Goal: Task Accomplishment & Management: Complete application form

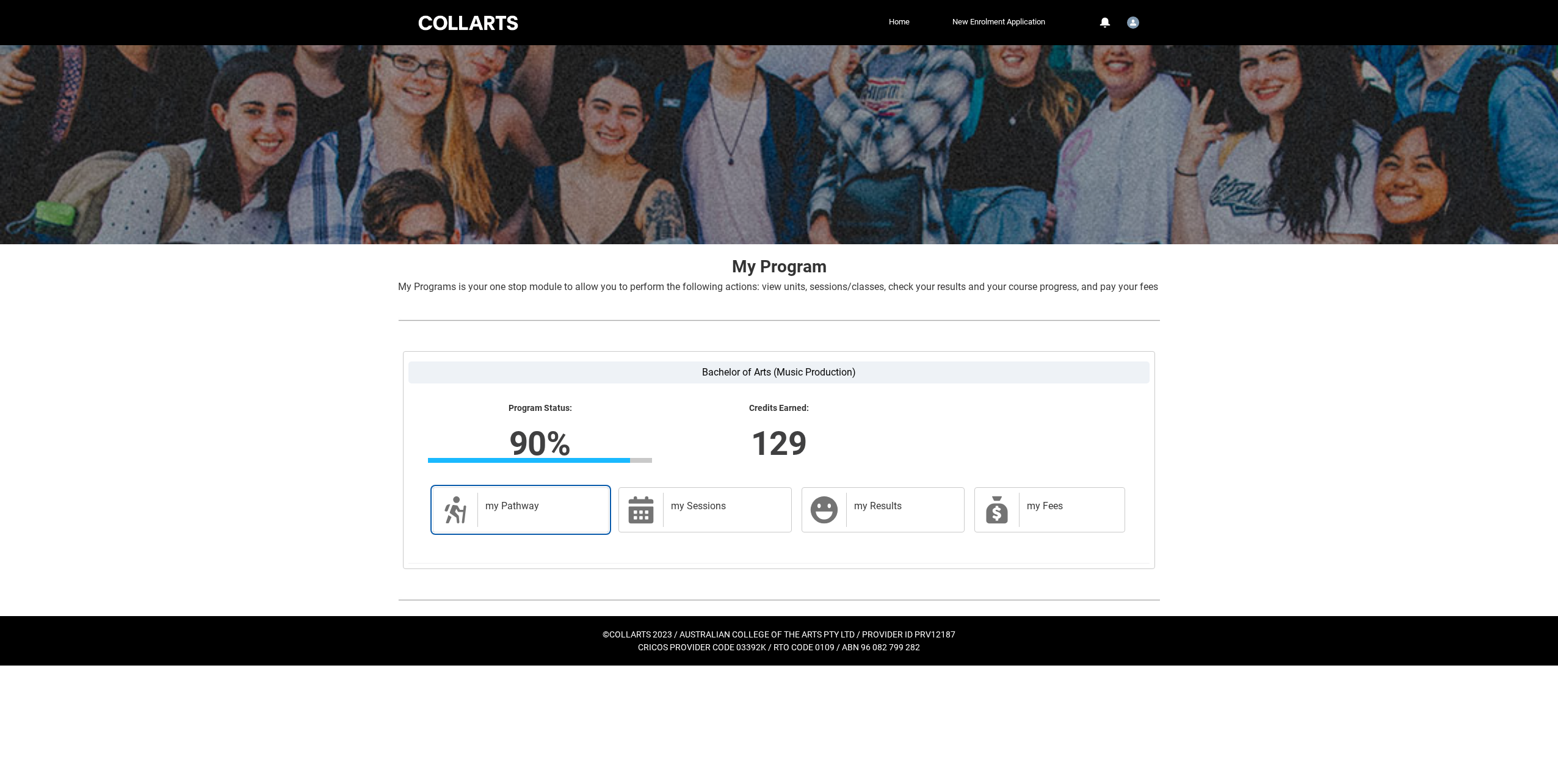
click at [558, 512] on h2 "my Pathway" at bounding box center [541, 506] width 110 height 12
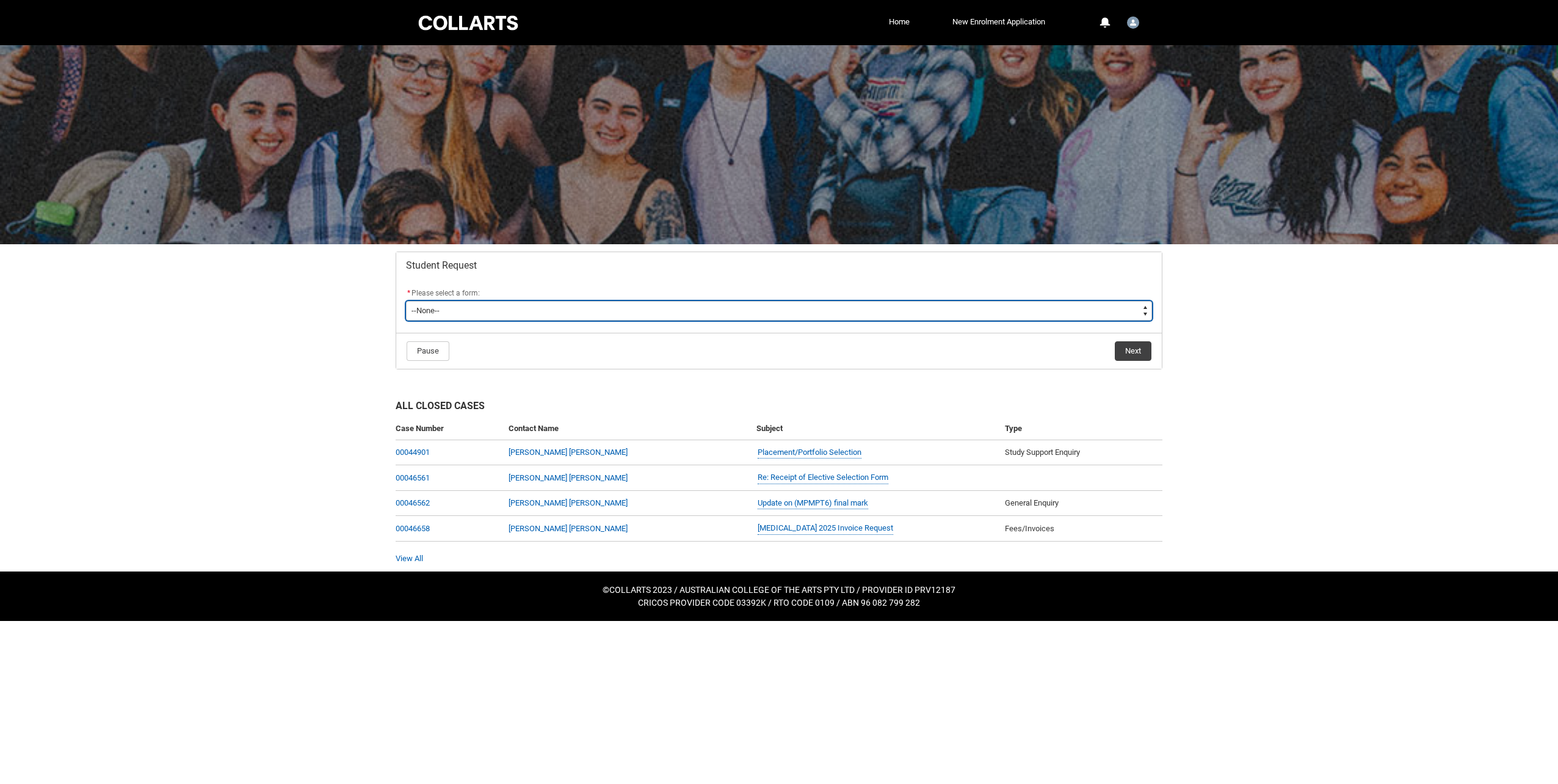
click at [846, 317] on select "--None-- Academic Transcript Application to Appeal Assignment Extension Change …" at bounding box center [779, 310] width 746 height 19
type lightning-select "Enrolment_Variation_Choice"
click at [406, 301] on select "--None-- Academic Transcript Application to Appeal Assignment Extension Change …" at bounding box center [779, 310] width 746 height 19
select select "Enrolment_Variation_Choice"
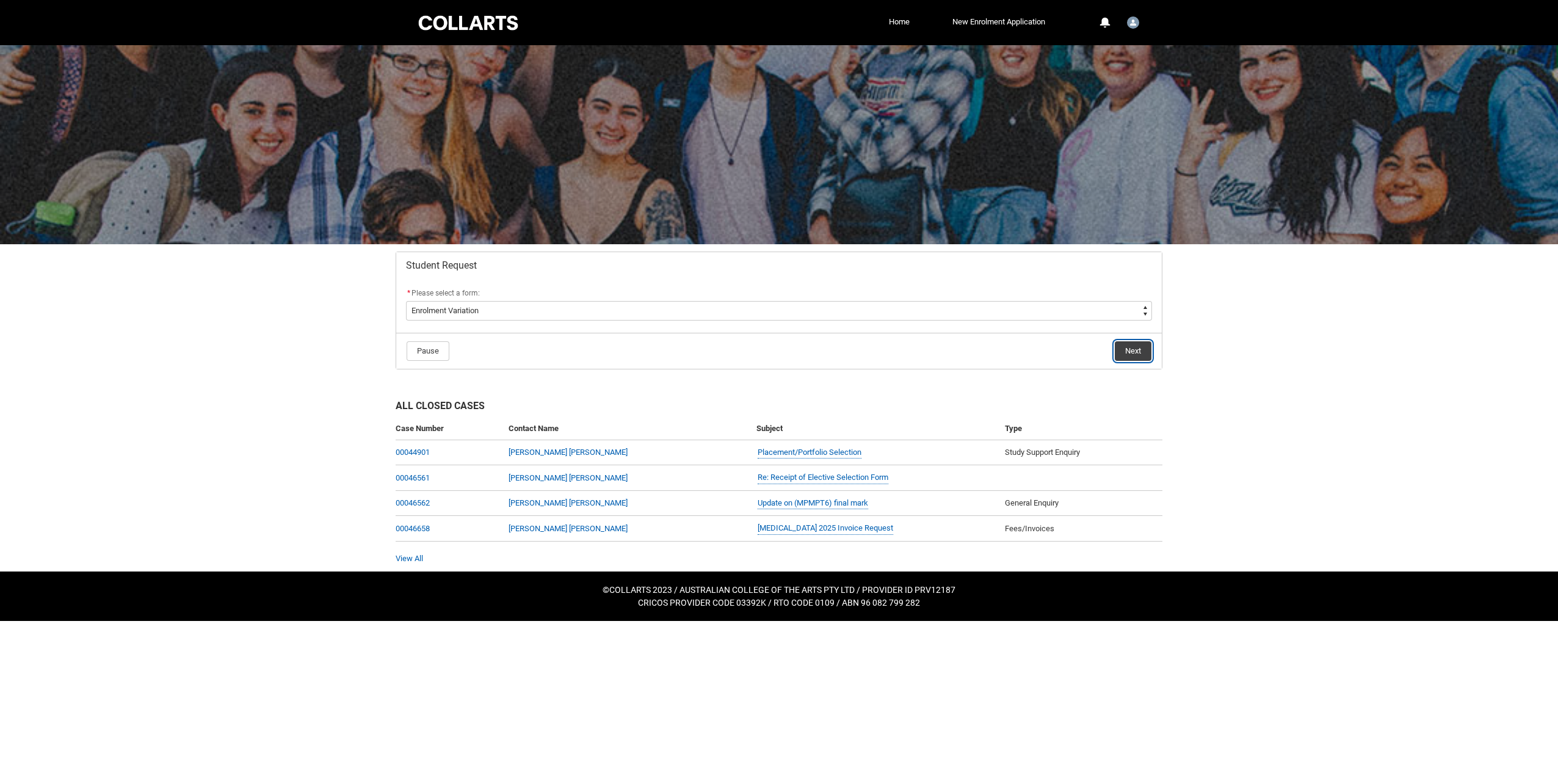
click at [1129, 348] on button "Next" at bounding box center [1132, 351] width 36 height 19
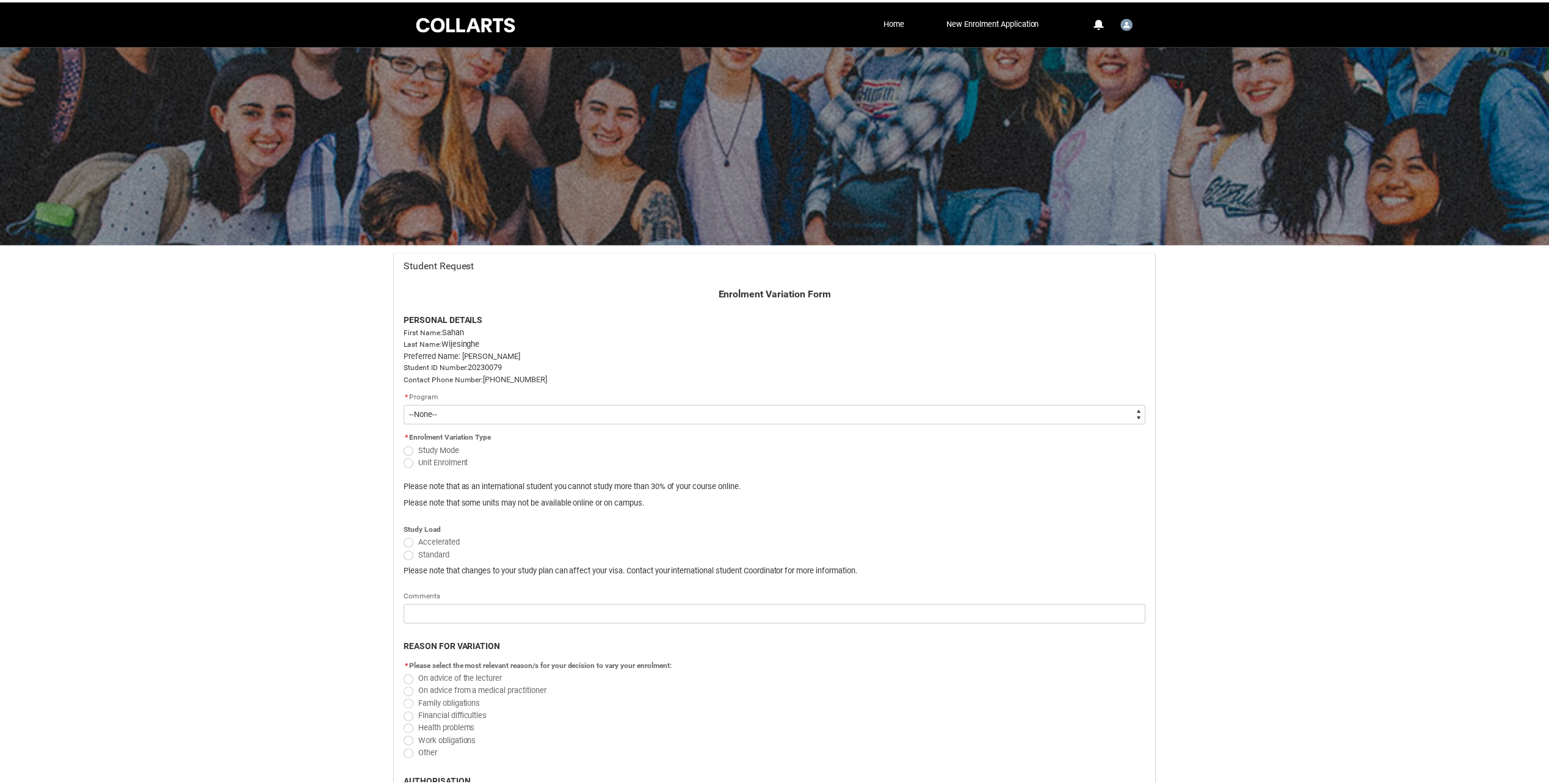
scroll to position [130, 0]
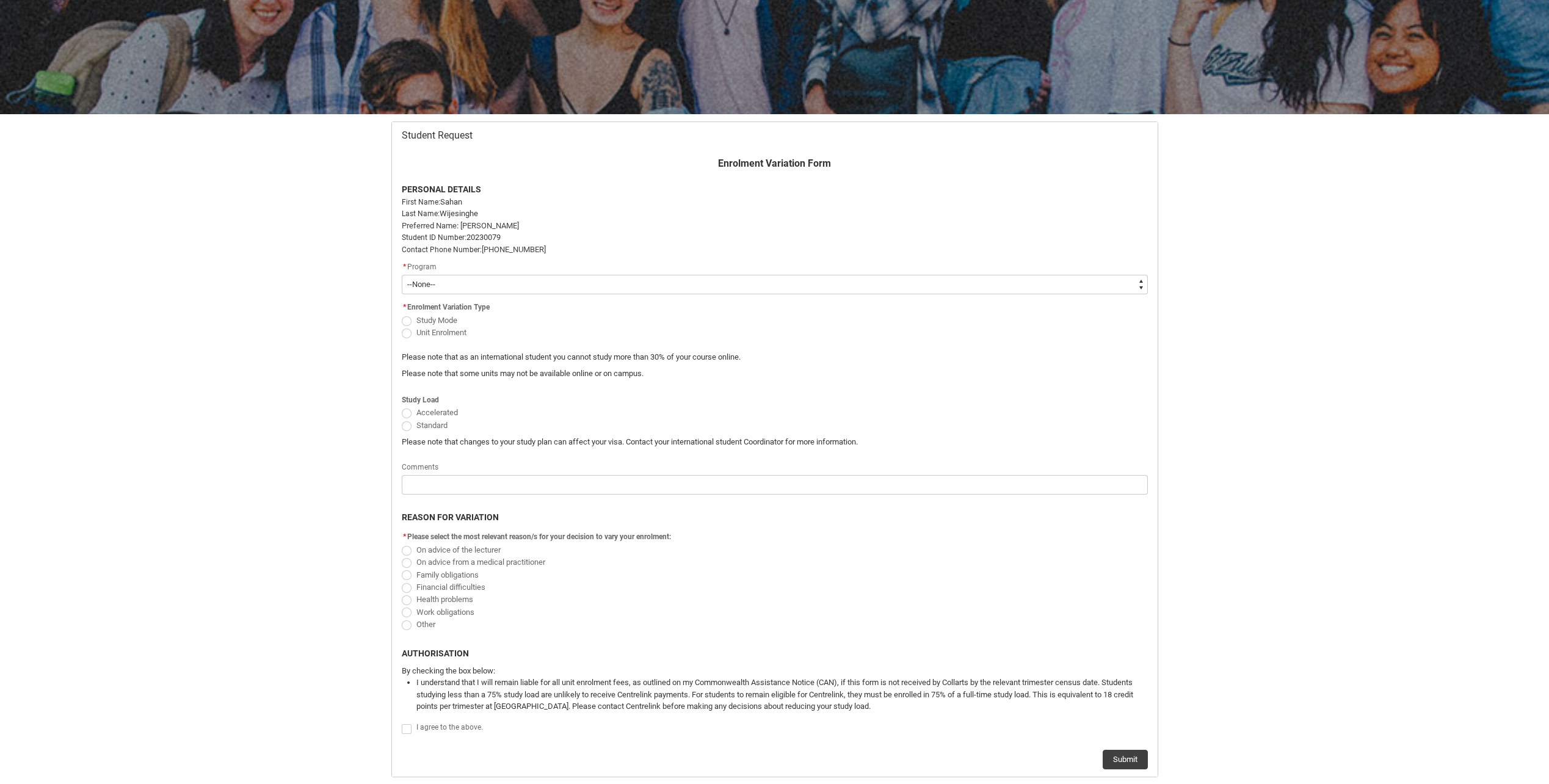
click at [532, 289] on select "--None-- Bachelor of Arts (Music Production)" at bounding box center [775, 284] width 746 height 19
type lightning-select "recordPicklist_ProgramEnrollment.a0jI70000000n8JIAQ"
click at [402, 275] on select "--None-- Bachelor of Arts (Music Production)" at bounding box center [775, 284] width 746 height 19
select select "recordPicklist_ProgramEnrollment.a0jI70000000n8JIAQ"
click at [439, 331] on span "Unit Enrolment" at bounding box center [441, 332] width 50 height 9
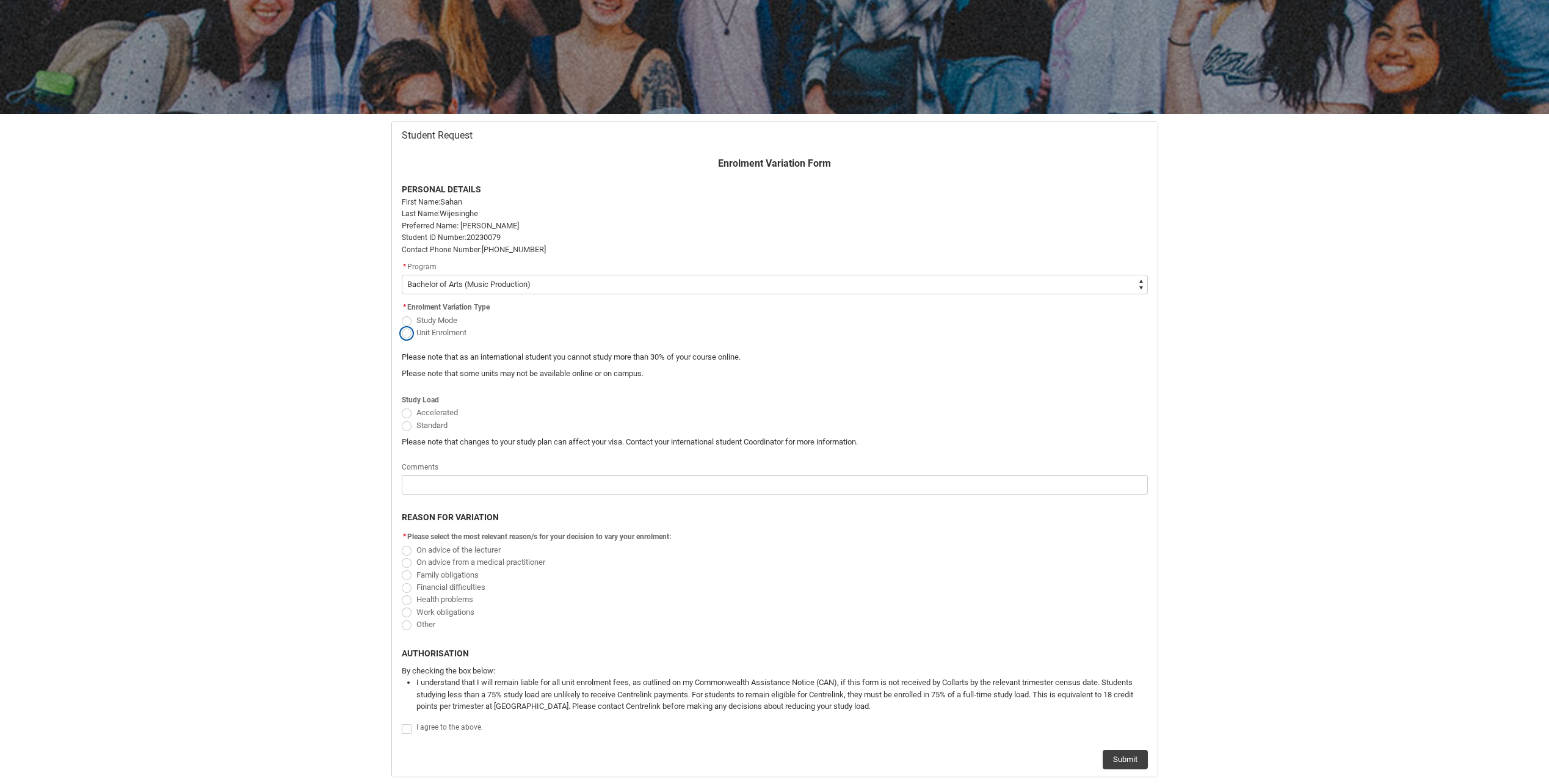
click at [402, 326] on input "Unit Enrolment" at bounding box center [401, 325] width 1 height 1
radio input "true"
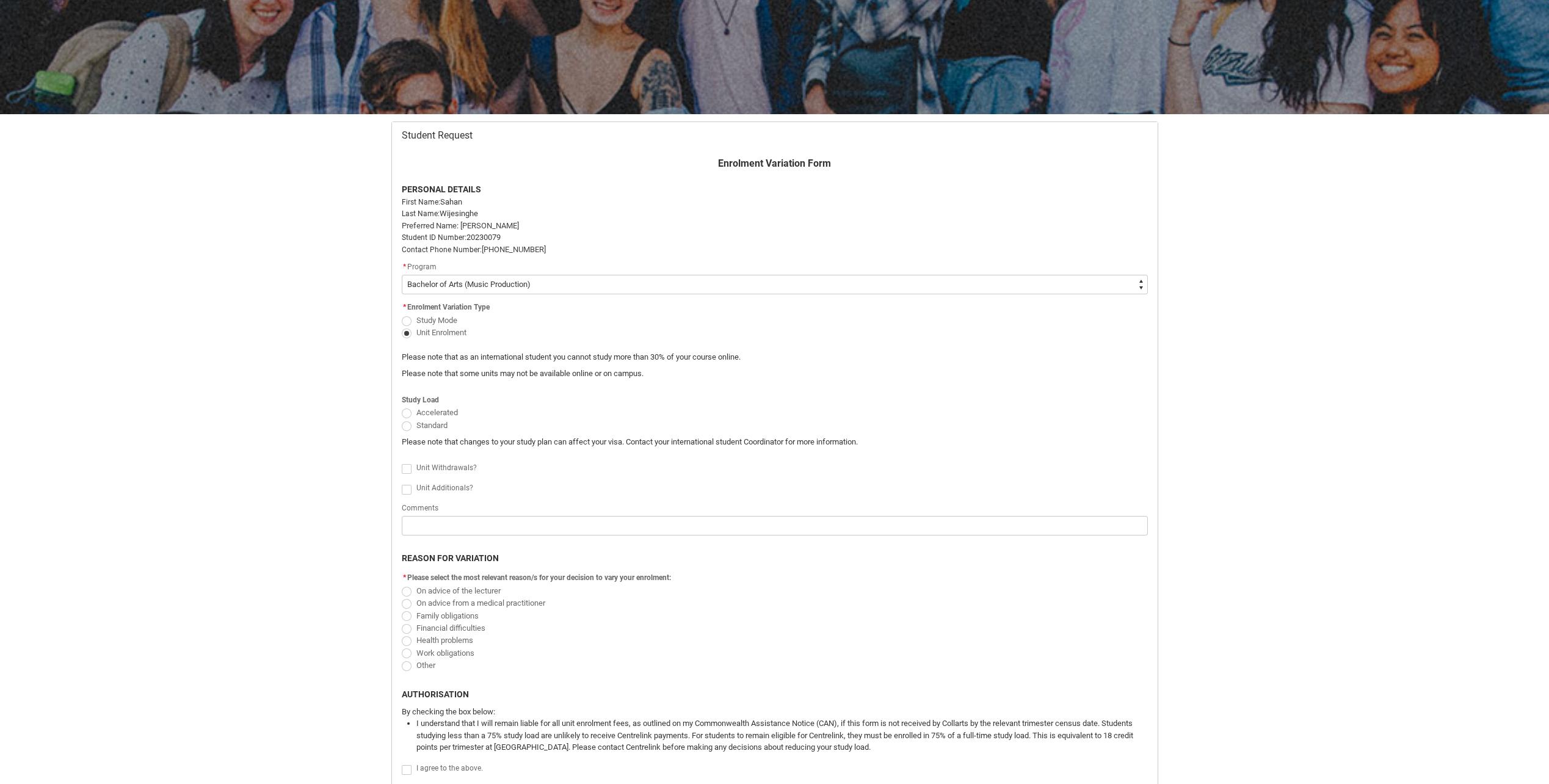
click at [407, 425] on span "Redu_Student_Request flow" at bounding box center [407, 426] width 10 height 10
click at [402, 419] on input "Standard" at bounding box center [401, 418] width 1 height 1
radio input "true"
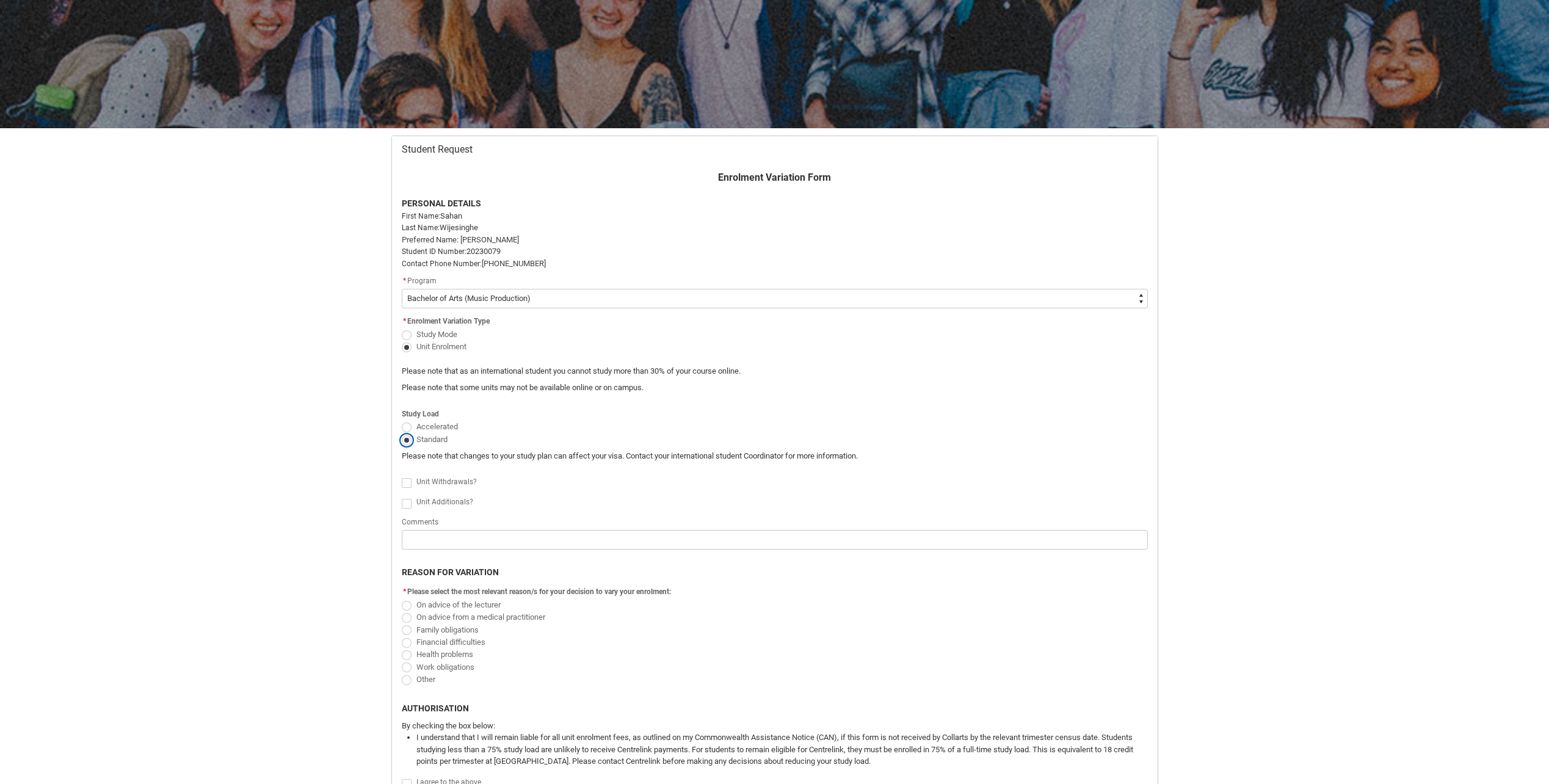
scroll to position [171, 0]
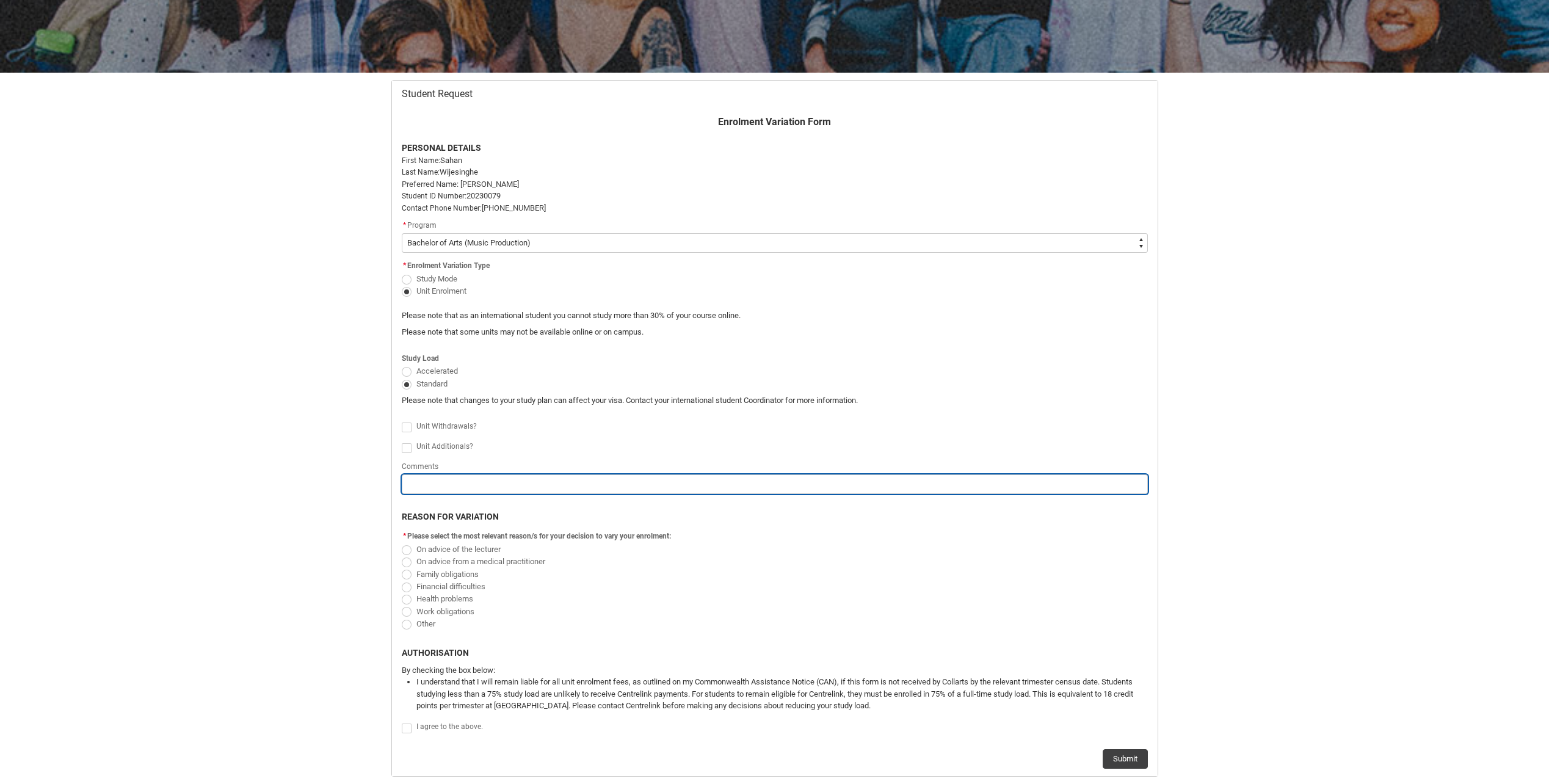
click at [433, 481] on input "Redu_Student_Request flow" at bounding box center [775, 484] width 746 height 19
click at [470, 483] on input "Redu_Student_Request flow" at bounding box center [775, 484] width 746 height 19
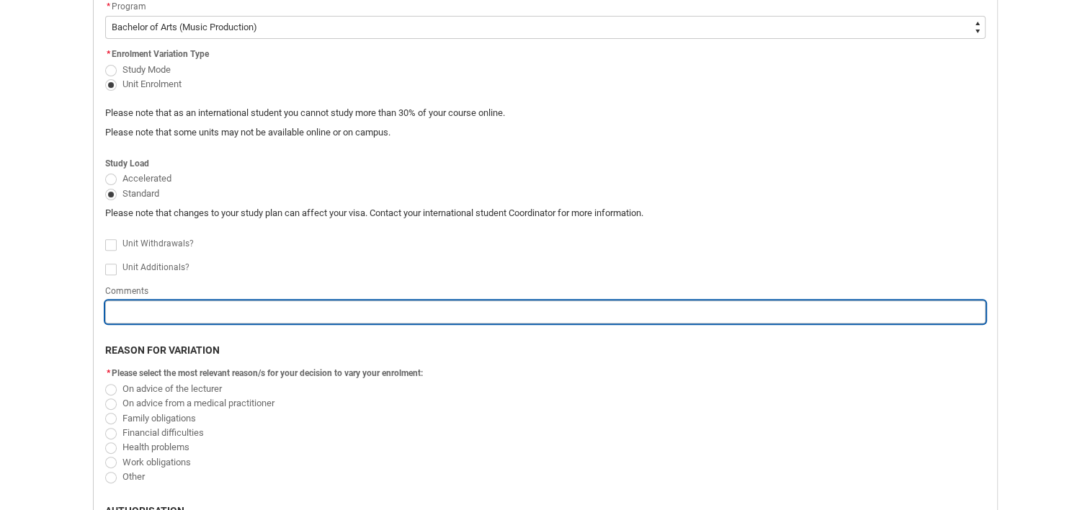
scroll to position [437, 0]
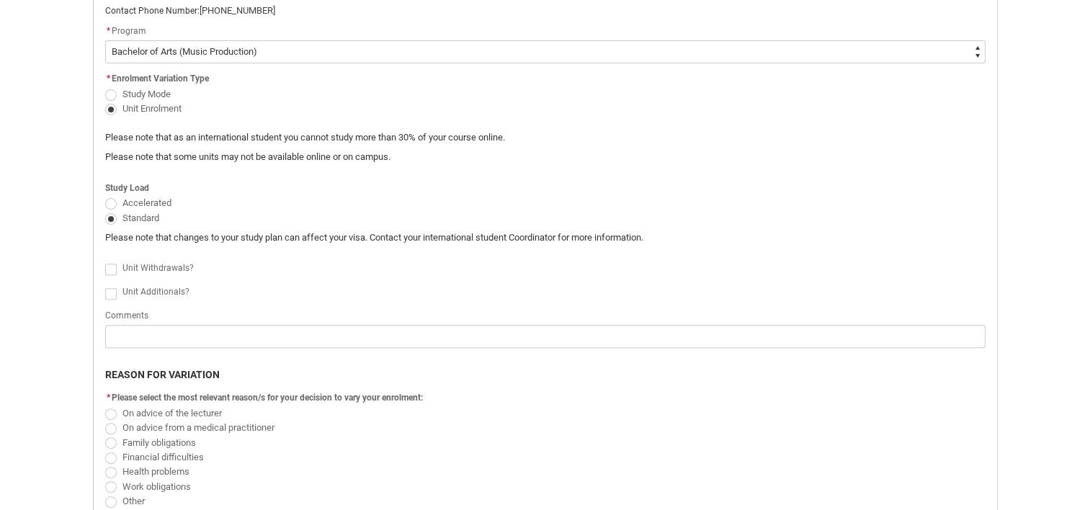
click at [114, 292] on span "Redu_Student_Request flow" at bounding box center [111, 294] width 12 height 12
click at [105, 286] on input "Redu_Student_Request flow" at bounding box center [104, 285] width 1 height 1
type lightning-input "true"
checkbox input "true"
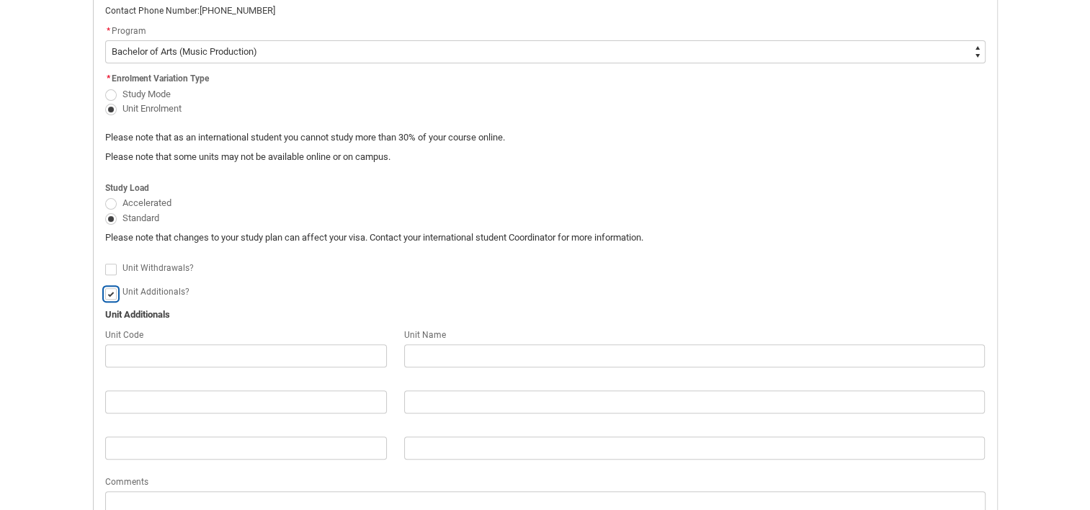
scroll to position [466, 0]
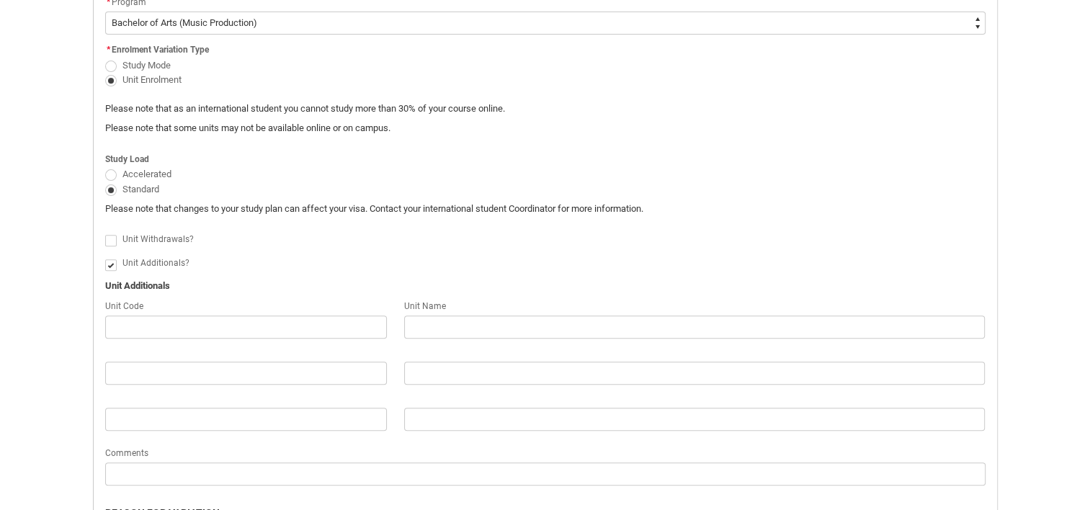
click at [115, 238] on span "Redu_Student_Request flow" at bounding box center [111, 241] width 12 height 12
click at [105, 233] on input "Redu_Student_Request flow" at bounding box center [104, 233] width 1 height 1
type lightning-input "true"
checkbox input "true"
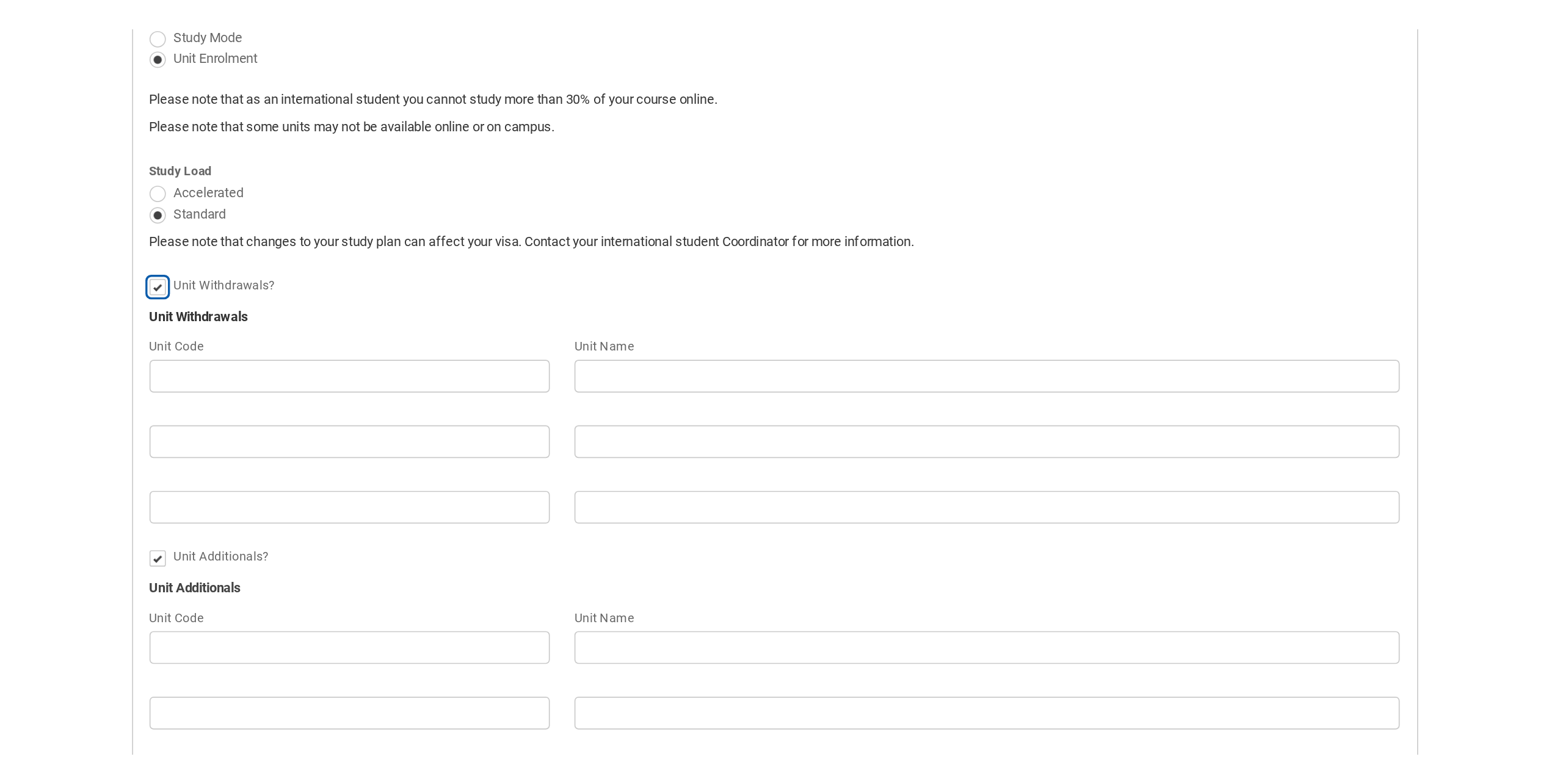
scroll to position [446, 0]
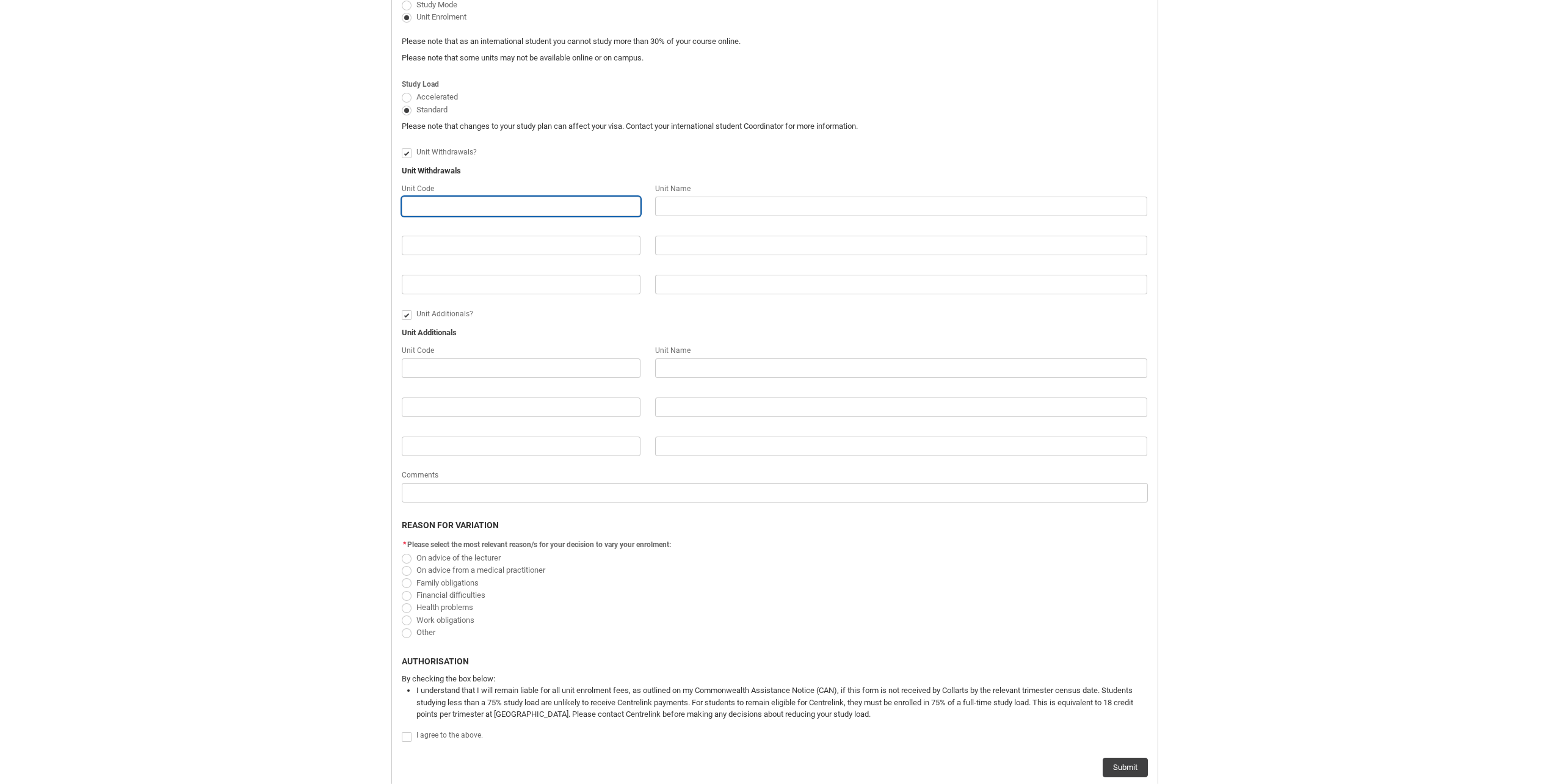
click at [451, 209] on input "Redu_Student_Request flow" at bounding box center [521, 206] width 239 height 19
paste input "EBMPAFS"
type lightning-primitive-input-simple "EBMPAFS"
type input "EBMPAFS"
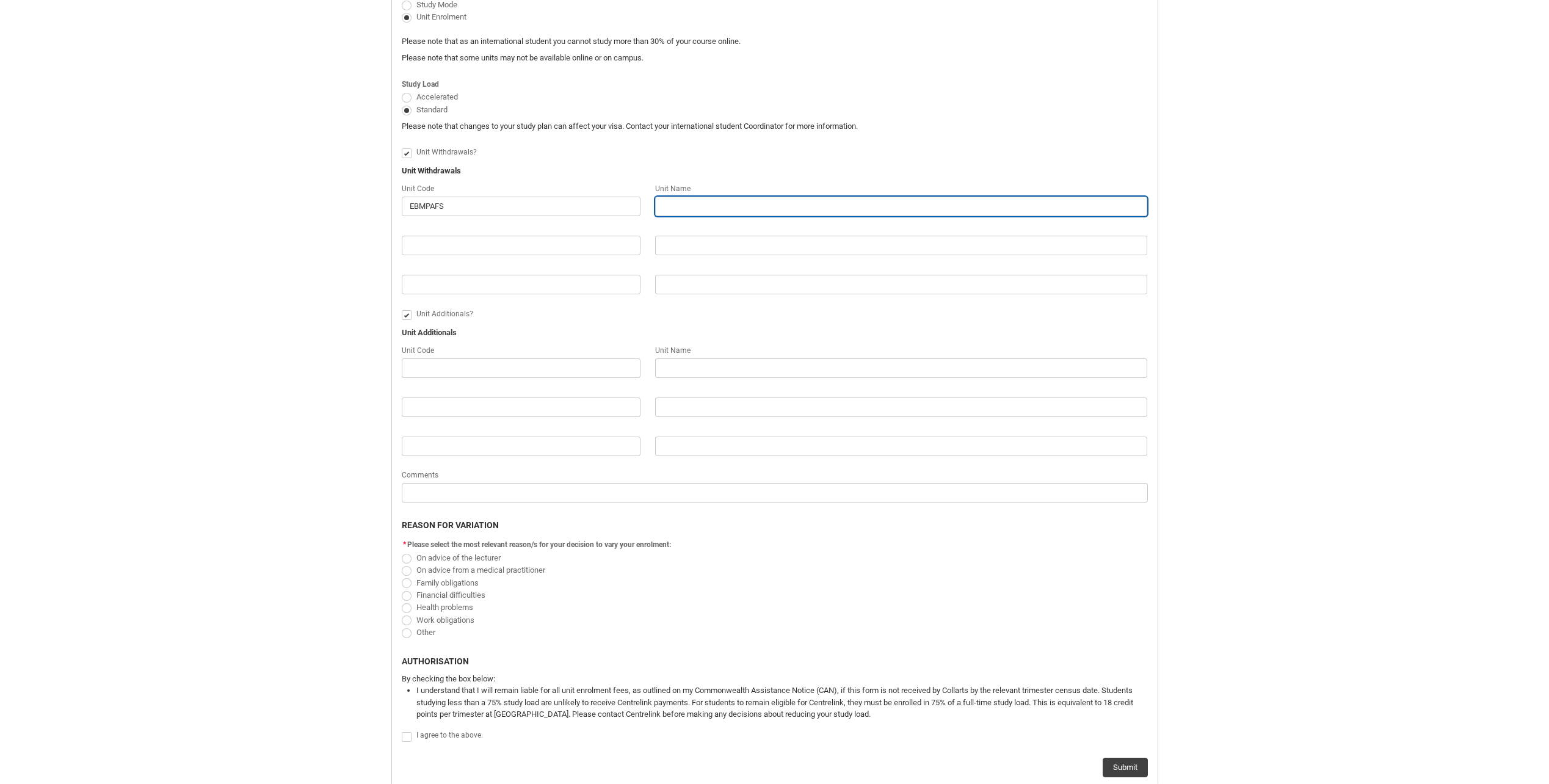
click at [671, 209] on input "Redu_Student_Request flow" at bounding box center [901, 206] width 493 height 19
paste input "Partnerships and Funding"
type lightning-primitive-input-simple "Partnerships and Funding"
type input "Partnerships and Funding"
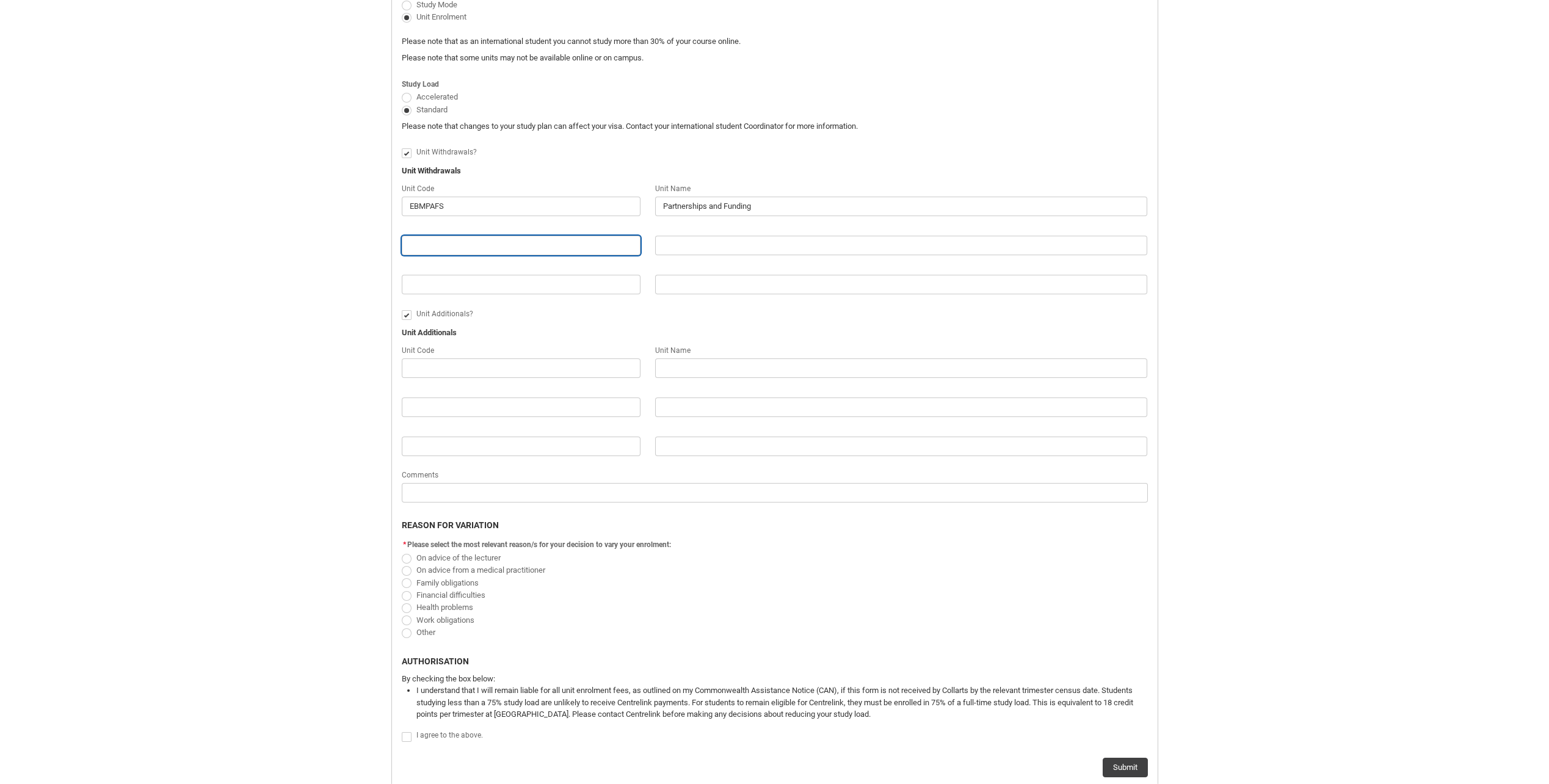
click at [575, 246] on input "Redu_Student_Request flow" at bounding box center [521, 245] width 239 height 19
click at [562, 245] on input "Redu_Student_Request flow" at bounding box center [521, 245] width 239 height 19
paste input "EMCON3"
type lightning-primitive-input-simple "EMCON3"
type input "EMCON3"
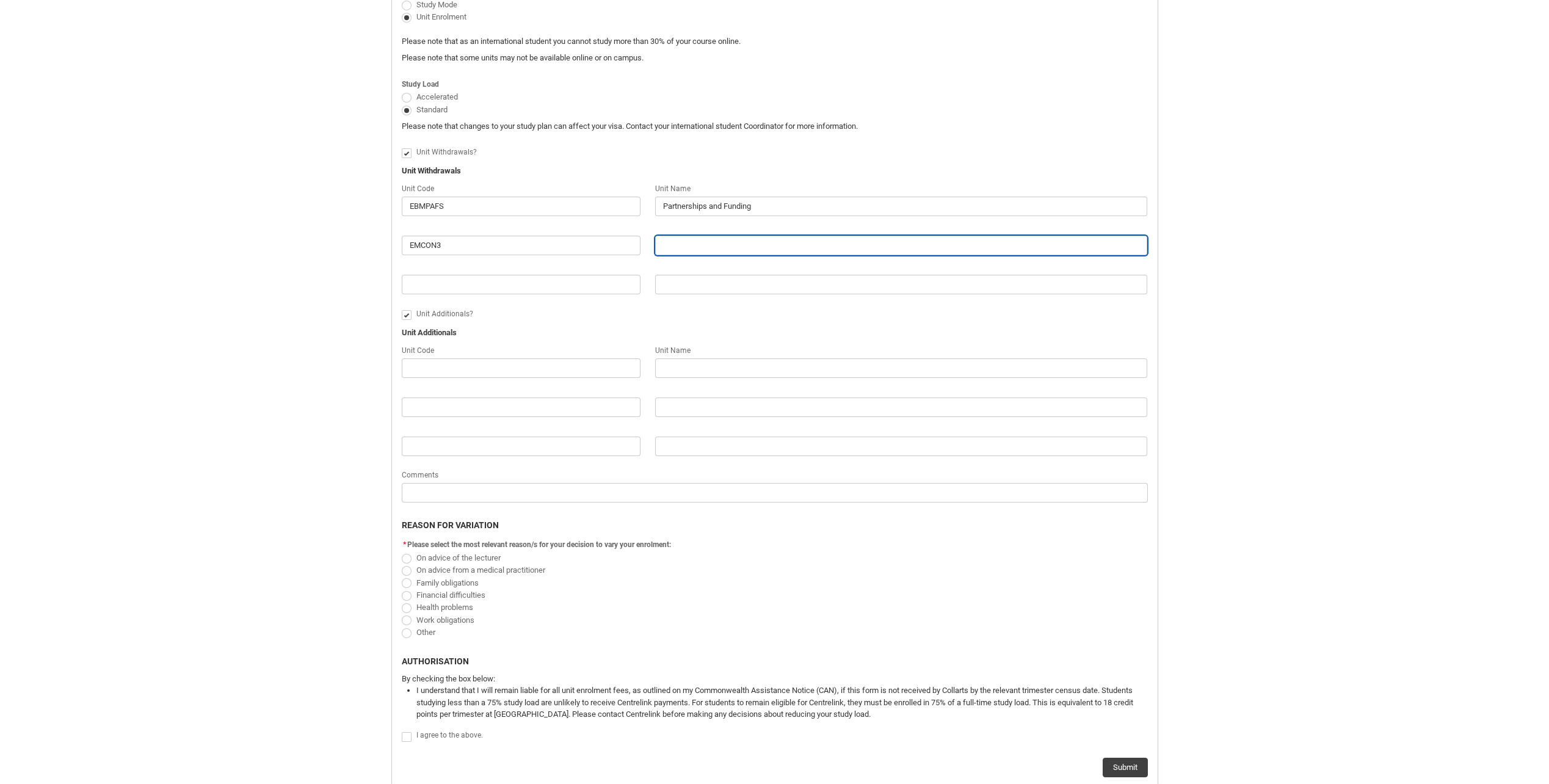
click at [722, 248] on input "Redu_Student_Request flow" at bounding box center [901, 245] width 493 height 19
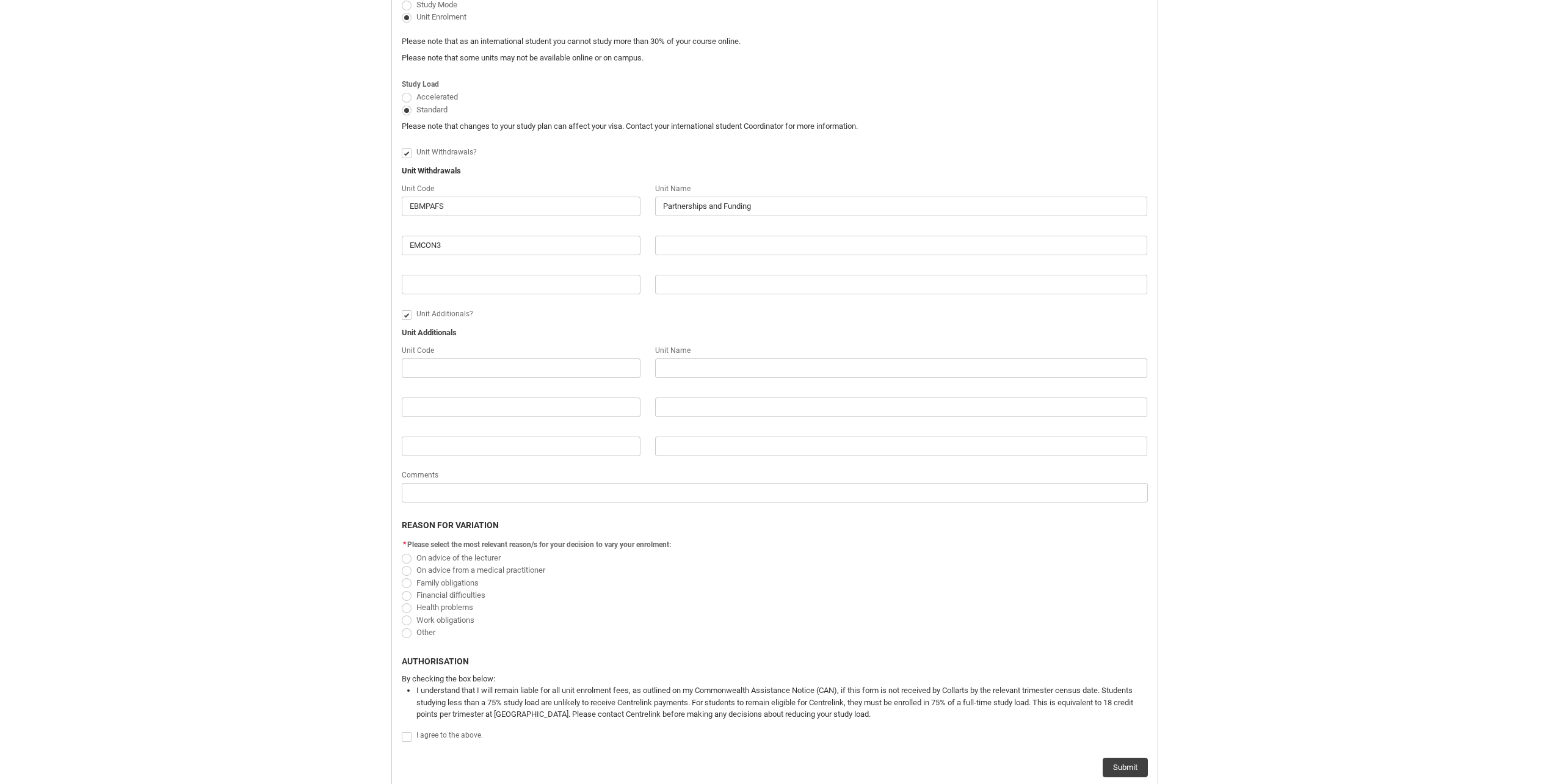
click at [855, 256] on flowruntime-screen-field "Redu_Student_Request flow" at bounding box center [901, 241] width 508 height 39
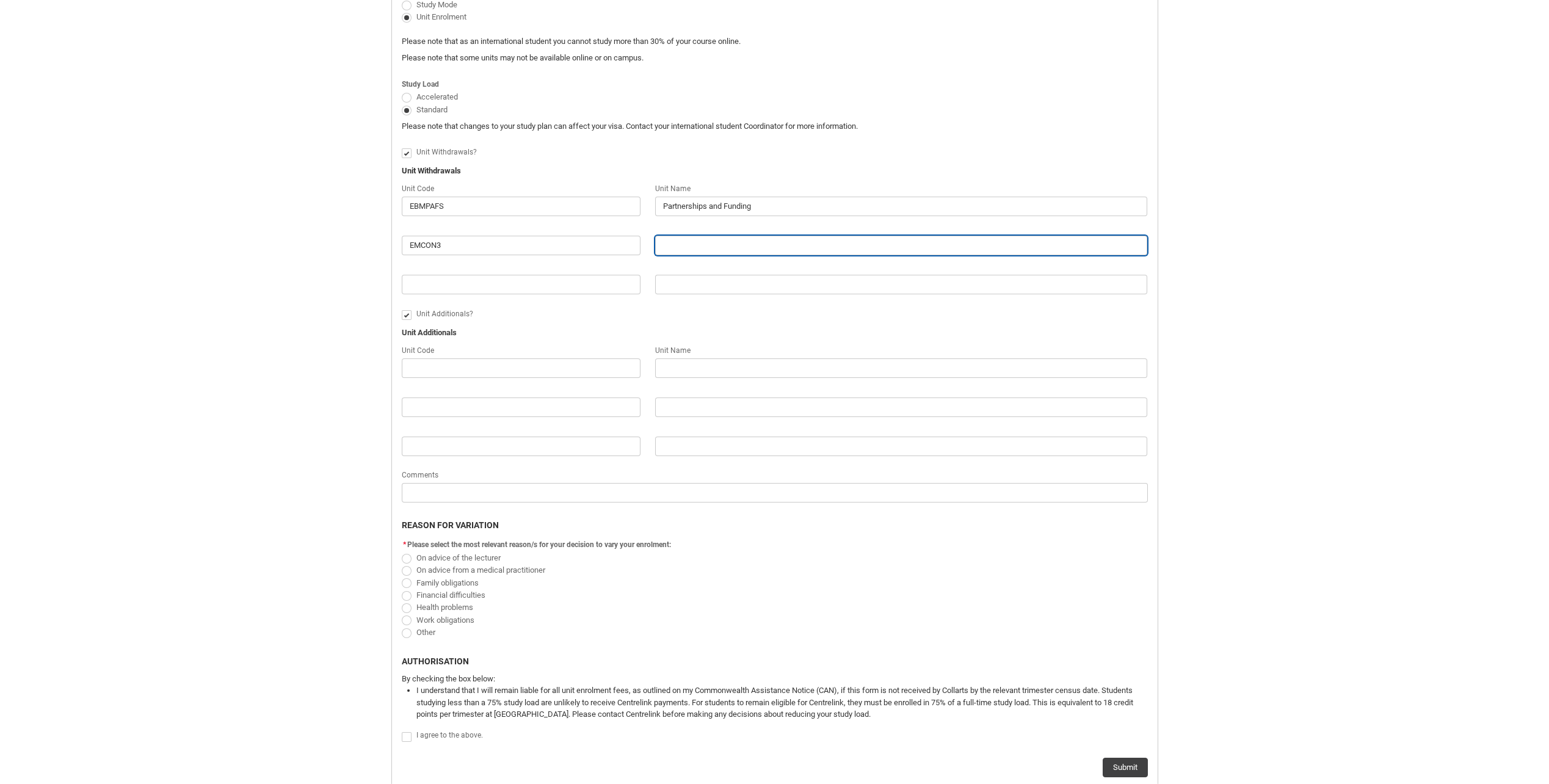
click at [854, 240] on input "Redu_Student_Request flow" at bounding box center [901, 245] width 493 height 19
paste input "Entertainment Finance Management"
type lightning-primitive-input-simple "Entertainment Finance Management"
type input "Entertainment Finance Management"
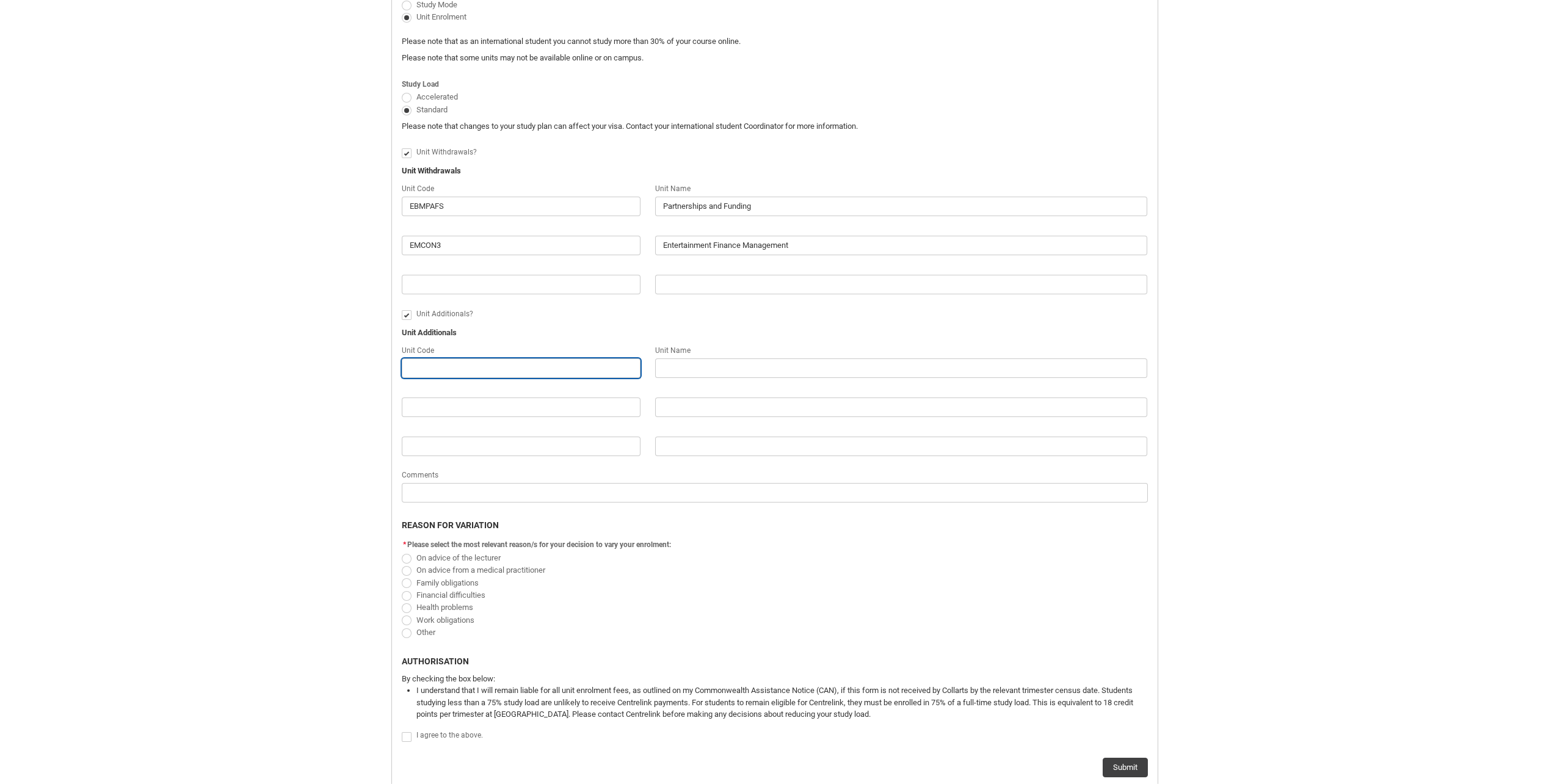
click at [536, 375] on input "Redu_Student_Request flow" at bounding box center [521, 368] width 239 height 19
paste input "APREC1"
type lightning-primitive-input-simple "APREC1"
type input "APREC1"
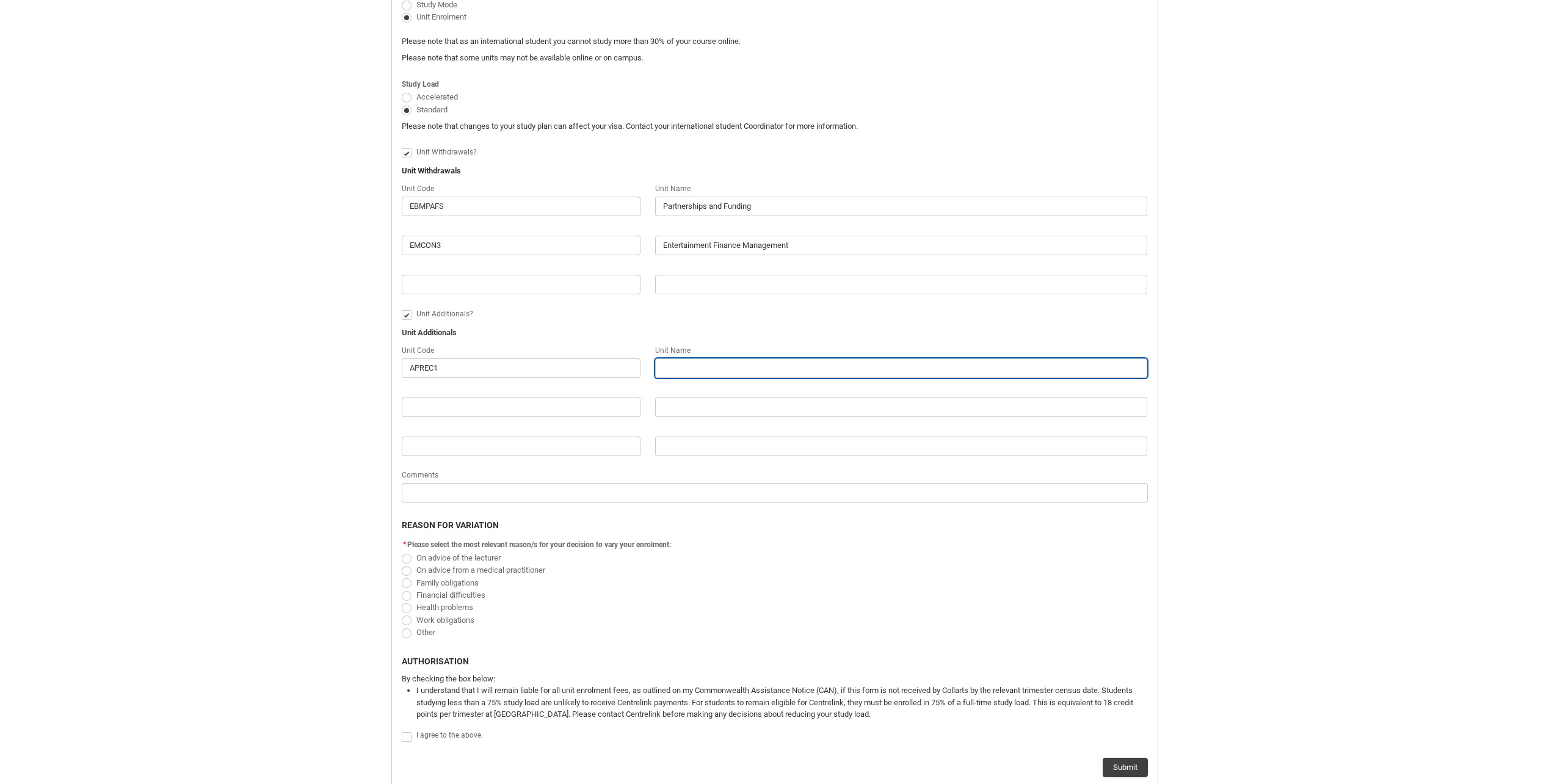
click at [699, 364] on input "Redu_Student_Request flow" at bounding box center [901, 368] width 493 height 19
paste input "Mixing Foundations - ONLINE"
type lightning-primitive-input-simple "Mixing Foundations - ONLINE"
type input "Mixing Foundations - ONLINE"
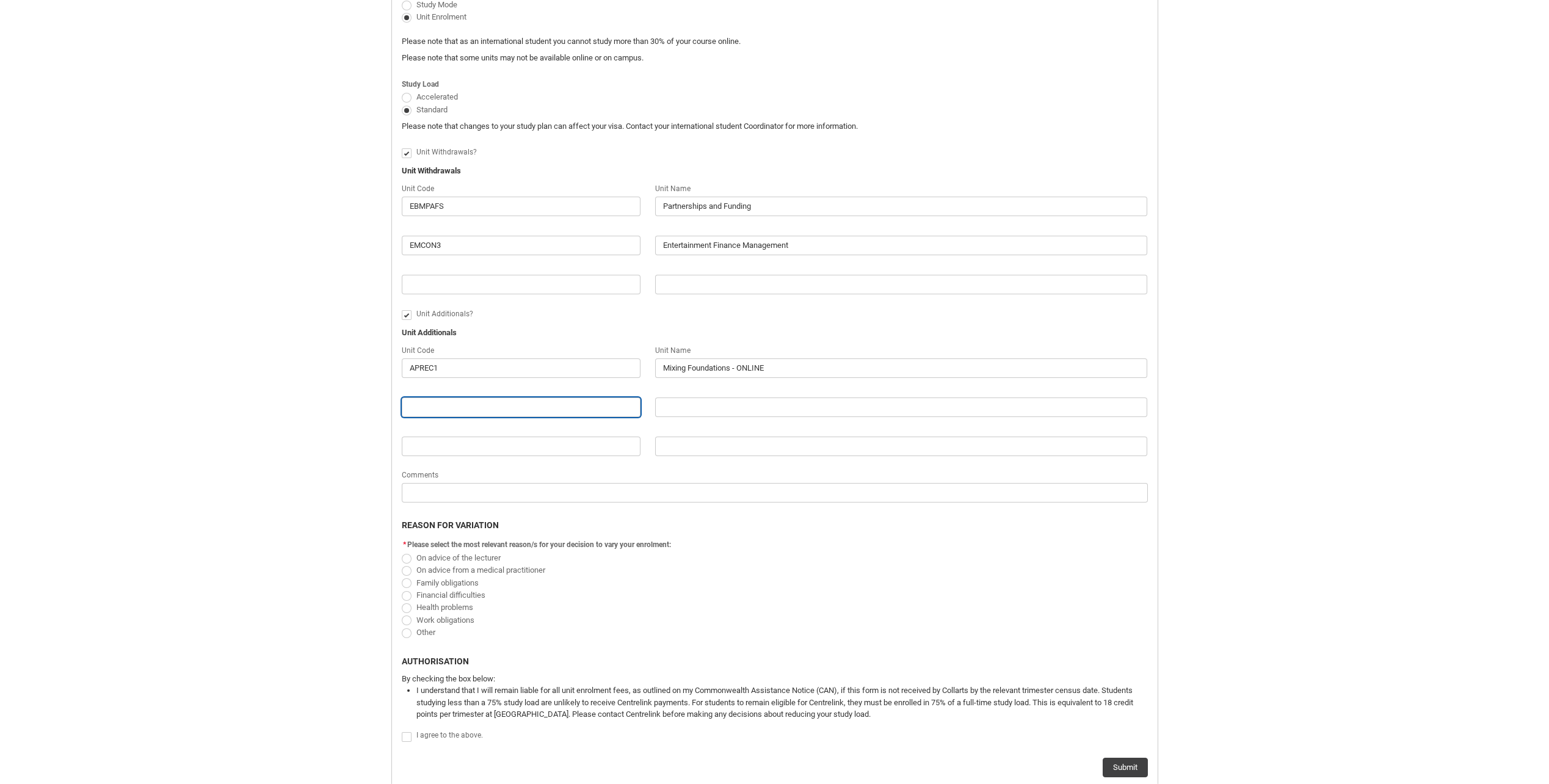
click at [588, 407] on input "Redu_Student_Request flow" at bounding box center [521, 407] width 239 height 19
paste input "APLIV1"
type lightning-primitive-input-simple "APLIV1"
type input "APLIV1"
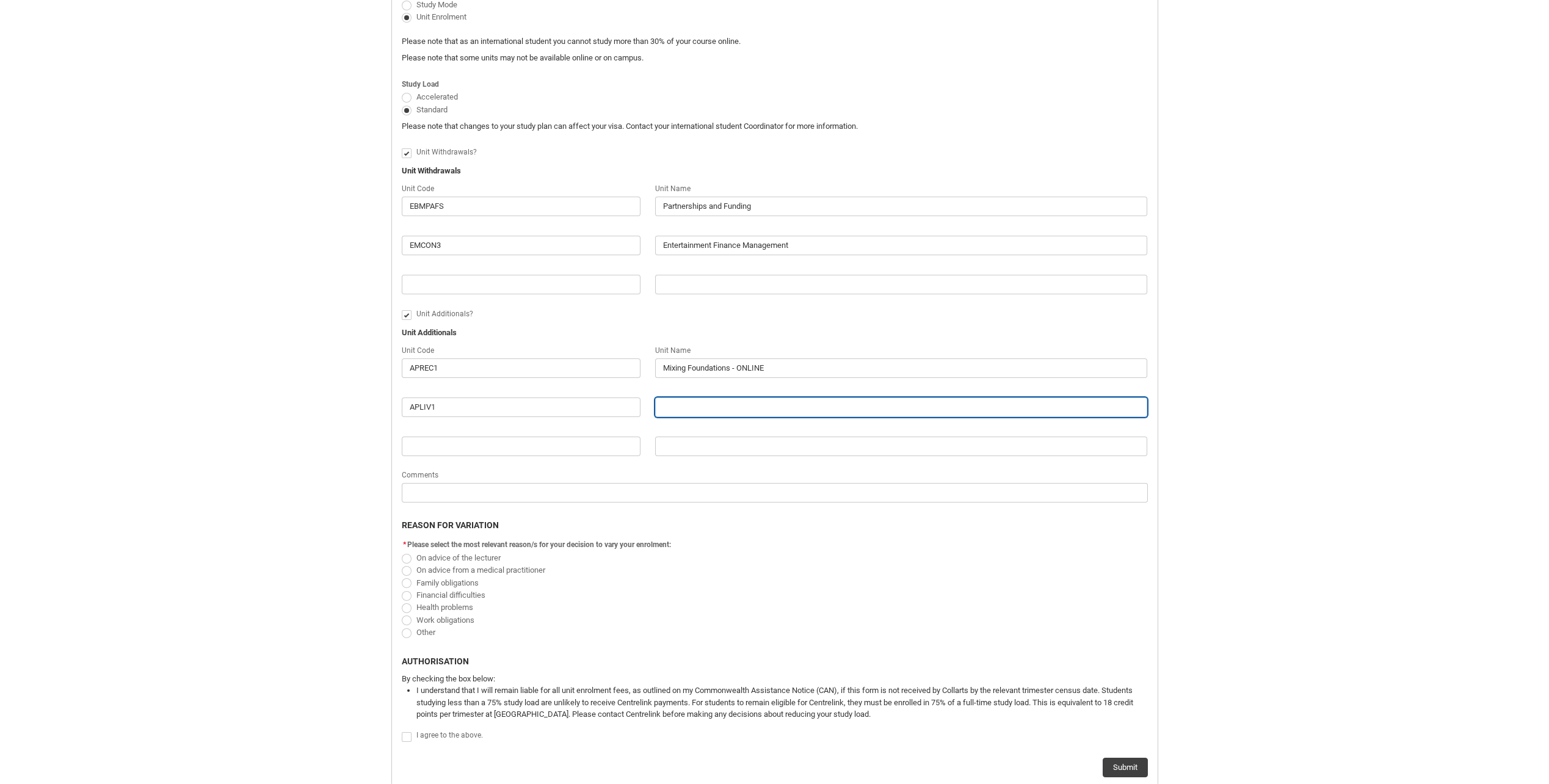
click at [688, 407] on input "Redu_Student_Request flow" at bounding box center [901, 407] width 493 height 19
paste input "Analogue Production - ON-CAMPUS"
type lightning-primitive-input-simple "Analogue Production - ON-CAMPUS"
type input "Analogue Production - ON-CAMPUS"
type lightning-primitive-input-simple "Analogue Production - ON-CAMPUS"
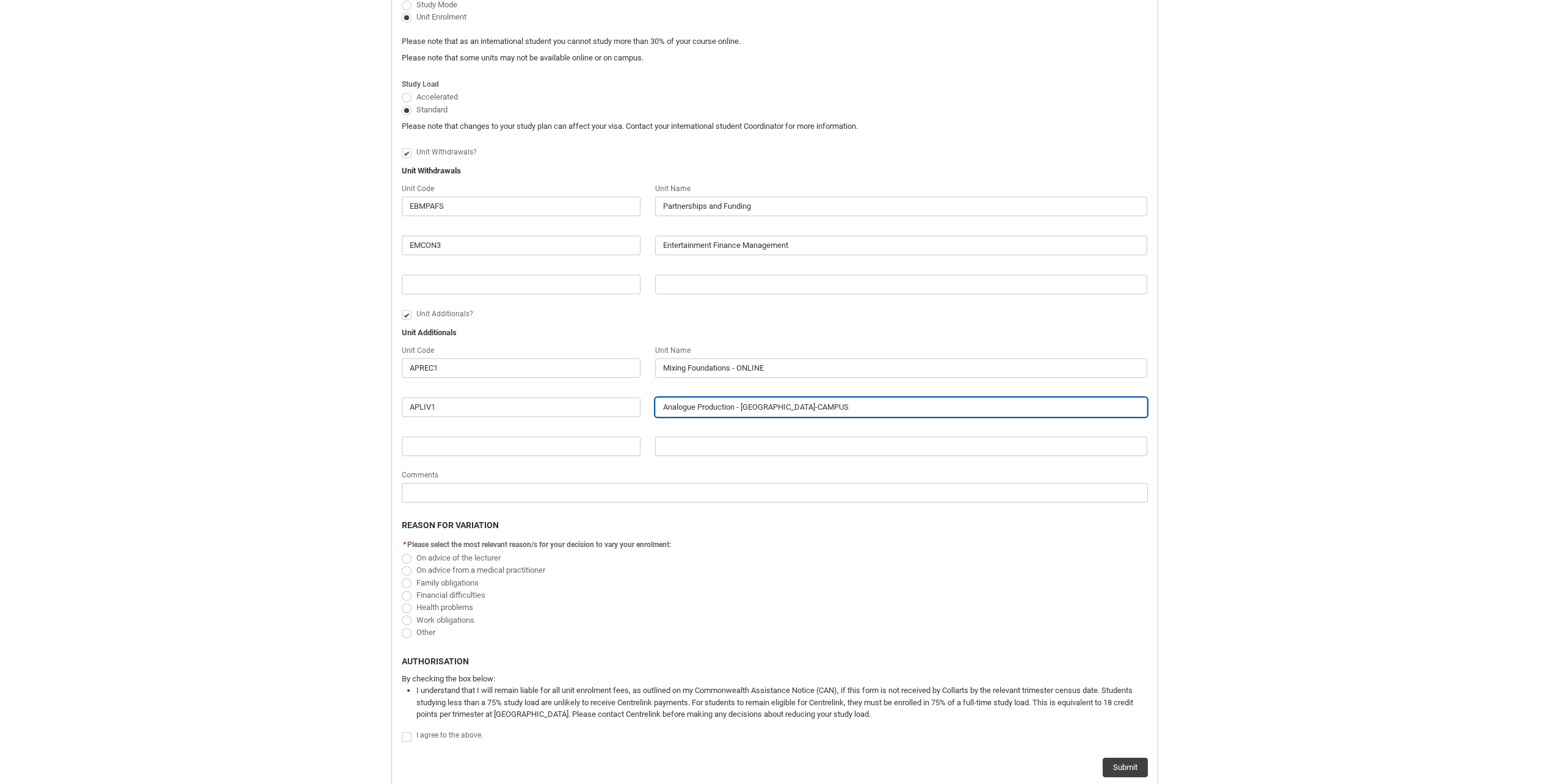
type input "Analogue Production - ON-CAMPUS"
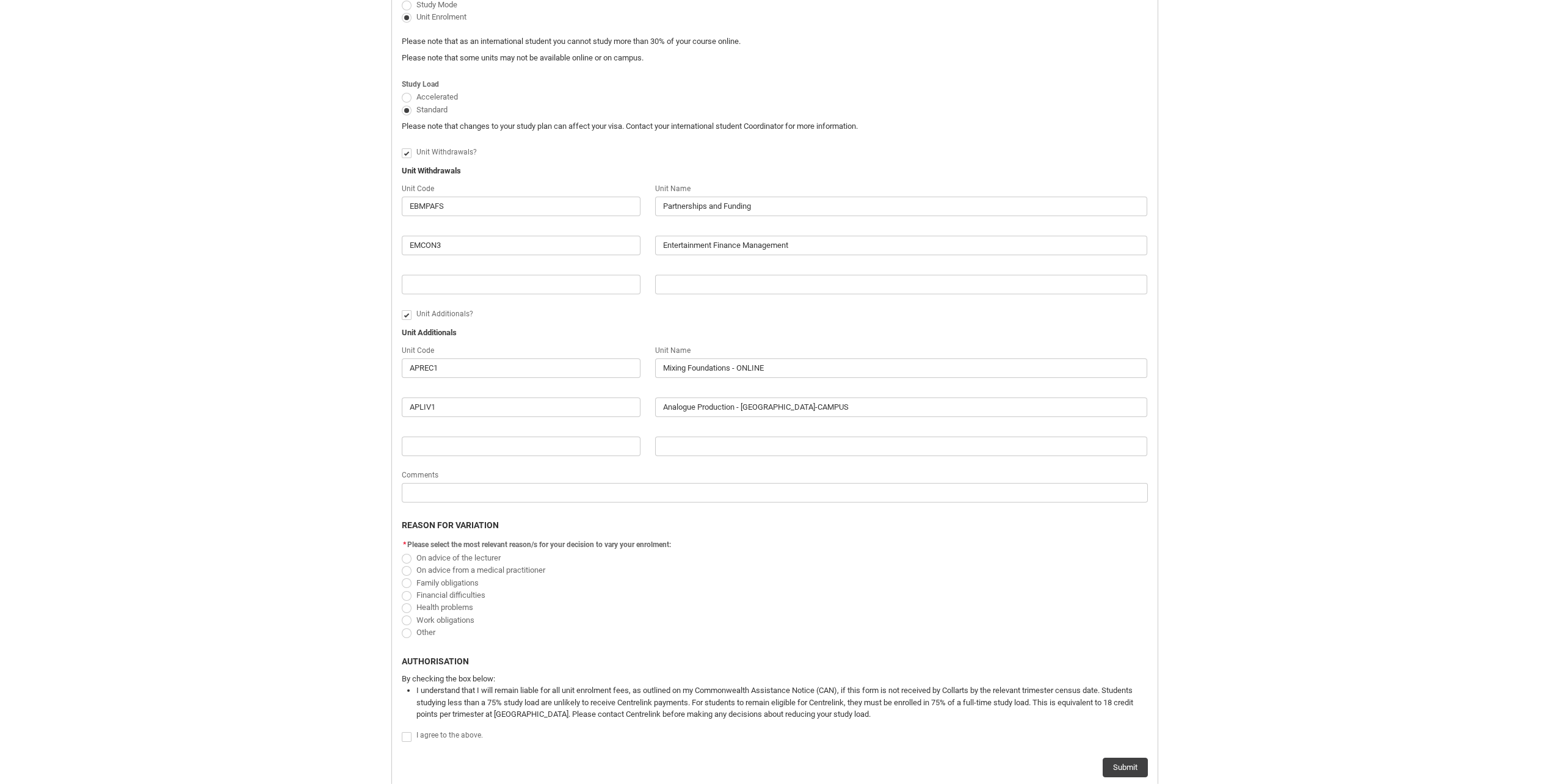
click at [410, 631] on span "Redu_Student_Request flow" at bounding box center [407, 633] width 10 height 10
click at [402, 626] on input "Other" at bounding box center [401, 626] width 1 height 1
radio input "true"
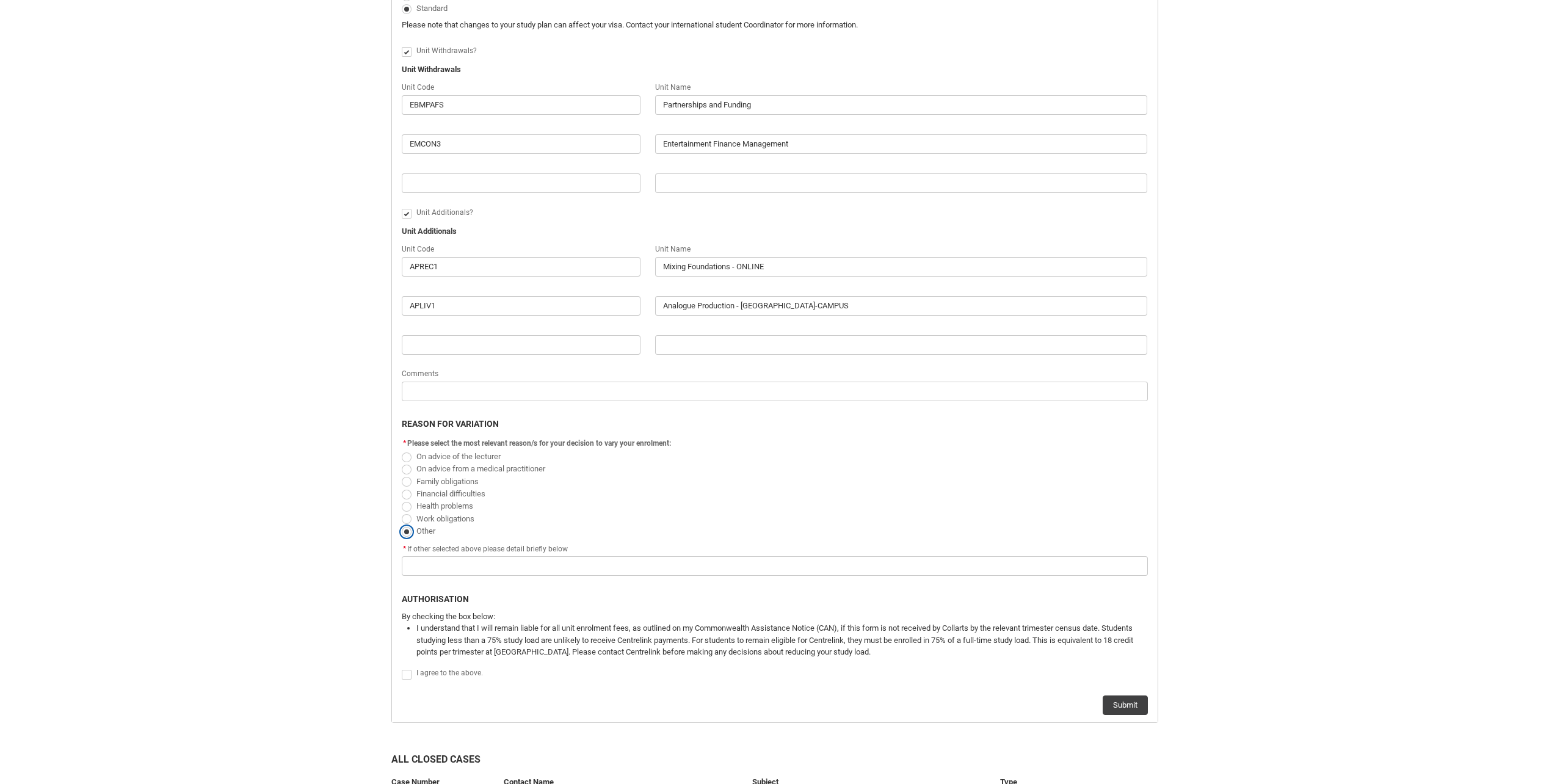
scroll to position [629, 0]
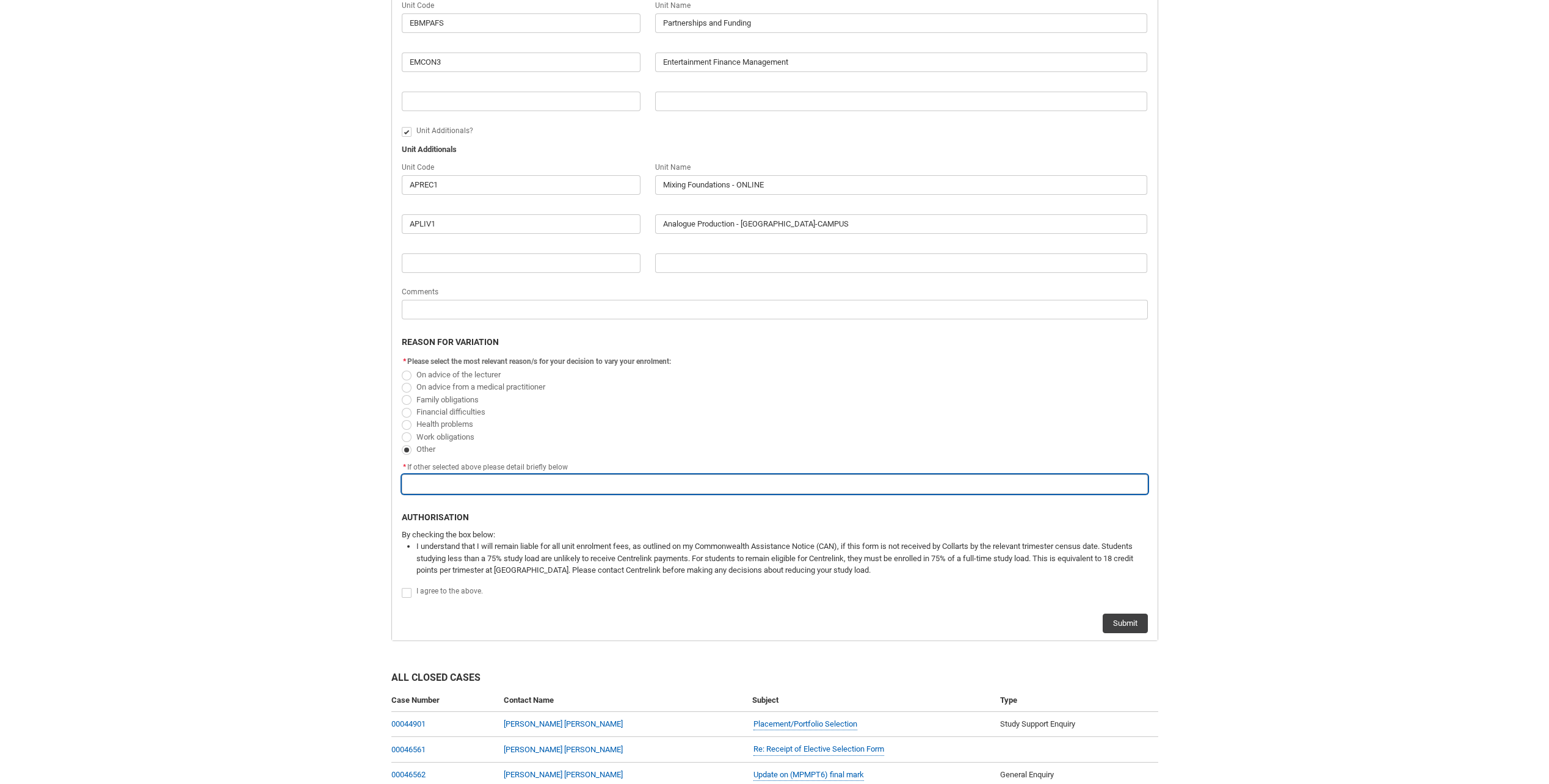
click at [470, 490] on input "Redu_Student_Request flow" at bounding box center [775, 484] width 746 height 19
type lightning-primitive-input-simple "F"
type input "F"
type lightning-primitive-input-simple "Fo"
type input "Fo"
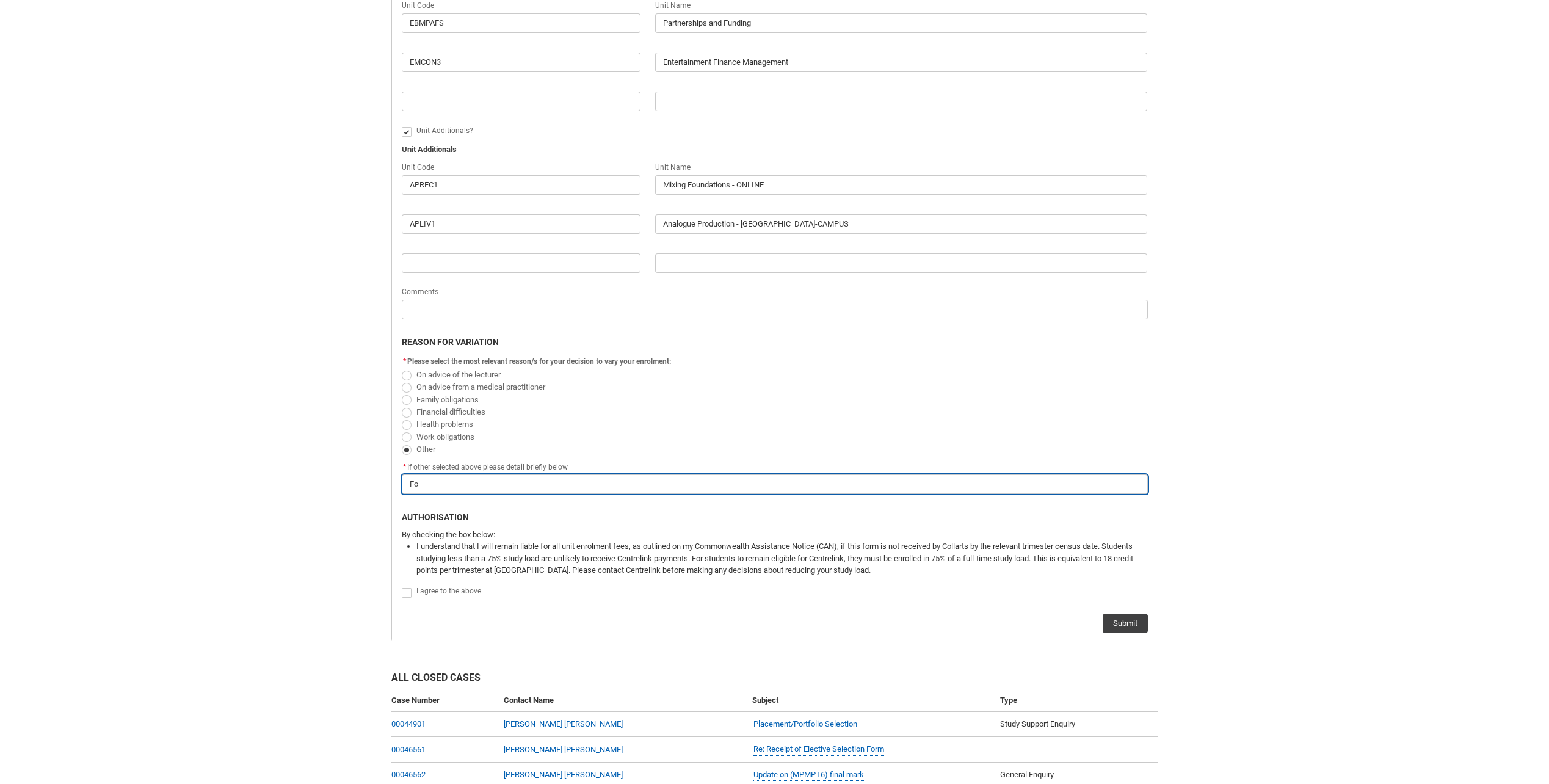
type lightning-primitive-input-simple "For"
type input "For"
type lightning-primitive-input-simple "For"
type input "For"
type lightning-primitive-input-simple "For s"
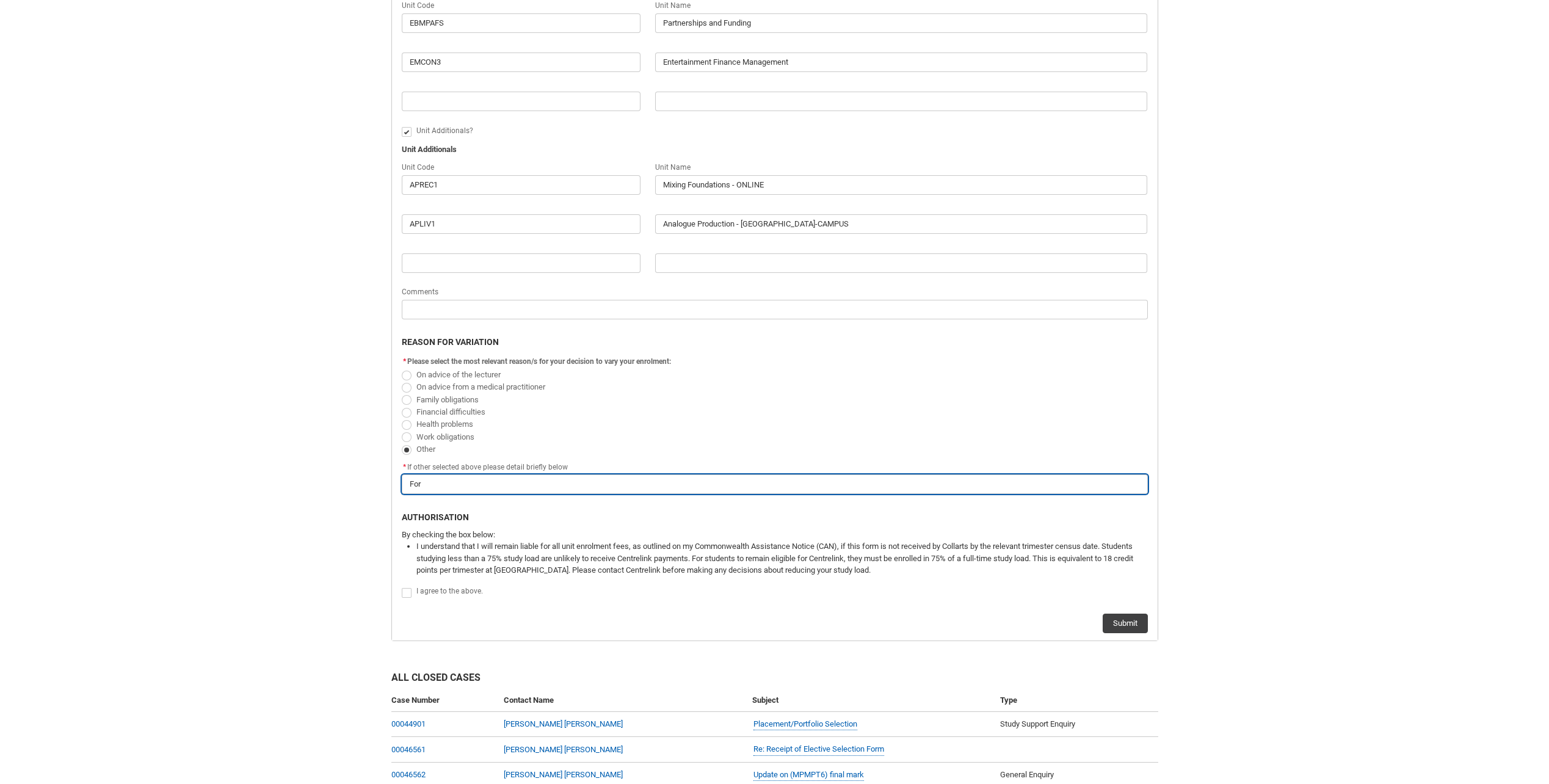
type input "For s"
type lightning-primitive-input-simple "For su"
type input "For su"
type lightning-primitive-input-simple "For sub"
type input "For sub"
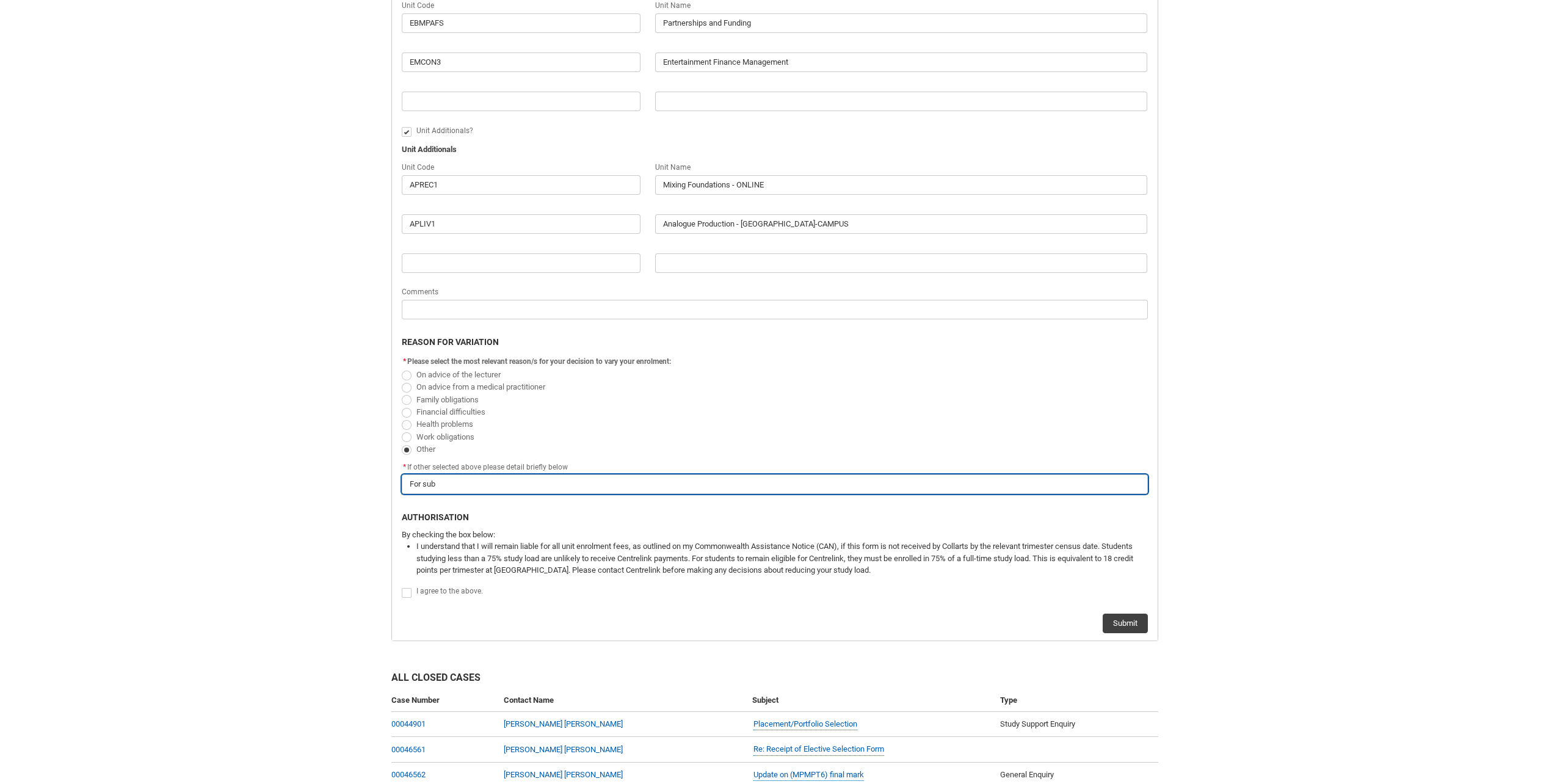
type lightning-primitive-input-simple "For subj"
type input "For subj"
type lightning-primitive-input-simple "For subje"
type input "For subje"
type lightning-primitive-input-simple "For subjec"
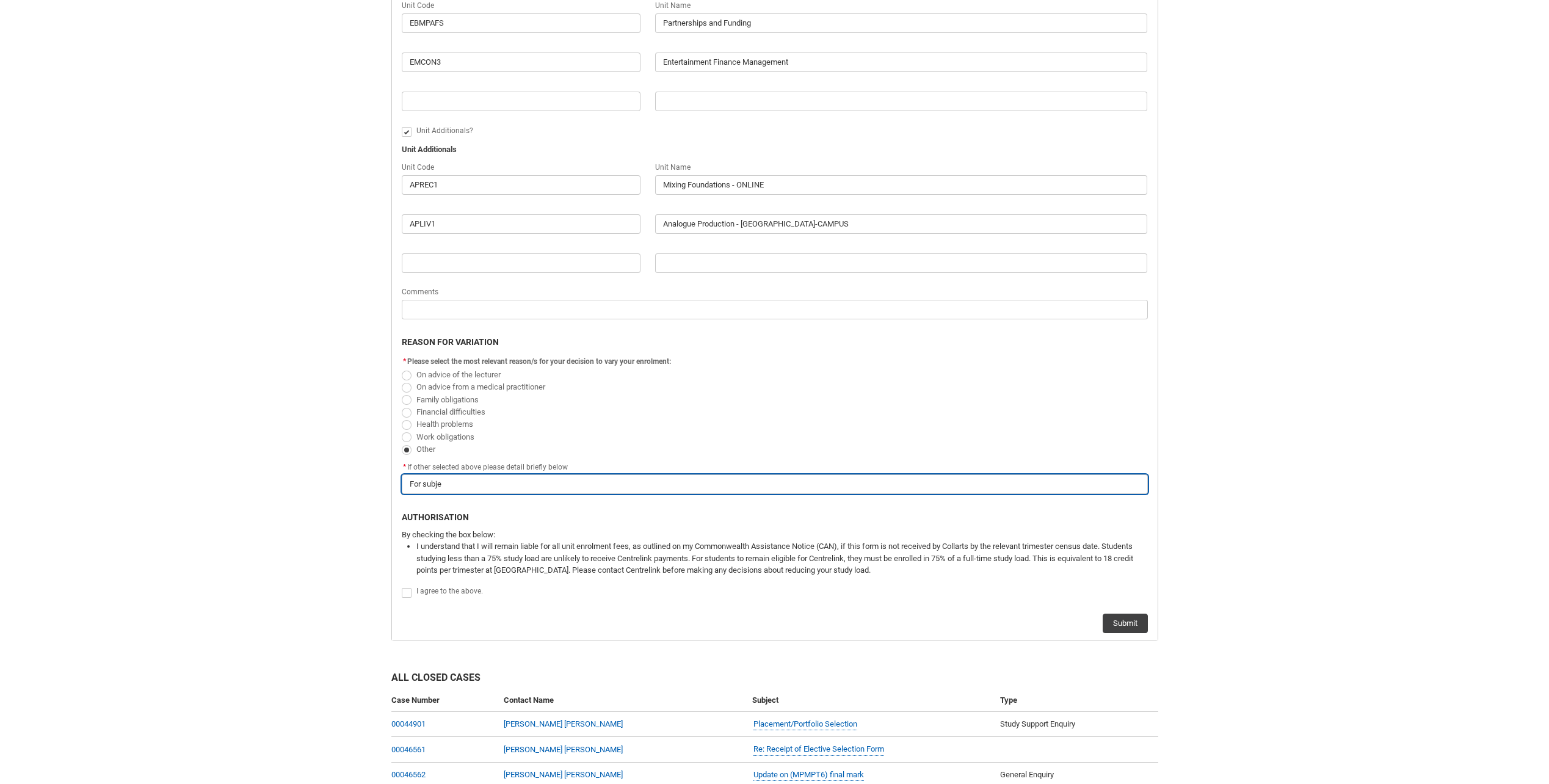
type input "For subjec"
type lightning-primitive-input-simple "For subject"
type input "For subject"
type lightning-primitive-input-simple "For subjects"
type input "For subjects"
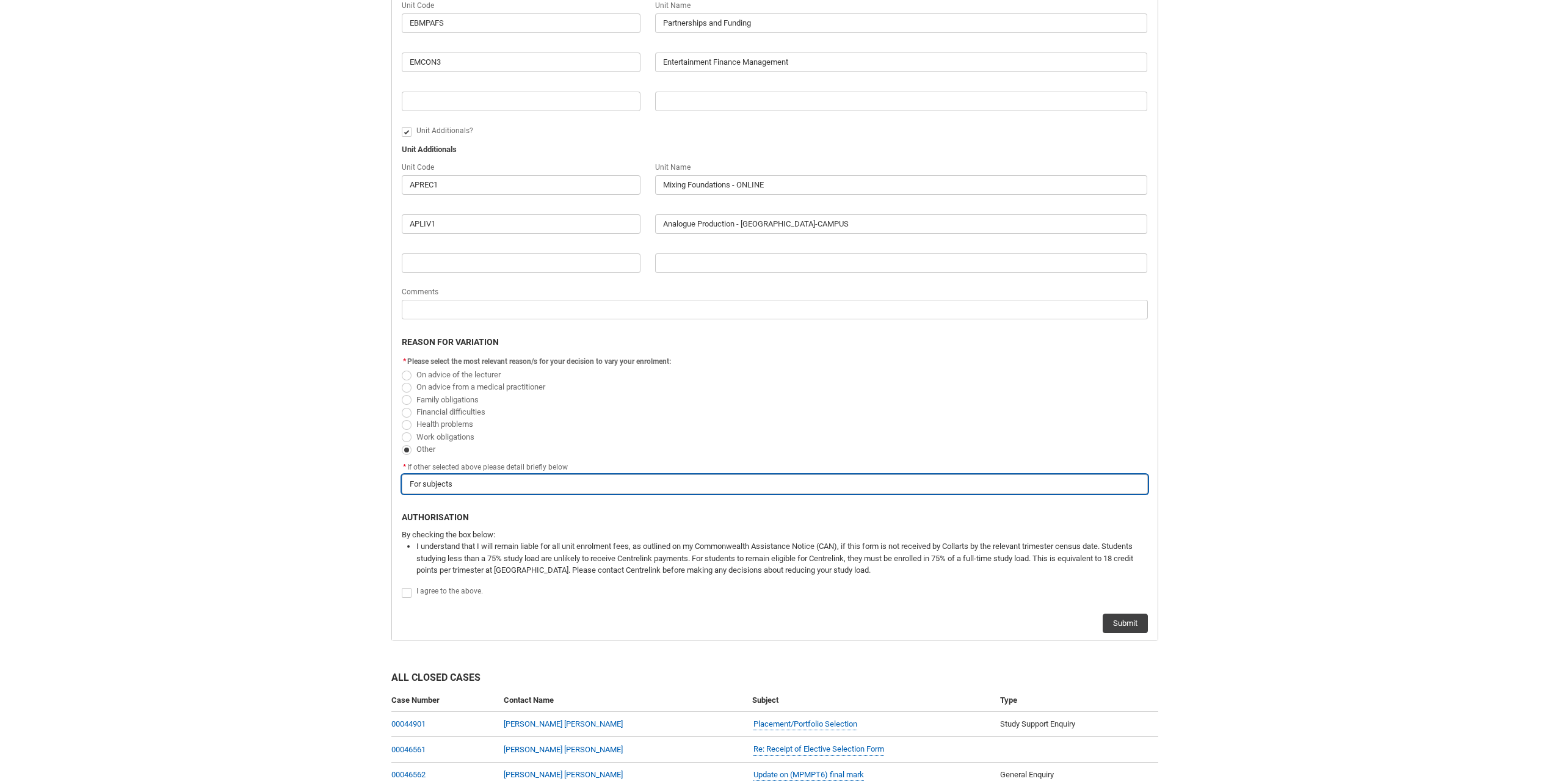
type lightning-primitive-input-simple "For subjects"
type input "For subjects"
type lightning-primitive-input-simple "For subjects t"
type input "For subjects t"
type lightning-primitive-input-simple "For subjects to"
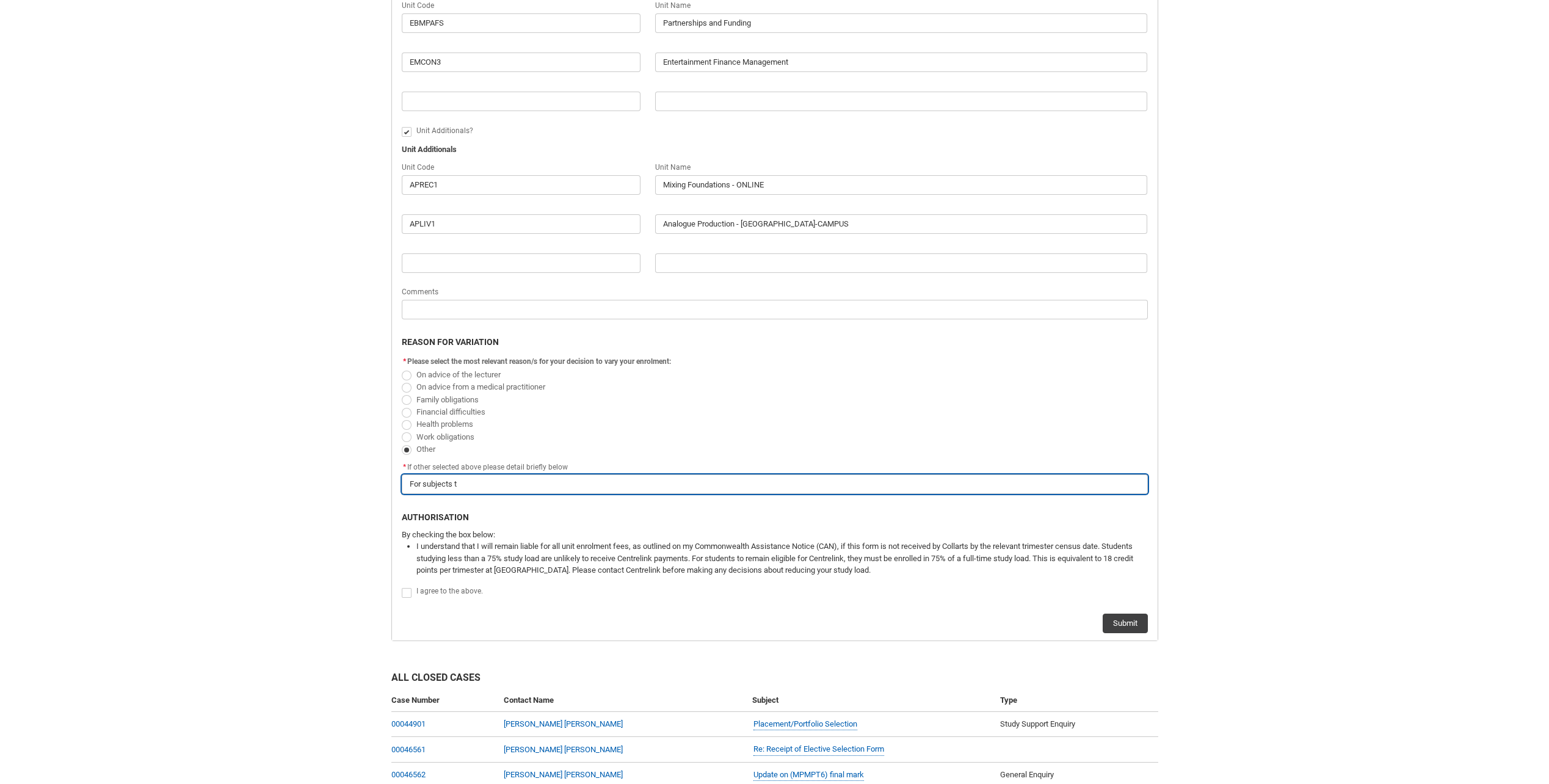
type input "For subjects to"
type lightning-primitive-input-simple "For subjects to"
type input "For subjects to"
type lightning-primitive-input-simple "For subjects to b"
type input "For subjects to b"
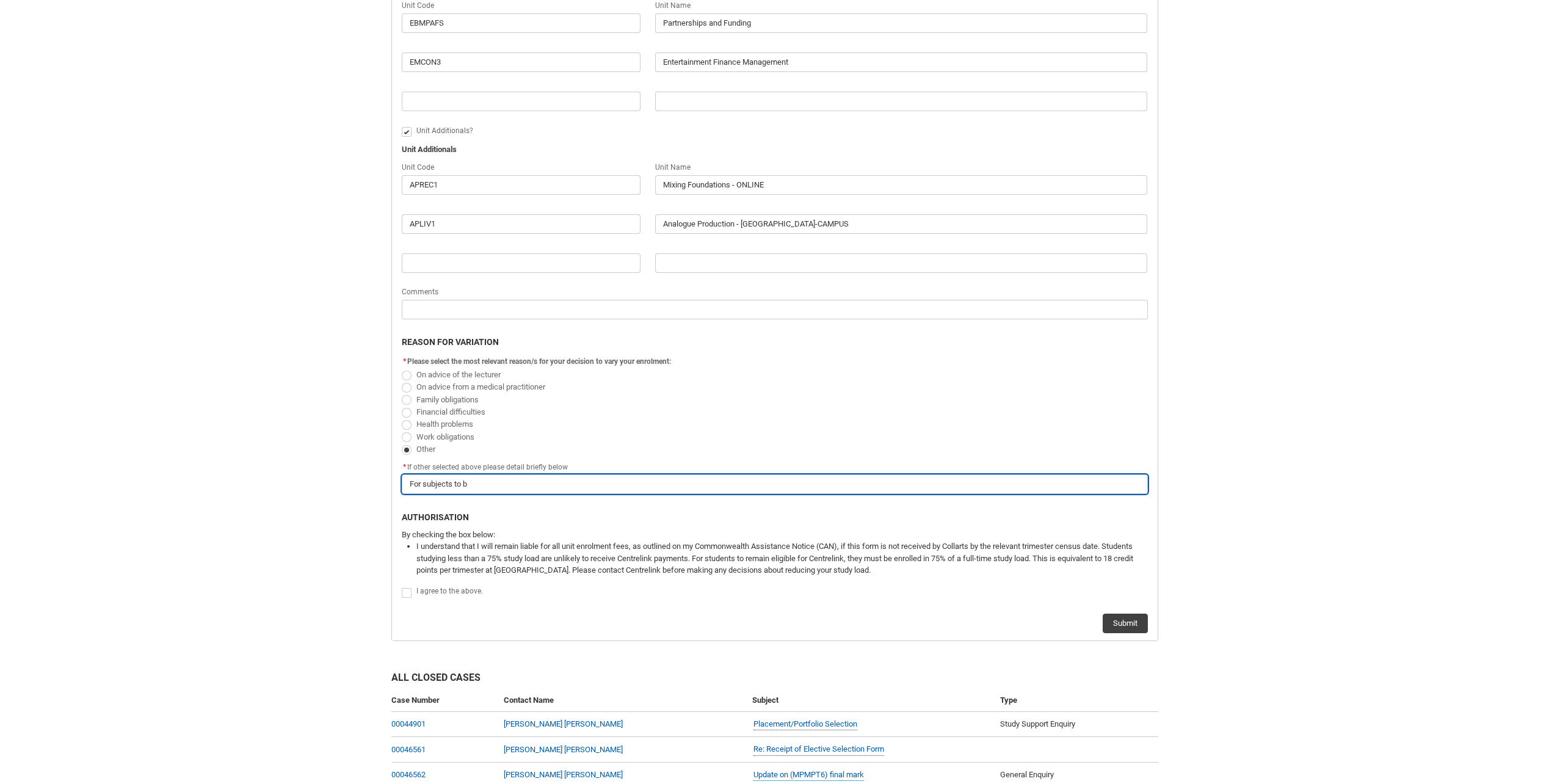
type lightning-primitive-input-simple "For subjects to be"
type input "For subjects to be"
type lightning-primitive-input-simple "For subjects to be"
type input "For subjects to be"
type lightning-primitive-input-simple "For subjects to be r"
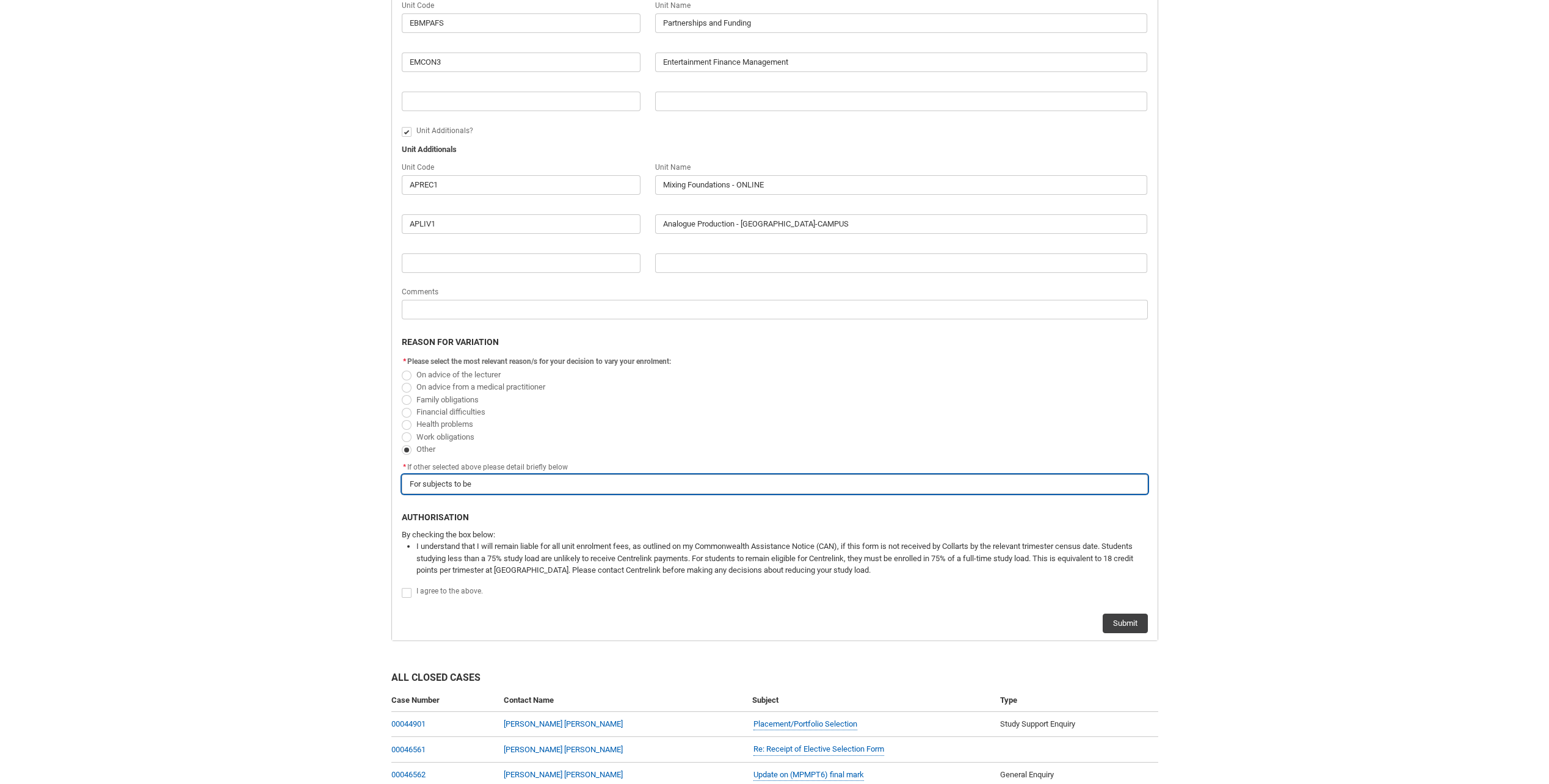
type input "For subjects to be r"
type lightning-primitive-input-simple "For subjects to be re"
type input "For subjects to be re"
type lightning-primitive-input-simple "For subjects to be rev"
type input "For subjects to be rev"
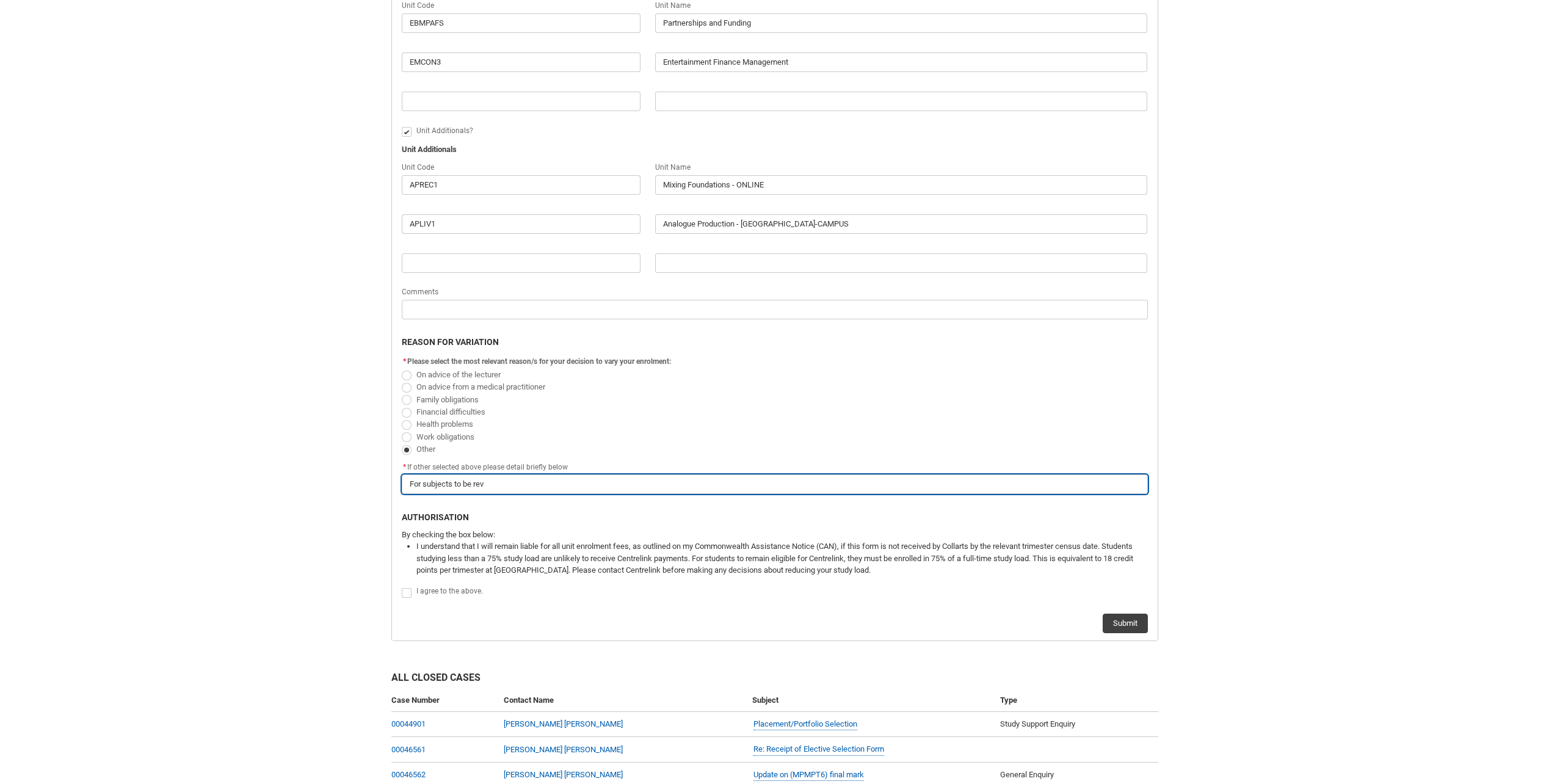
type lightning-primitive-input-simple "For subjects to be reve"
type input "For subjects to be reve"
type lightning-primitive-input-simple "For subjects to be rev"
type input "For subjects to be rev"
type lightning-primitive-input-simple "For subjects to be re"
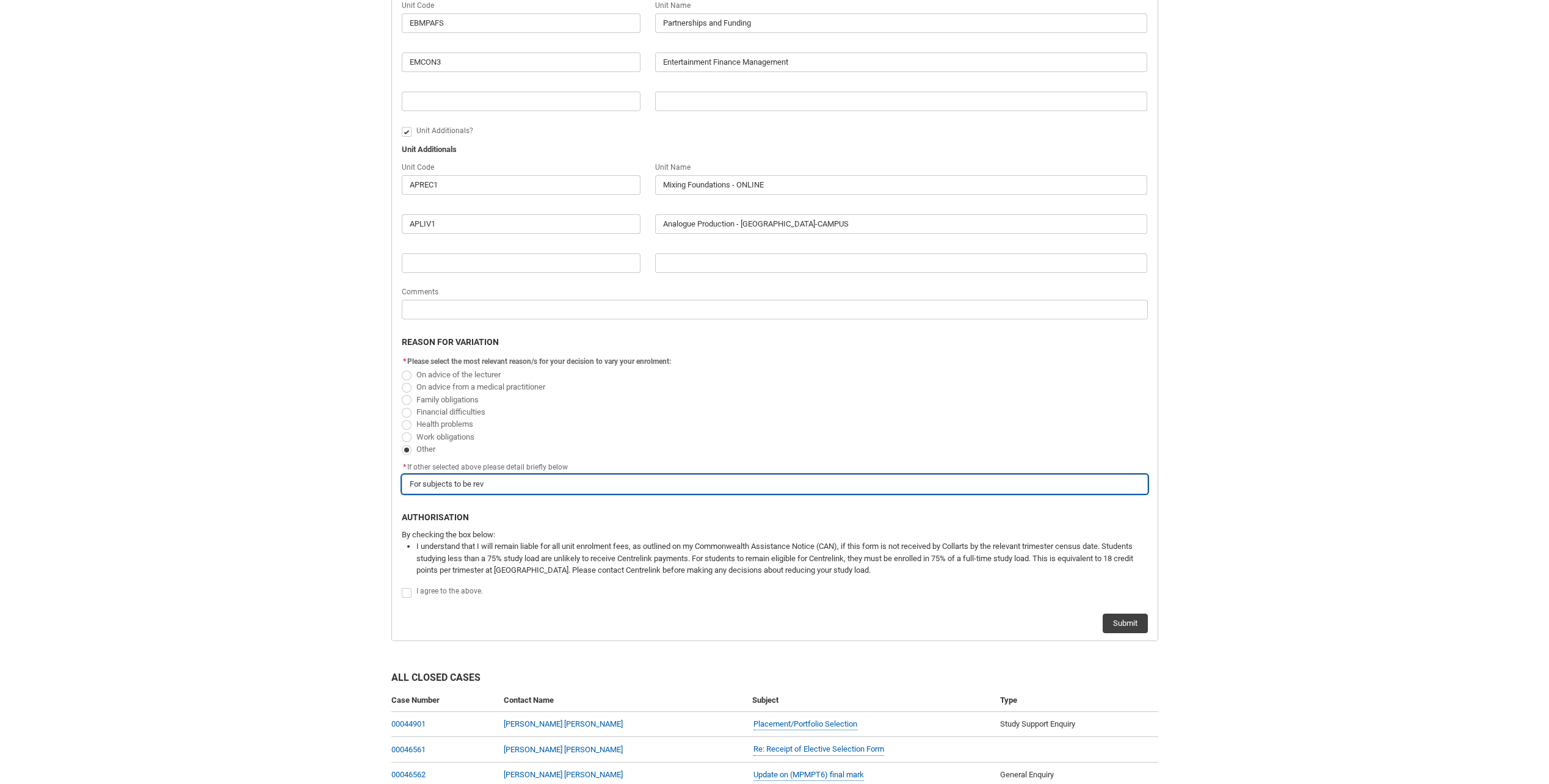
type input "For subjects to be re"
type lightning-primitive-input-simple "For subjects to be rel"
type input "For subjects to be rel"
type lightning-primitive-input-simple "For subjects to be rele"
type input "For subjects to be rele"
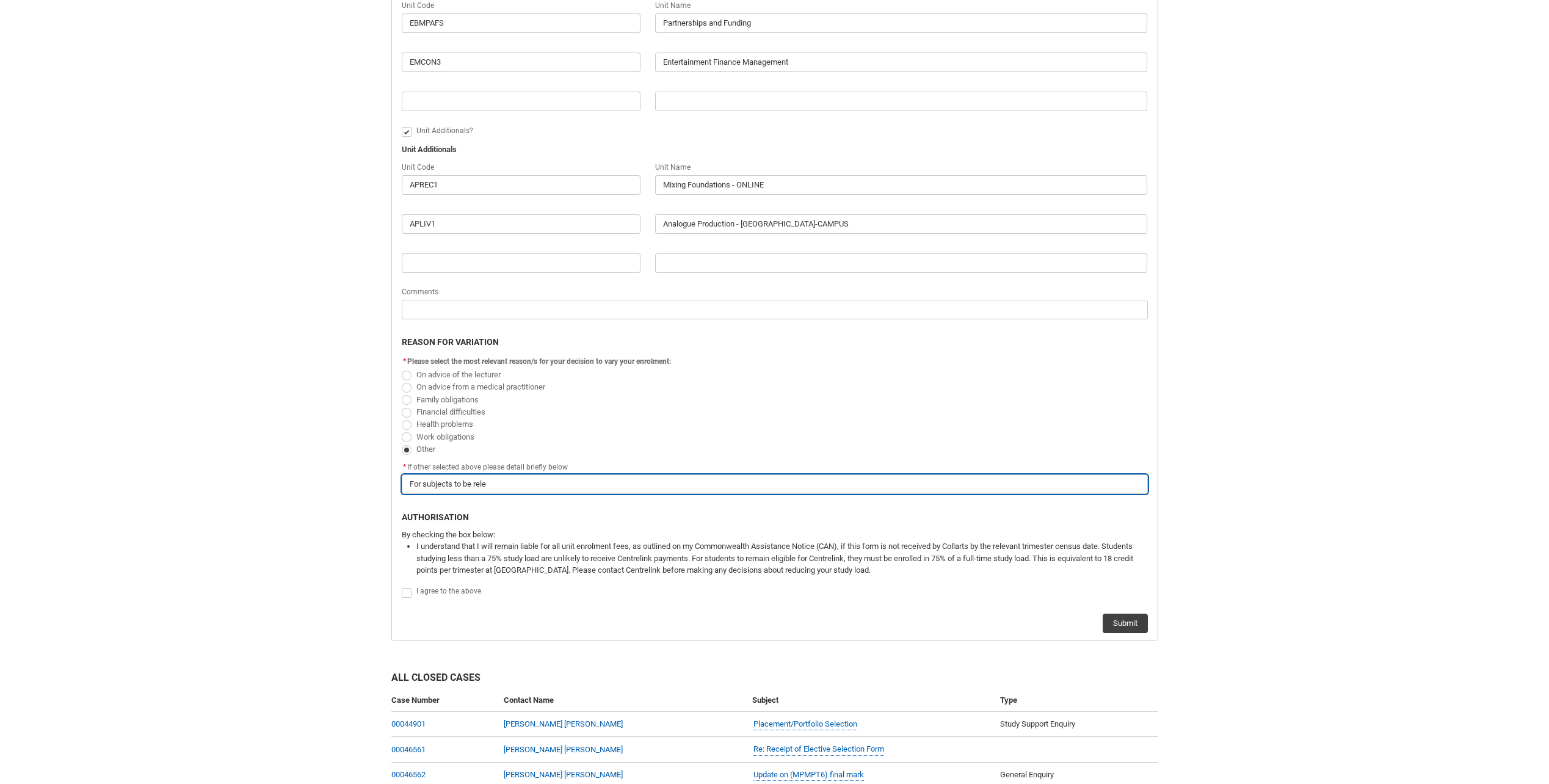
type lightning-primitive-input-simple "For subjects to be relev"
type input "For subjects to be relev"
type lightning-primitive-input-simple "For subjects to be releva"
type input "For subjects to be releva"
type lightning-primitive-input-simple "For subjects to be relevan"
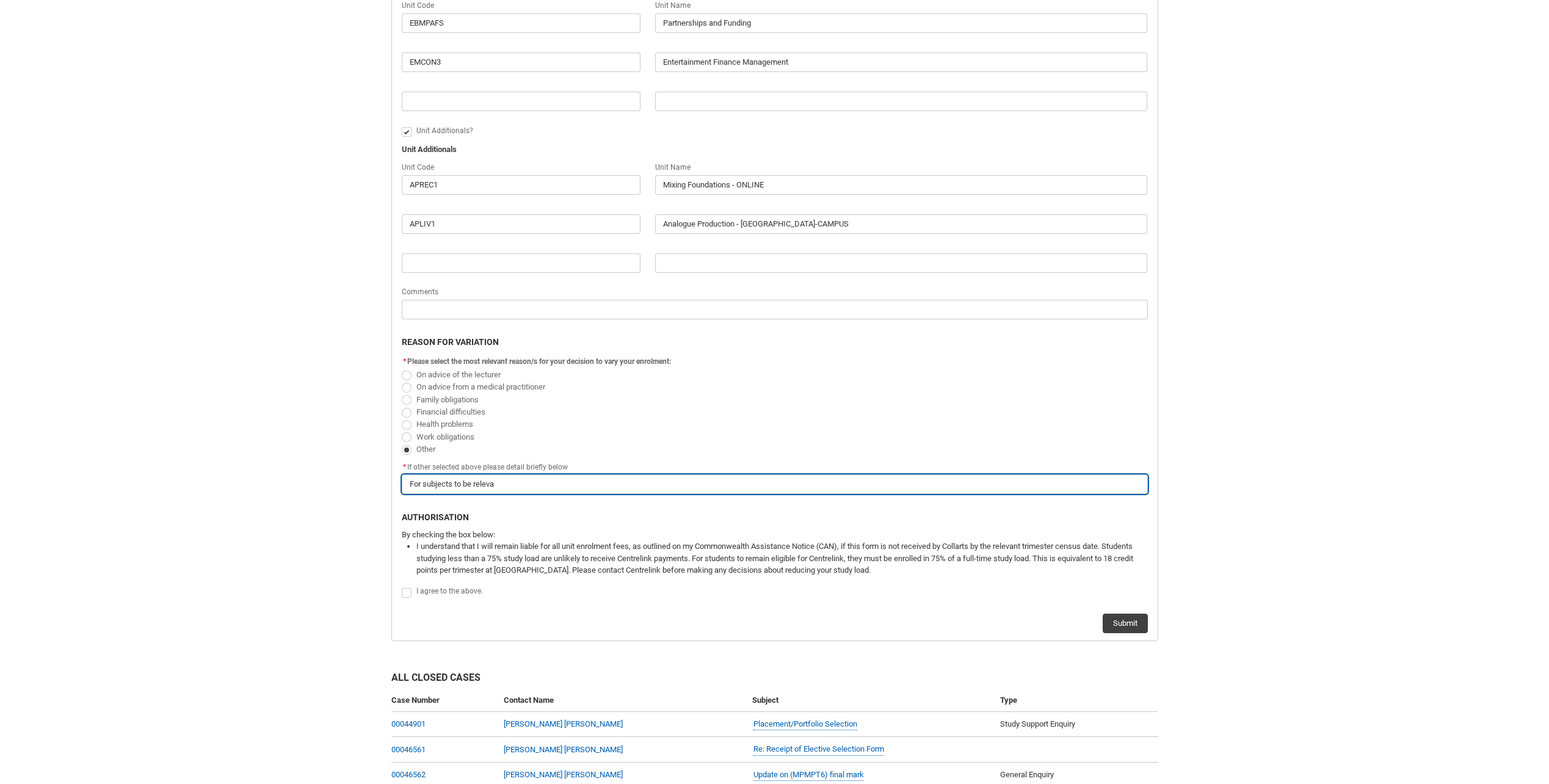
type input "For subjects to be relevan"
type lightning-primitive-input-simple "For subjects to be relevant"
type input "For subjects to be relevant"
type lightning-primitive-input-simple "For subjects to be relevant"
type input "For subjects to be relevant"
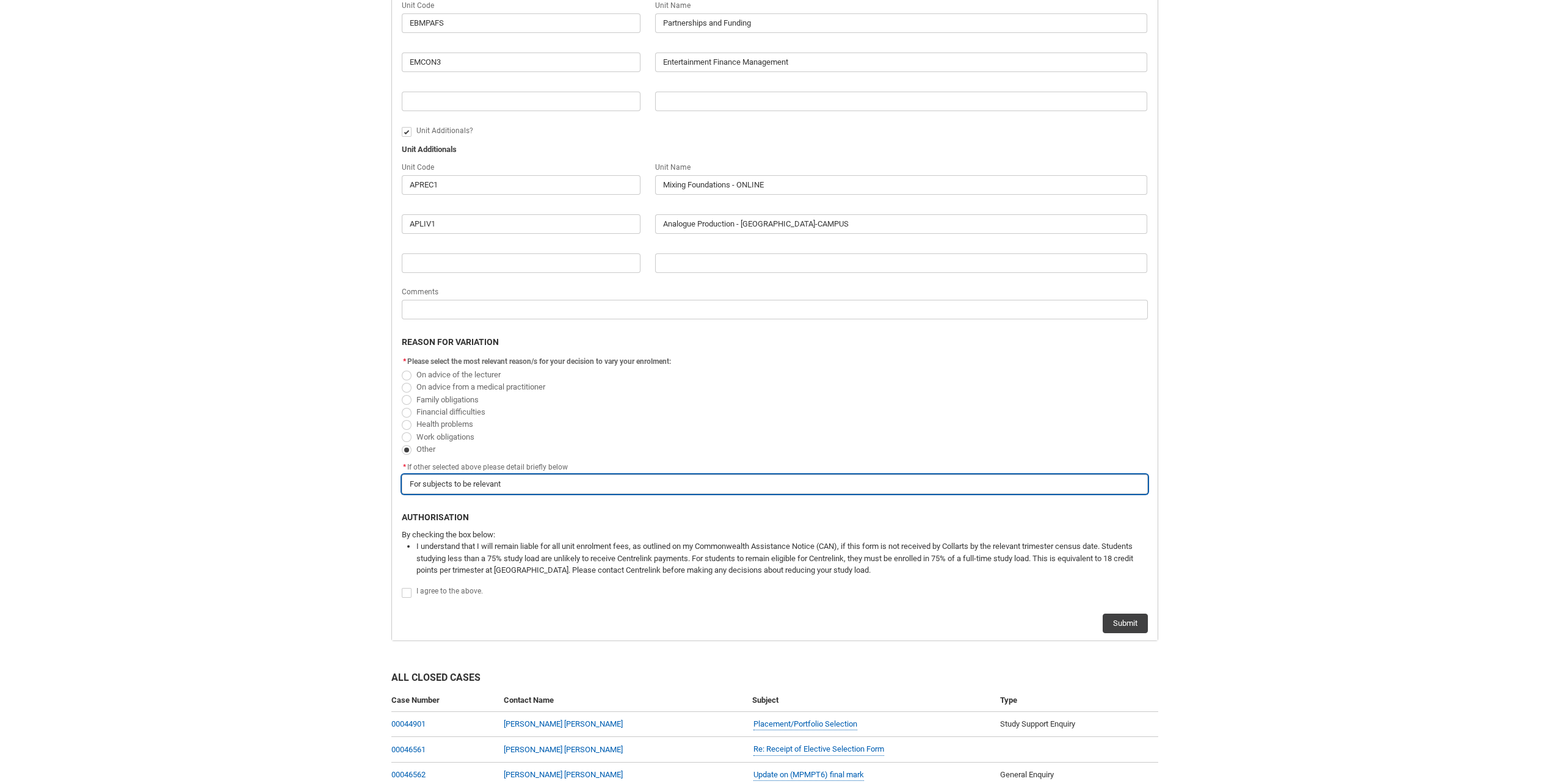
type lightning-primitive-input-simple "For subjects to be relevant t"
type input "For subjects to be relevant t"
type lightning-primitive-input-simple "For subjects to be relevant to"
type input "For subjects to be relevant to"
type lightning-primitive-input-simple "For subjects to be relevant to"
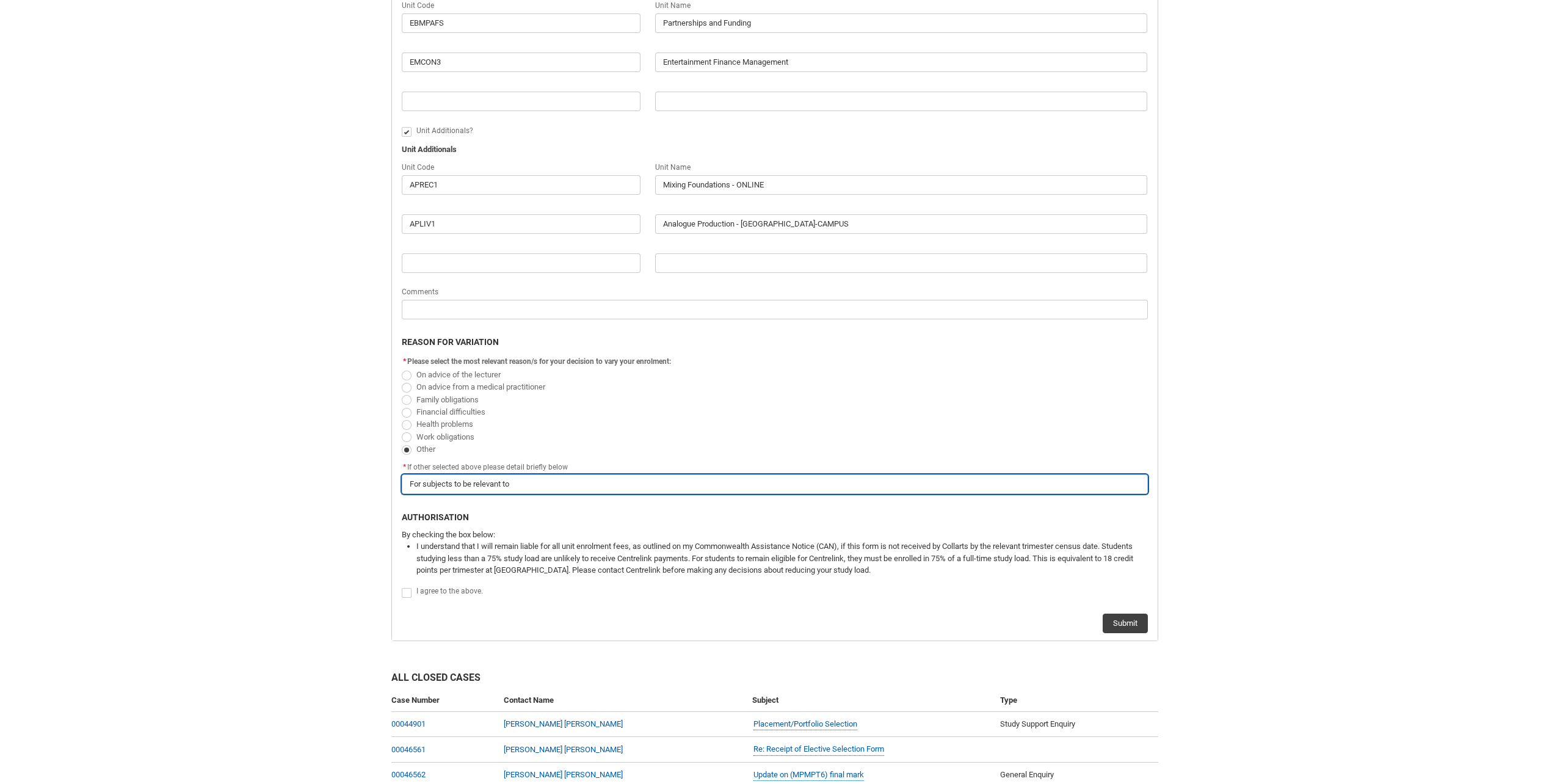
type input "For subjects to be relevant to"
type lightning-primitive-input-simple "For subjects to be relevant to M"
type input "For subjects to be relevant to M"
type lightning-primitive-input-simple "For subjects to be relevant to Mu"
type input "For subjects to be relevant to Mu"
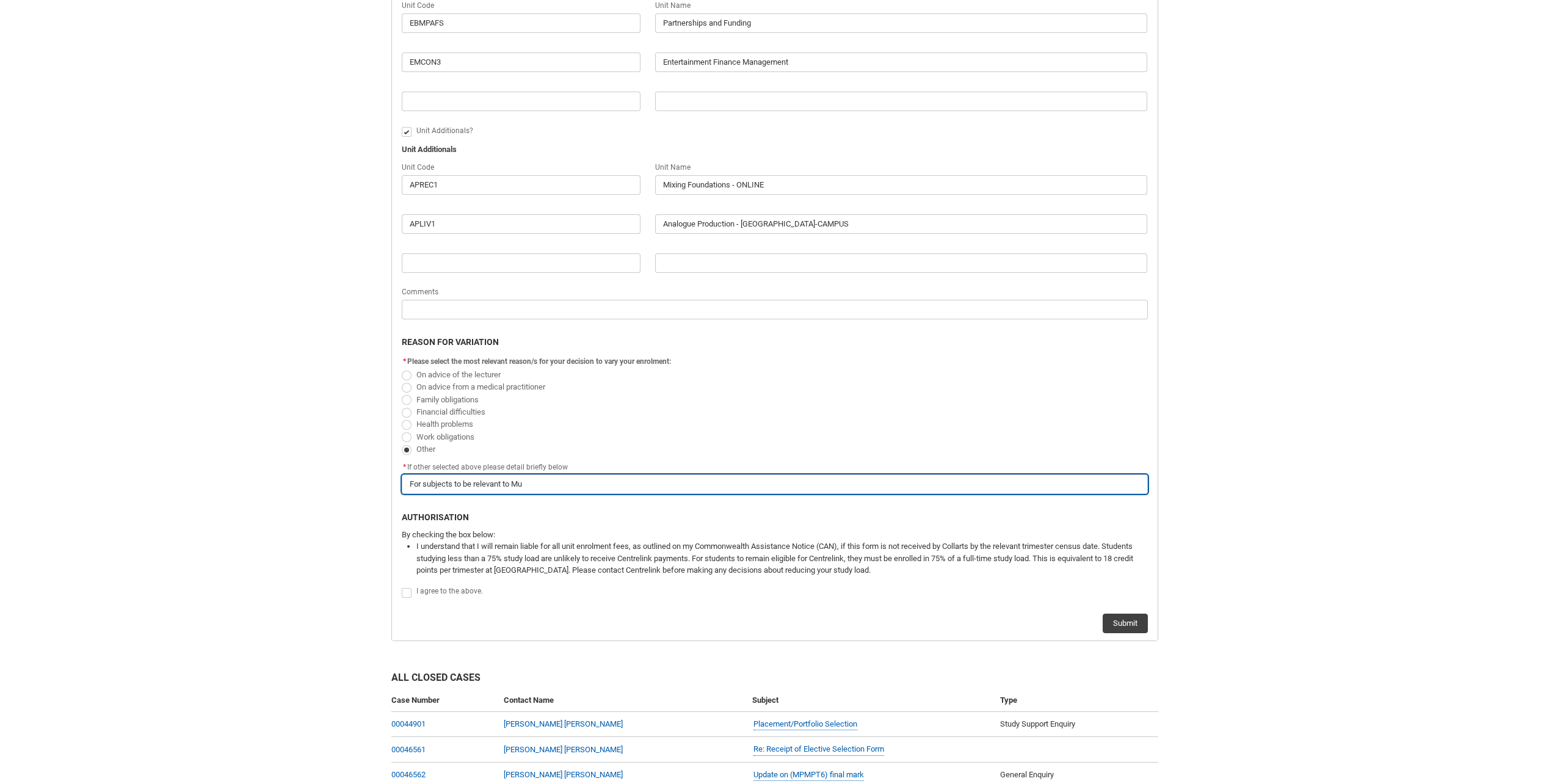
type lightning-primitive-input-simple "For subjects to be relevant to Mus"
type input "For subjects to be relevant to Mus"
type lightning-primitive-input-simple "For subjects to be relevant to Musi"
type input "For subjects to be relevant to Musi"
type lightning-primitive-input-simple "For subjects to be relevant to Music"
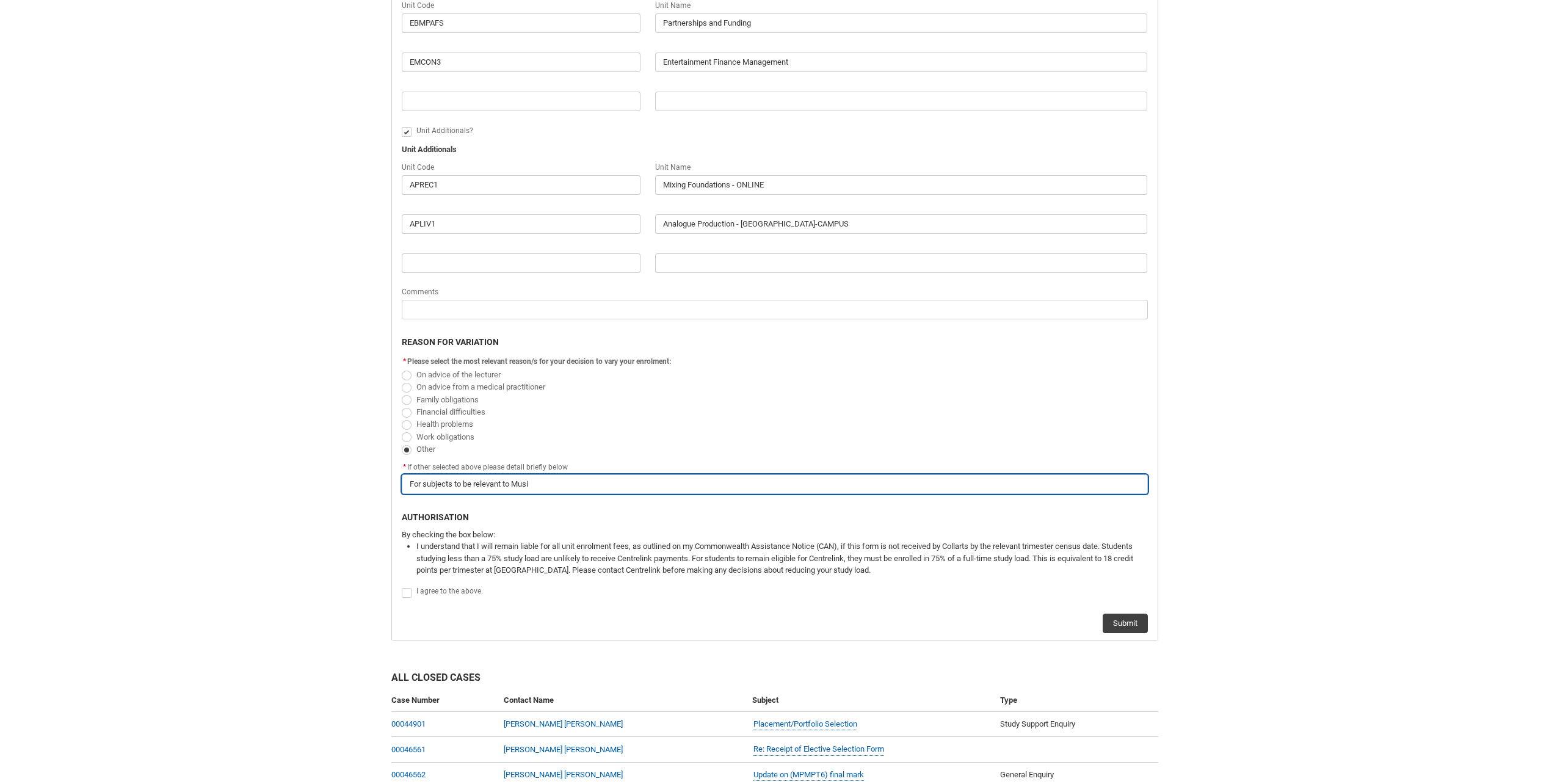
type input "For subjects to be relevant to Music"
type lightning-primitive-input-simple "For subjects to be relevant to Music"
type input "For subjects to be relevant to Music"
type lightning-primitive-input-simple "For subjects to be relevant to Music P"
type input "For subjects to be relevant to Music P"
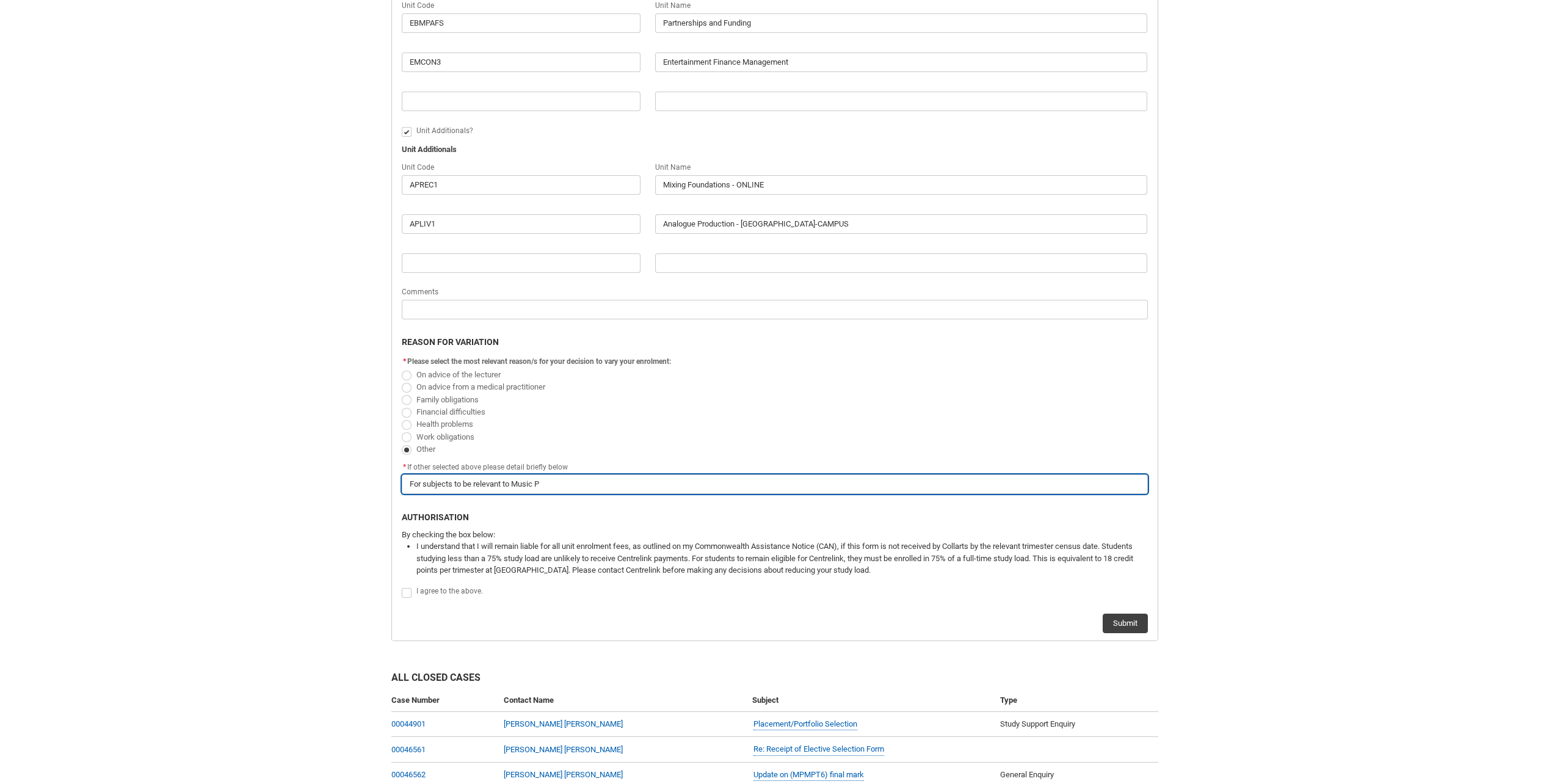
type lightning-primitive-input-simple "For subjects to be relevant to Music Pr"
type input "For subjects to be relevant to Music Pr"
type lightning-primitive-input-simple "For subjects to be relevant to Music Pro"
type input "For subjects to be relevant to Music Pro"
type lightning-primitive-input-simple "For subjects to be relevant to Music Proj"
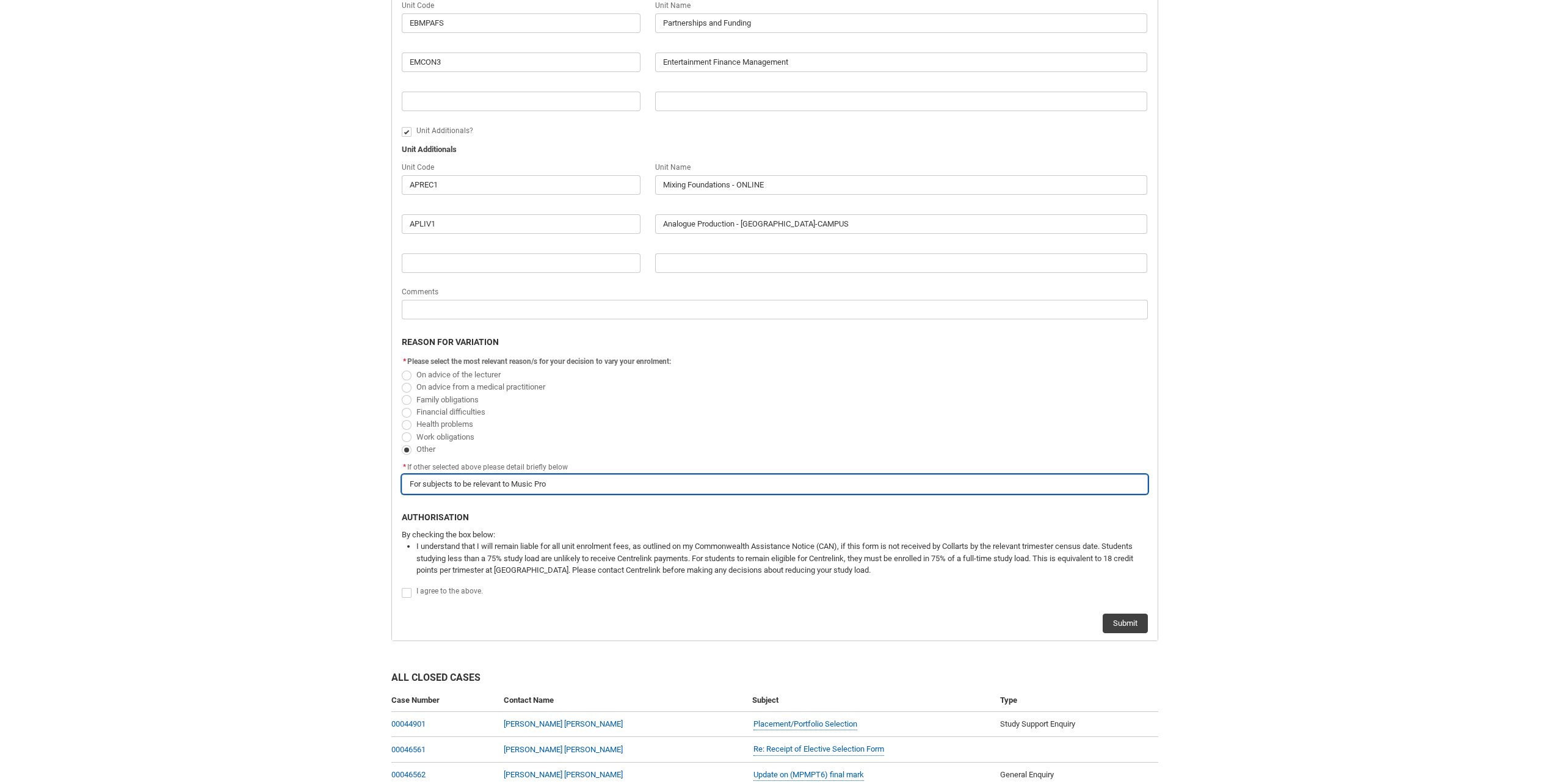
type input "For subjects to be relevant to Music Proj"
type lightning-primitive-input-simple "For subjects to be relevant to Music Pro"
type input "For subjects to be relevant to Music Pro"
type lightning-primitive-input-simple "For subjects to be relevant to Music Prod"
type input "For subjects to be relevant to Music Prod"
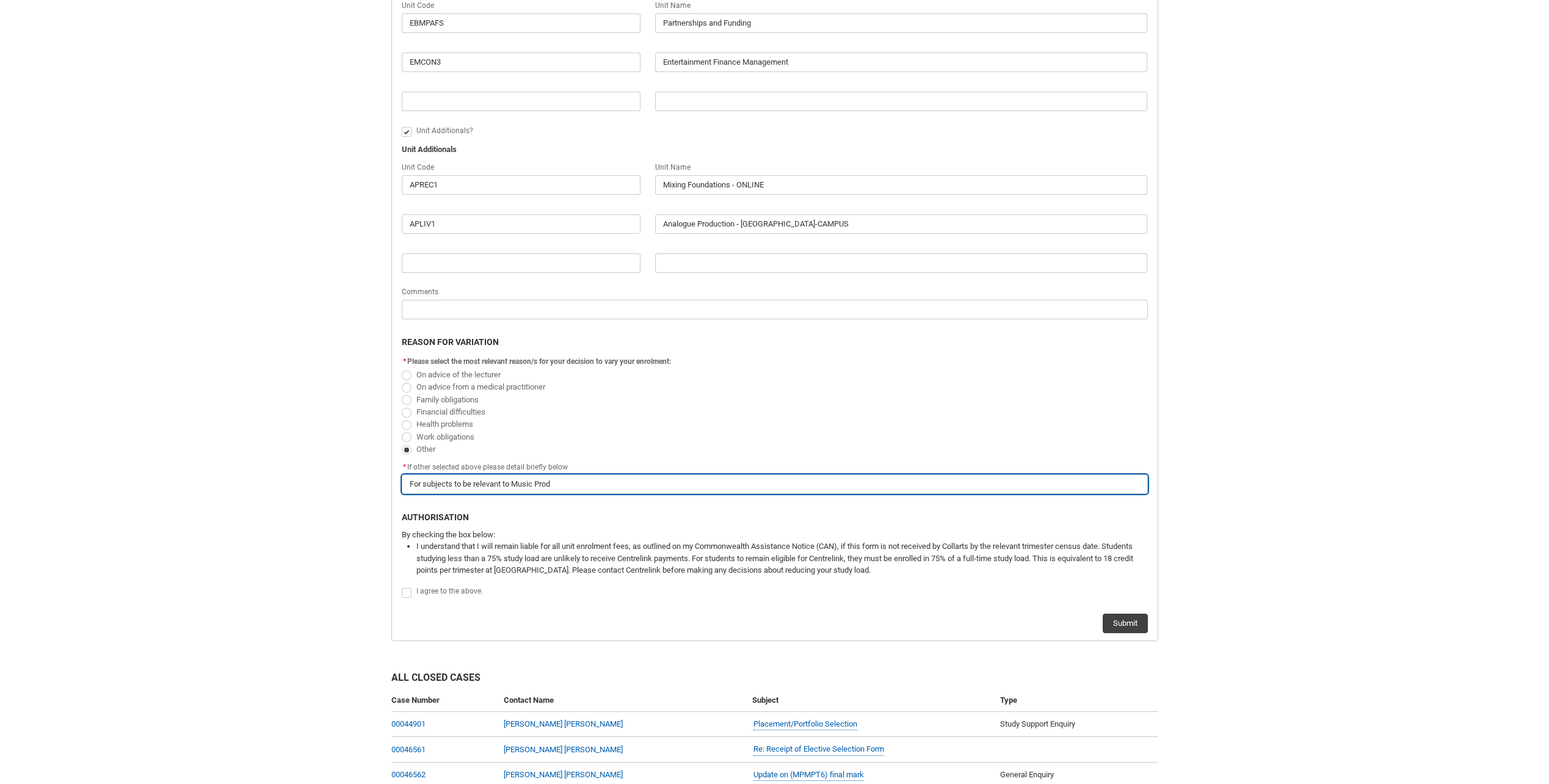
type lightning-primitive-input-simple "For subjects to be relevant to Music Produ"
type input "For subjects to be relevant to Music Produ"
type lightning-primitive-input-simple "For subjects to be relevant to Music Produc"
type input "For subjects to be relevant to Music Produc"
type lightning-primitive-input-simple "For subjects to be relevant to Music Product"
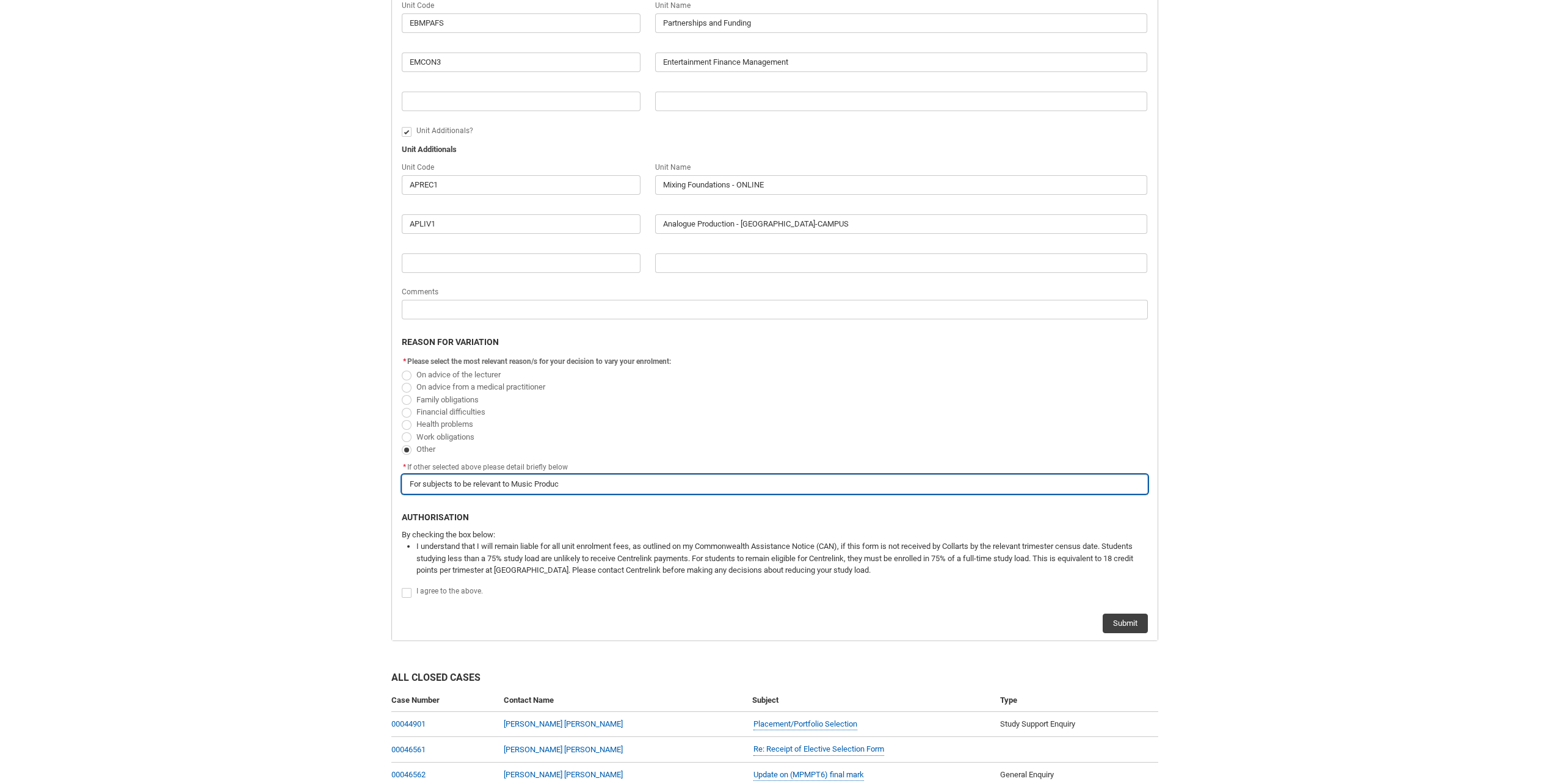
type input "For subjects to be relevant to Music Product"
type lightning-primitive-input-simple "For subjects to be relevant to Music Producti"
type input "For subjects to be relevant to Music Producti"
type lightning-primitive-input-simple "For subjects to be relevant to Music Productio"
type input "For subjects to be relevant to Music Productio"
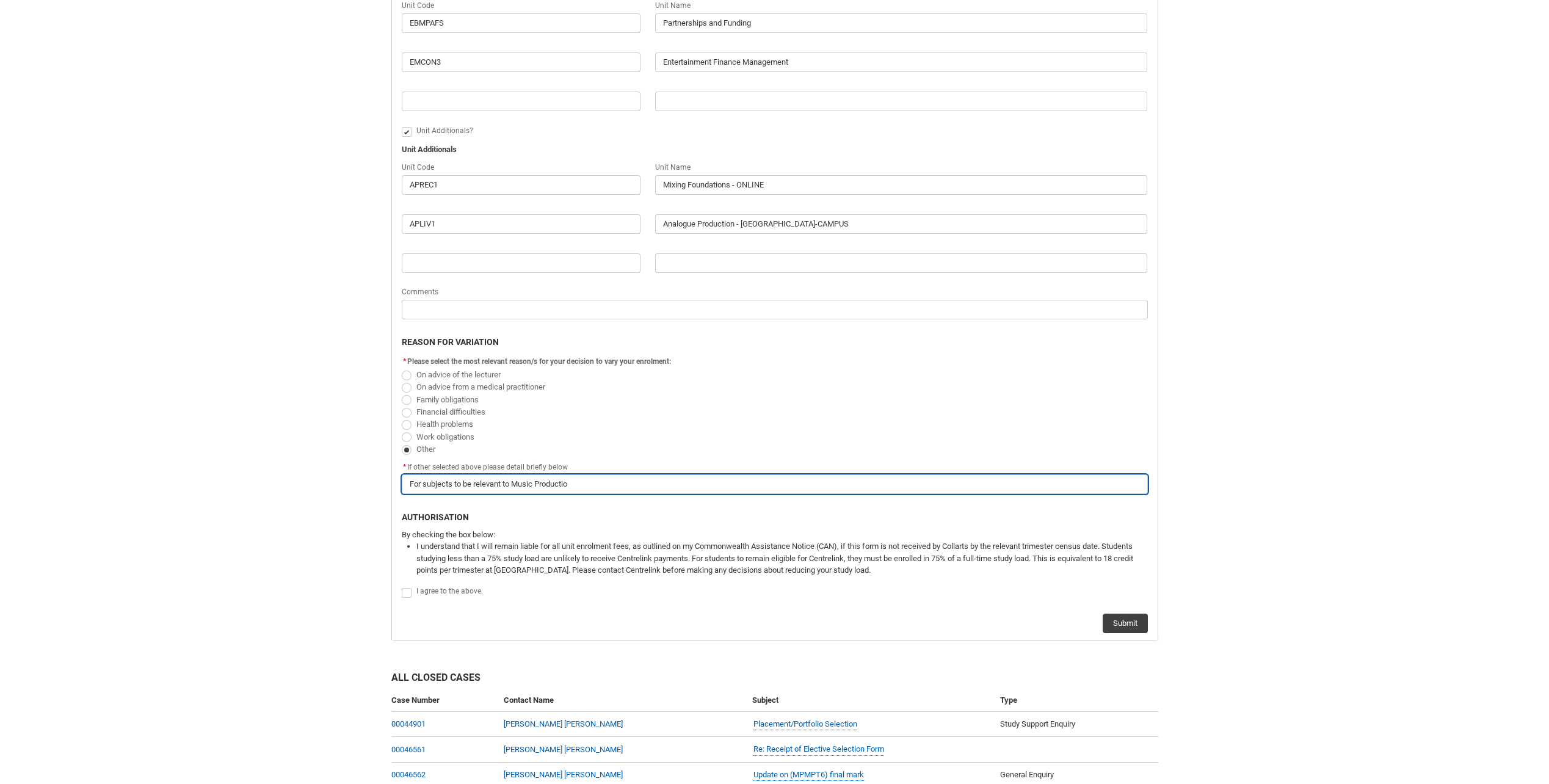
type lightning-primitive-input-simple "For subjects to be relevant to Music Production"
type input "For subjects to be relevant to Music Production"
type lightning-primitive-input-simple "For subjects to be relevant to Music Production"
type input "For subjects to be relevant to Music Production"
type lightning-primitive-input-simple "For subjects to be relevant to Music Production a"
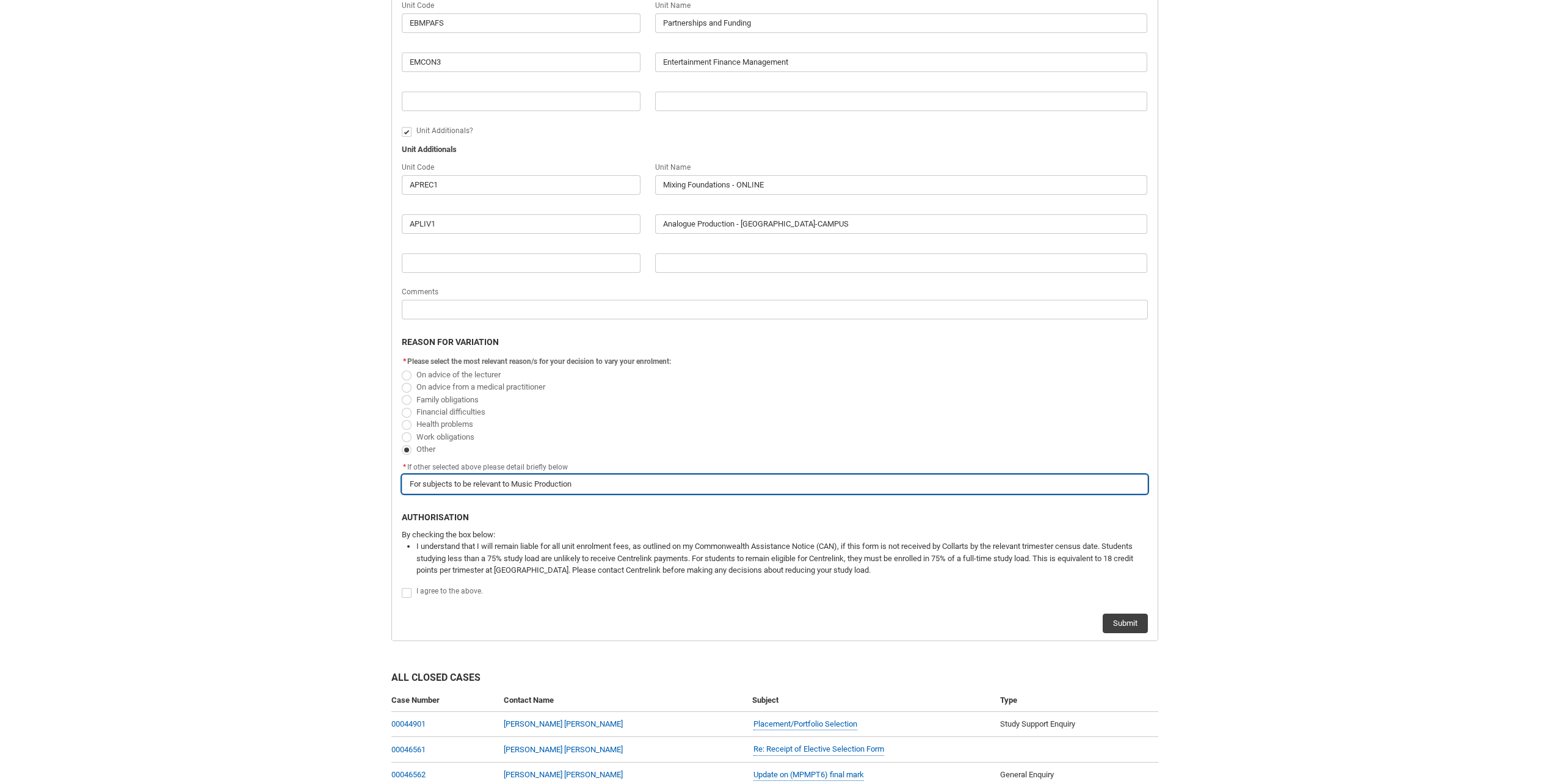
type input "For subjects to be relevant to Music Production a"
type lightning-primitive-input-simple "For subjects to be relevant to Music Production an"
type input "For subjects to be relevant to Music Production an"
type lightning-primitive-input-simple "For subjects to be relevant to Music Production and"
type input "For subjects to be relevant to Music Production and"
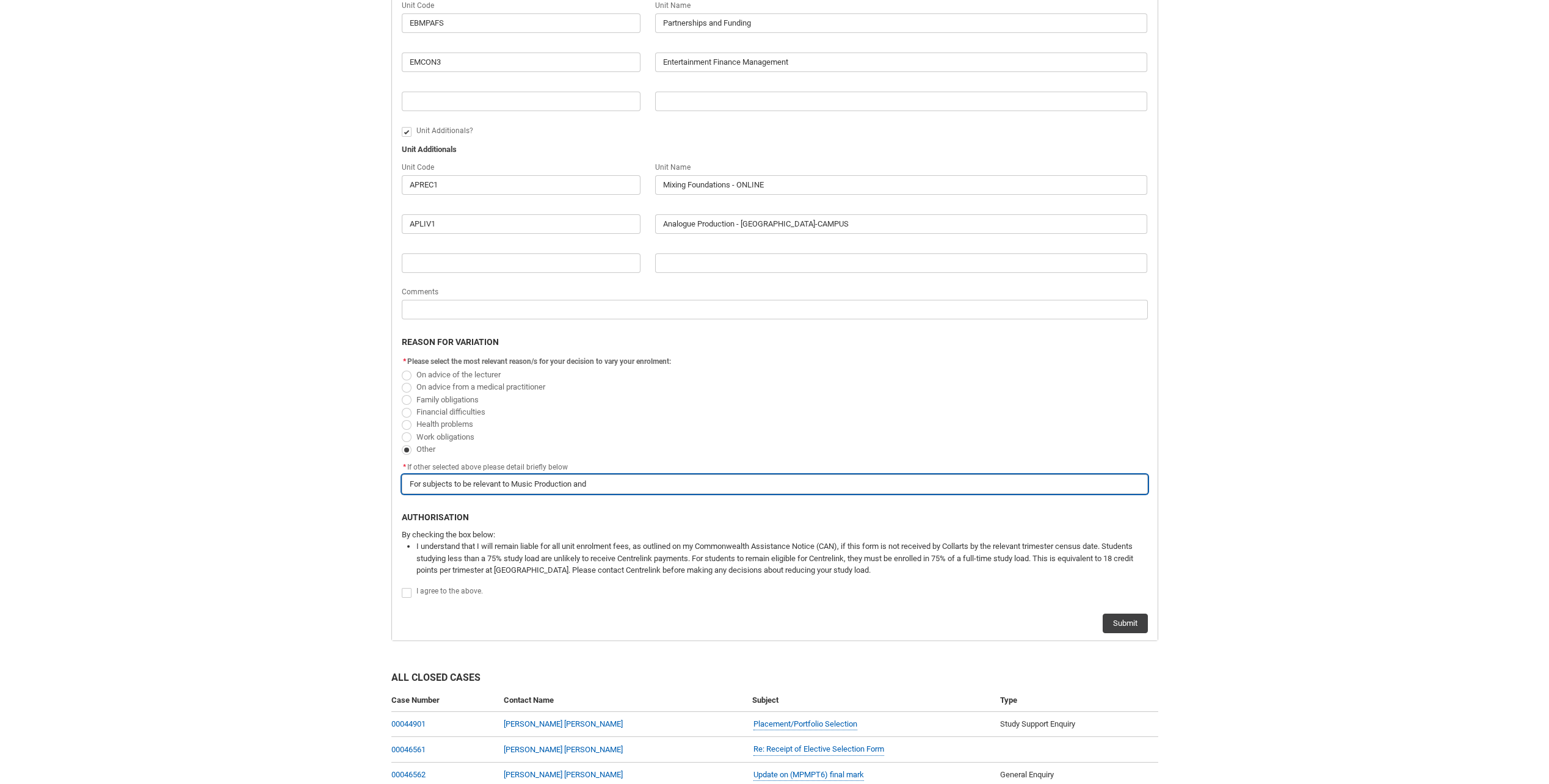
type lightning-primitive-input-simple "For subjects to be relevant to Music Production and"
type input "For subjects to be relevant to Music Production and"
type lightning-primitive-input-simple "For subjects to be relevant to Music Production and a"
type input "For subjects to be relevant to Music Production and a"
type lightning-primitive-input-simple "For subjects to be relevant to Music Production and as"
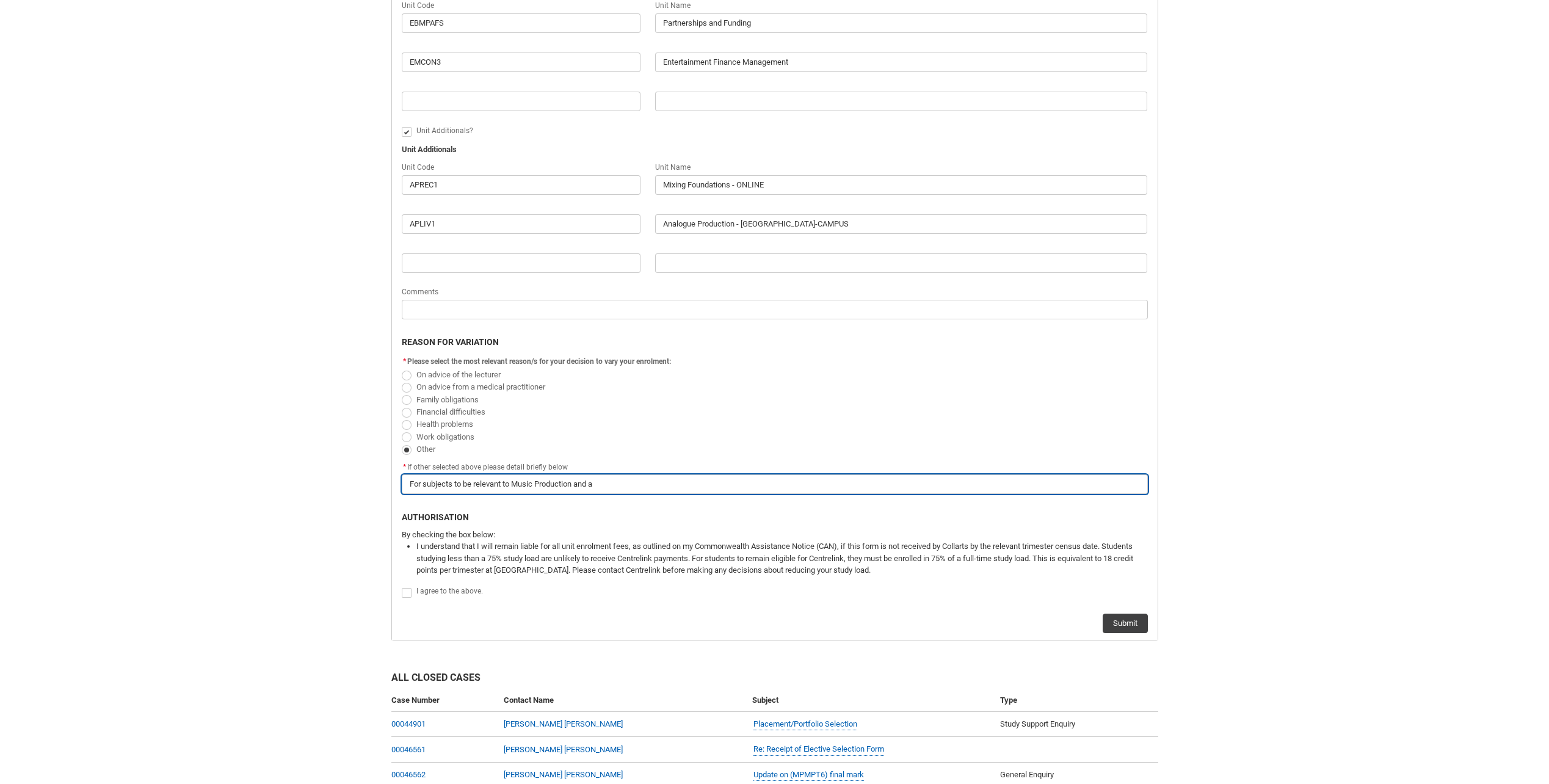
type input "For subjects to be relevant to Music Production and as"
type lightning-primitive-input-simple "For subjects to be relevant to Music Production and as"
type input "For subjects to be relevant to Music Production and as"
type lightning-primitive-input-simple "For subjects to be relevant to Music Production and as d"
type input "For subjects to be relevant to Music Production and as d"
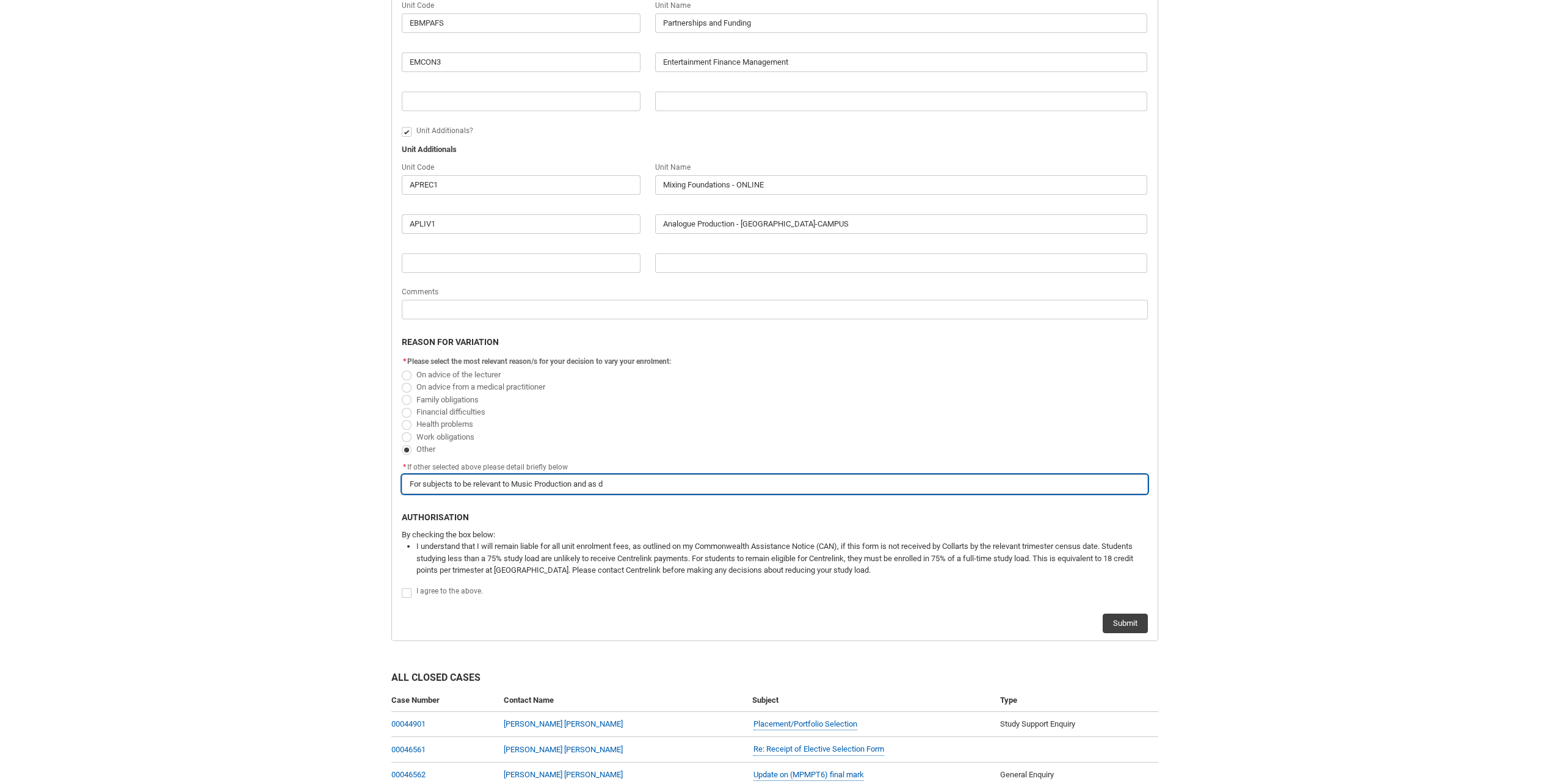
type lightning-primitive-input-simple "For subjects to be relevant to Music Production and as di"
type input "For subjects to be relevant to Music Production and as di"
type lightning-primitive-input-simple "For subjects to be relevant to Music Production and as dis"
type input "For subjects to be relevant to Music Production and as dis"
type lightning-primitive-input-simple "For subjects to be relevant to Music Production and as disc"
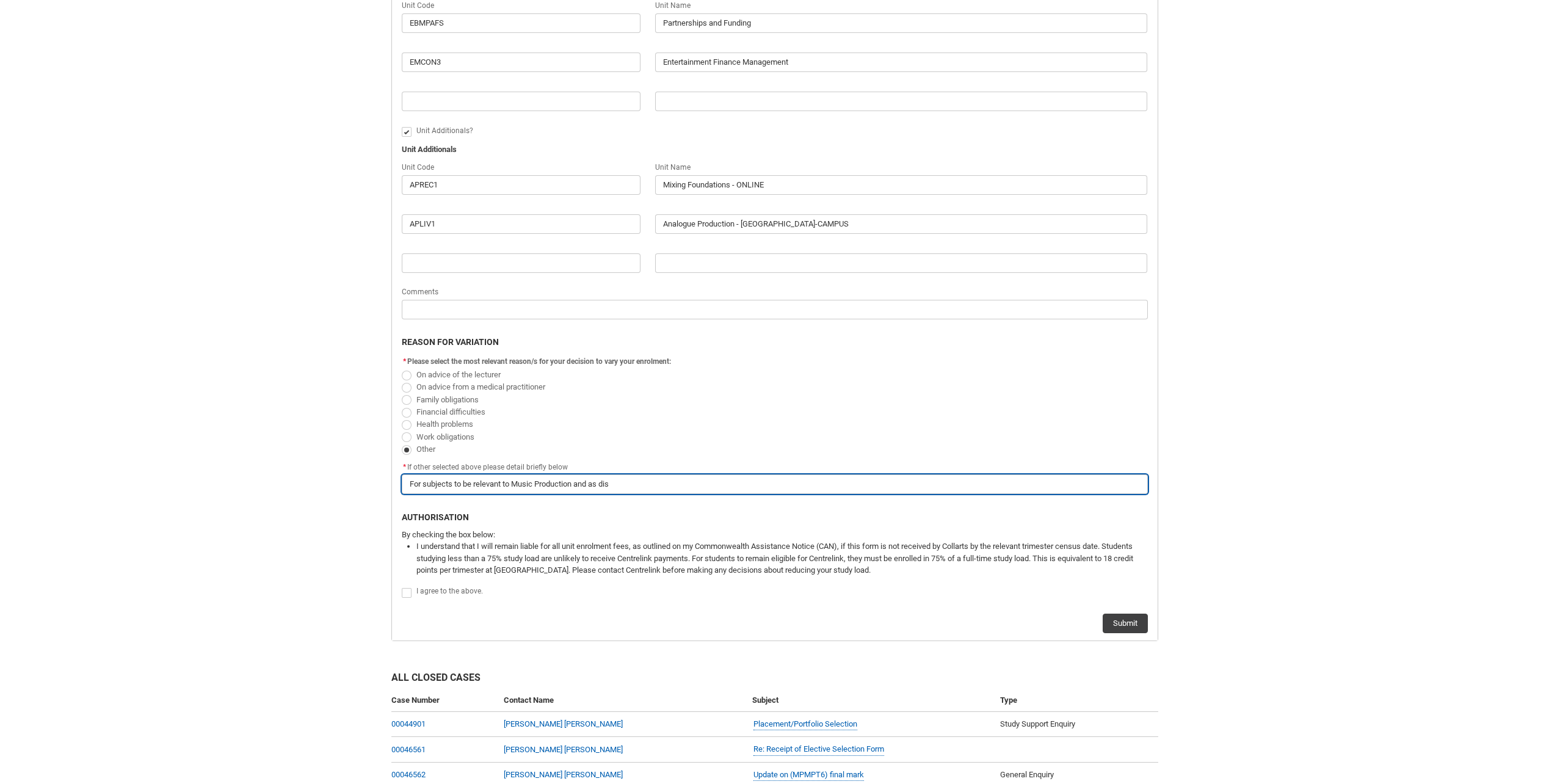
type input "For subjects to be relevant to Music Production and as disc"
type lightning-primitive-input-simple "For subjects to be relevant to Music Production and as discu"
type input "For subjects to be relevant to Music Production and as discu"
type lightning-primitive-input-simple "For subjects to be relevant to Music Production and as discus"
type input "For subjects to be relevant to Music Production and as discus"
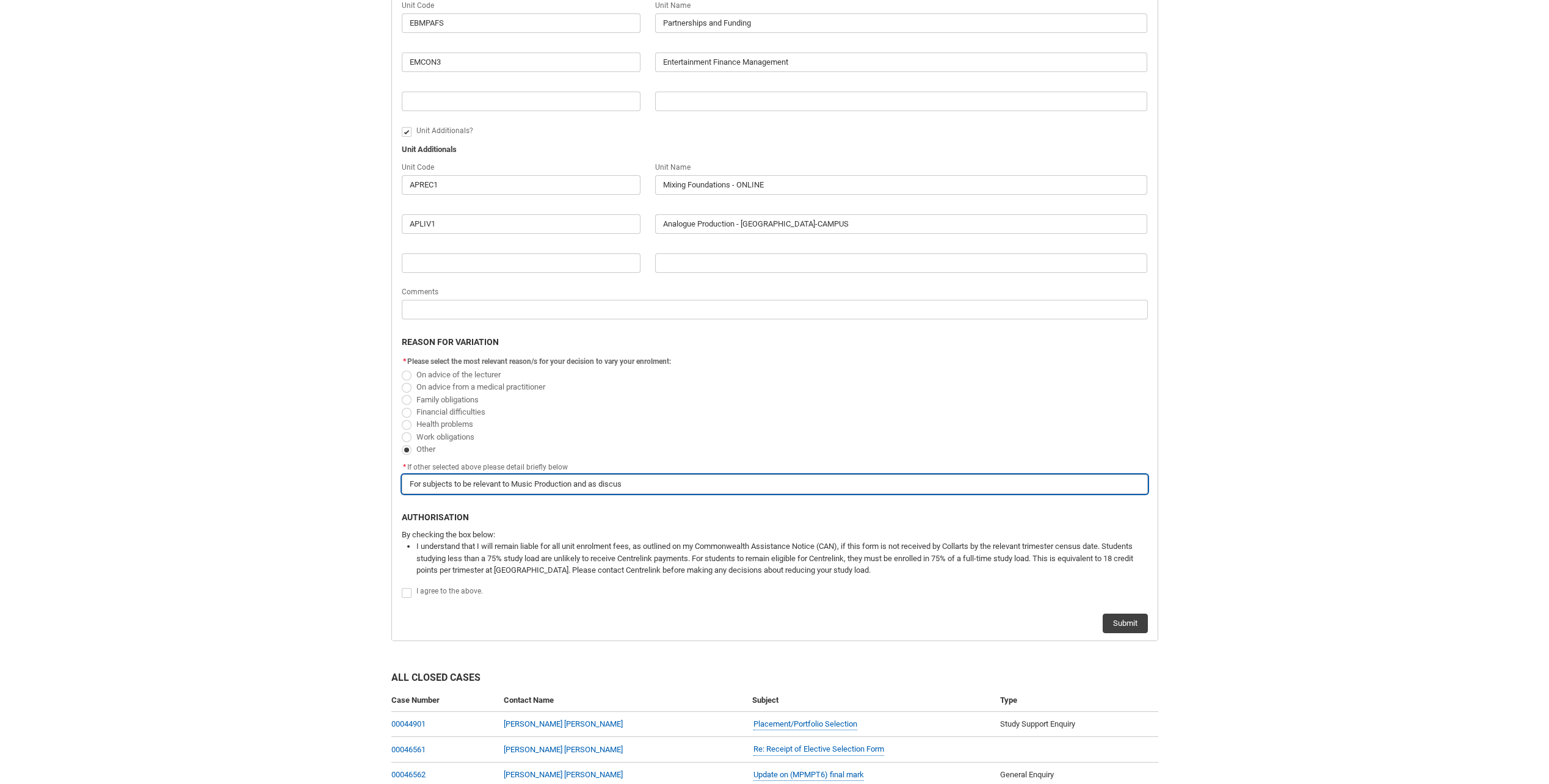
type lightning-primitive-input-simple "For subjects to be relevant to Music Production and as discuss"
type input "For subjects to be relevant to Music Production and as discuss"
type lightning-primitive-input-simple "For subjects to be relevant to Music Production and as discusse"
type input "For subjects to be relevant to Music Production and as discusse"
type lightning-primitive-input-simple "For subjects to be relevant to Music Production and as discussed"
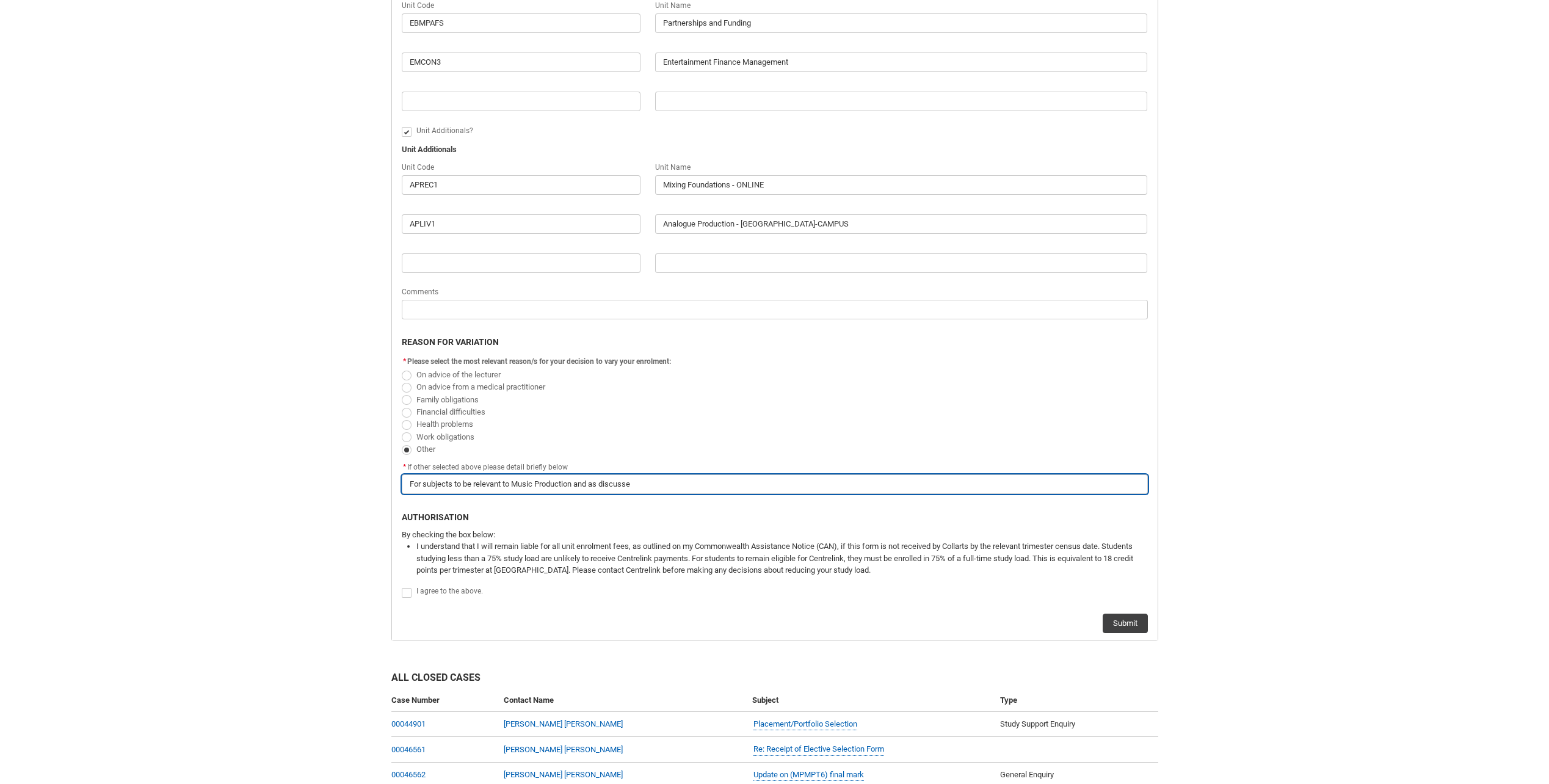
type input "For subjects to be relevant to Music Production and as discussed"
type lightning-primitive-input-simple "For subjects to be relevant to Music Production and as discussed"
type input "For subjects to be relevant to Music Production and as discussed"
type lightning-primitive-input-simple "For subjects to be relevant to Music Production and as discussed"
type input "For subjects to be relevant to Music Production and as discussed"
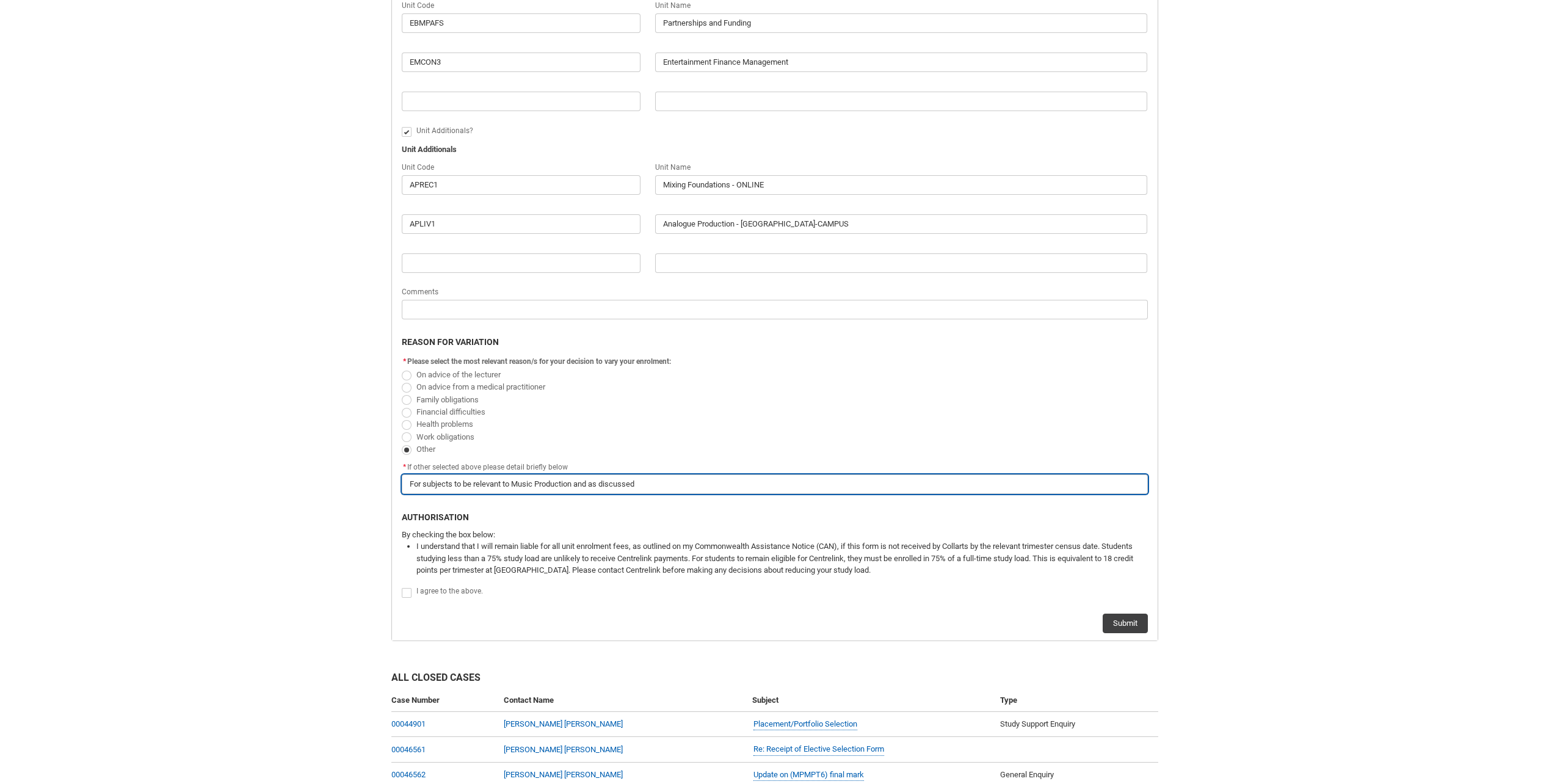
type lightning-primitive-input-simple "For subjects to be relevant to Music Production and as discussed w"
type input "For subjects to be relevant to Music Production and as discussed w"
type lightning-primitive-input-simple "For subjects to be relevant to Music Production and as discussed wi"
type input "For subjects to be relevant to Music Production and as discussed wi"
type lightning-primitive-input-simple "For subjects to be relevant to Music Production and as discussed wit"
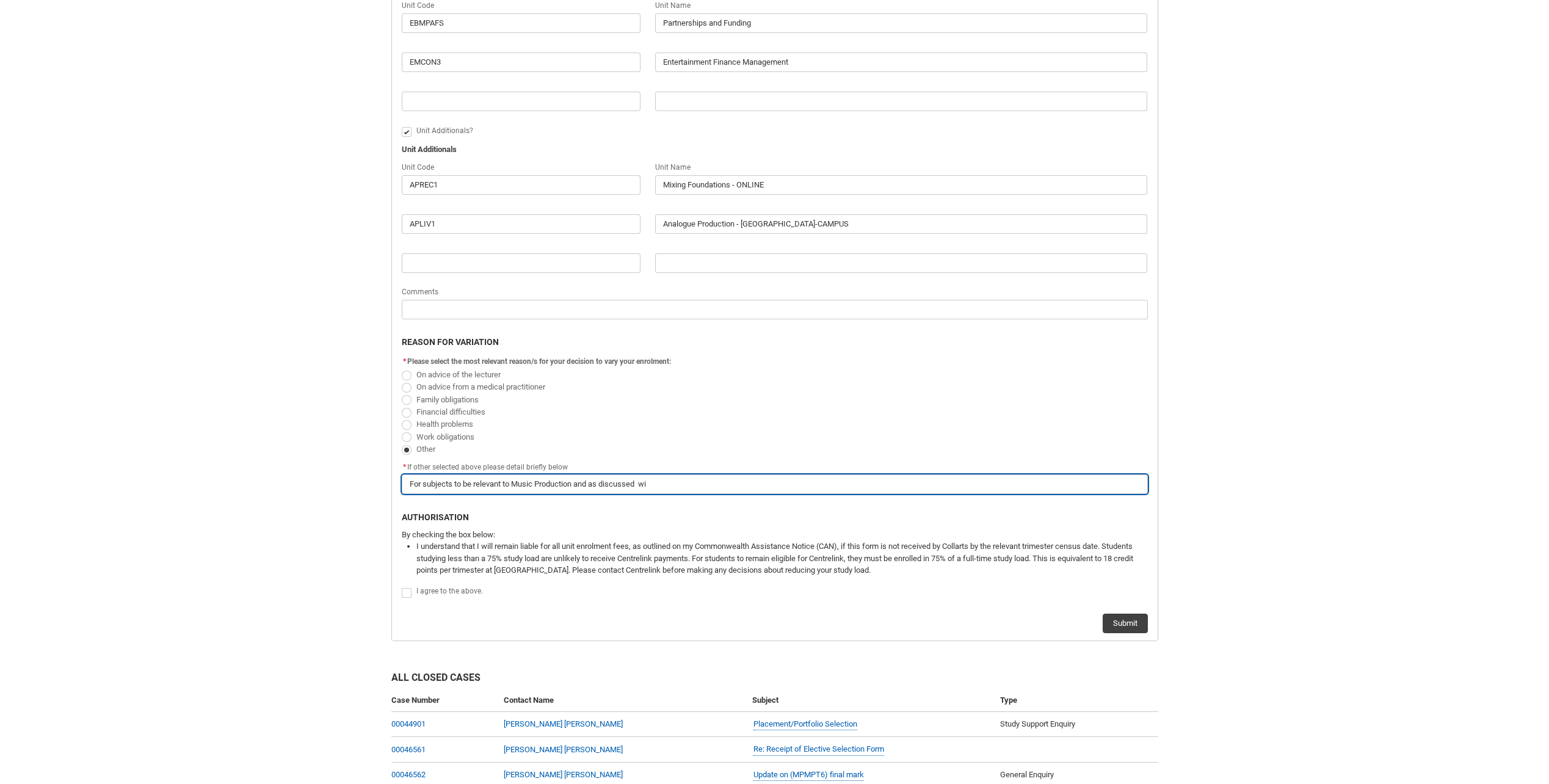
type input "For subjects to be relevant to Music Production and as discussed wit"
type lightning-primitive-input-simple "For subjects to be relevant to Music Production and as discussed with"
type input "For subjects to be relevant to Music Production and as discussed with"
type lightning-primitive-input-simple "For subjects to be relevant to Music Production and as discussed with"
type input "For subjects to be relevant to Music Production and as discussed with"
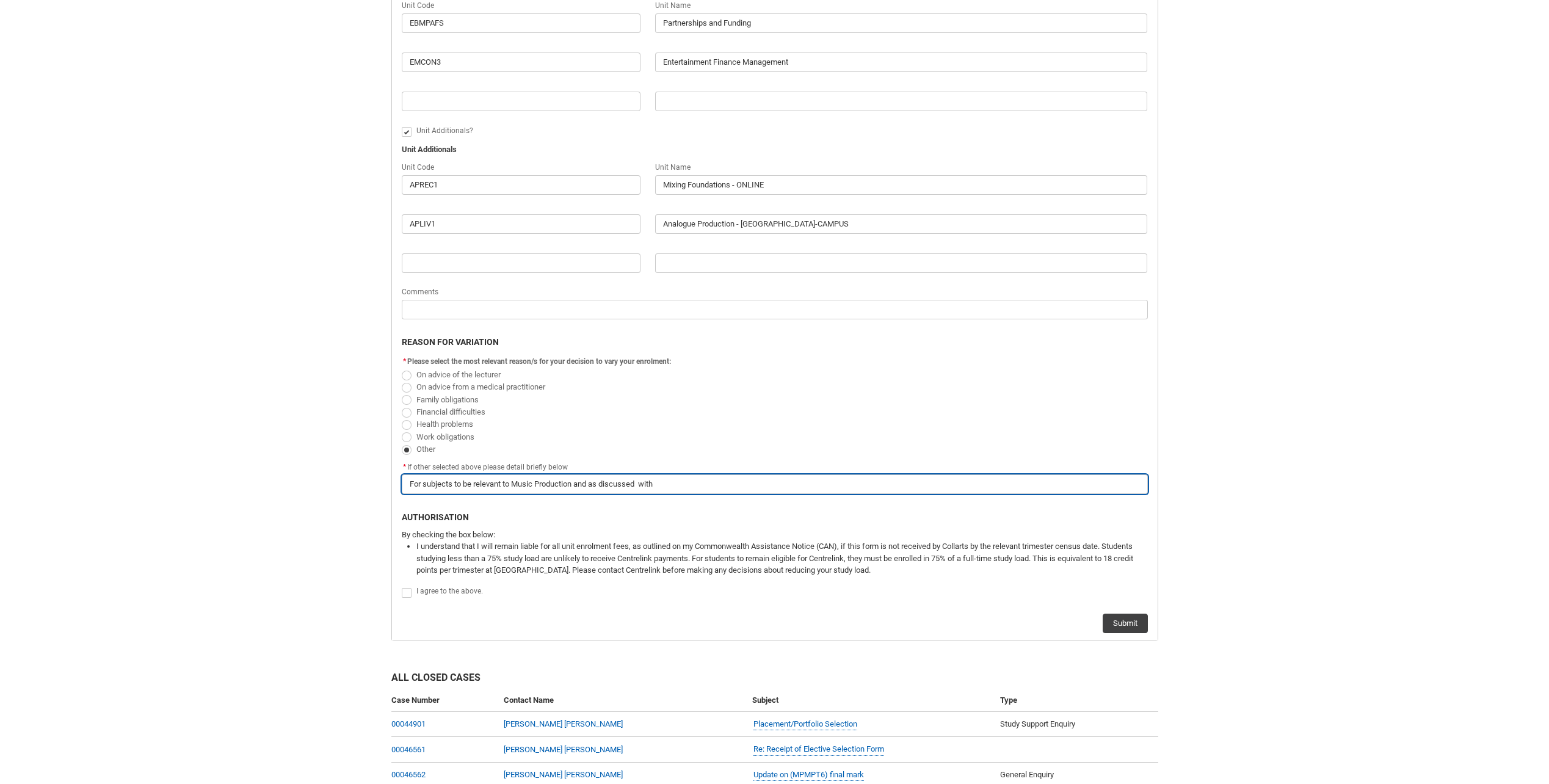
paste input "JING WARD (She/ Her) Manager, International Student Support"
type lightning-primitive-input-simple "For subjects to be relevant to Music Production and as discussed with JING WARD…"
type input "For subjects to be relevant to Music Production and as discussed with JING WARD…"
drag, startPoint x: 739, startPoint y: 486, endPoint x: 702, endPoint y: 487, distance: 37.0
click at [702, 487] on input "For subjects to be relevant to Music Production and as discussed with JING WARD…" at bounding box center [775, 484] width 746 height 19
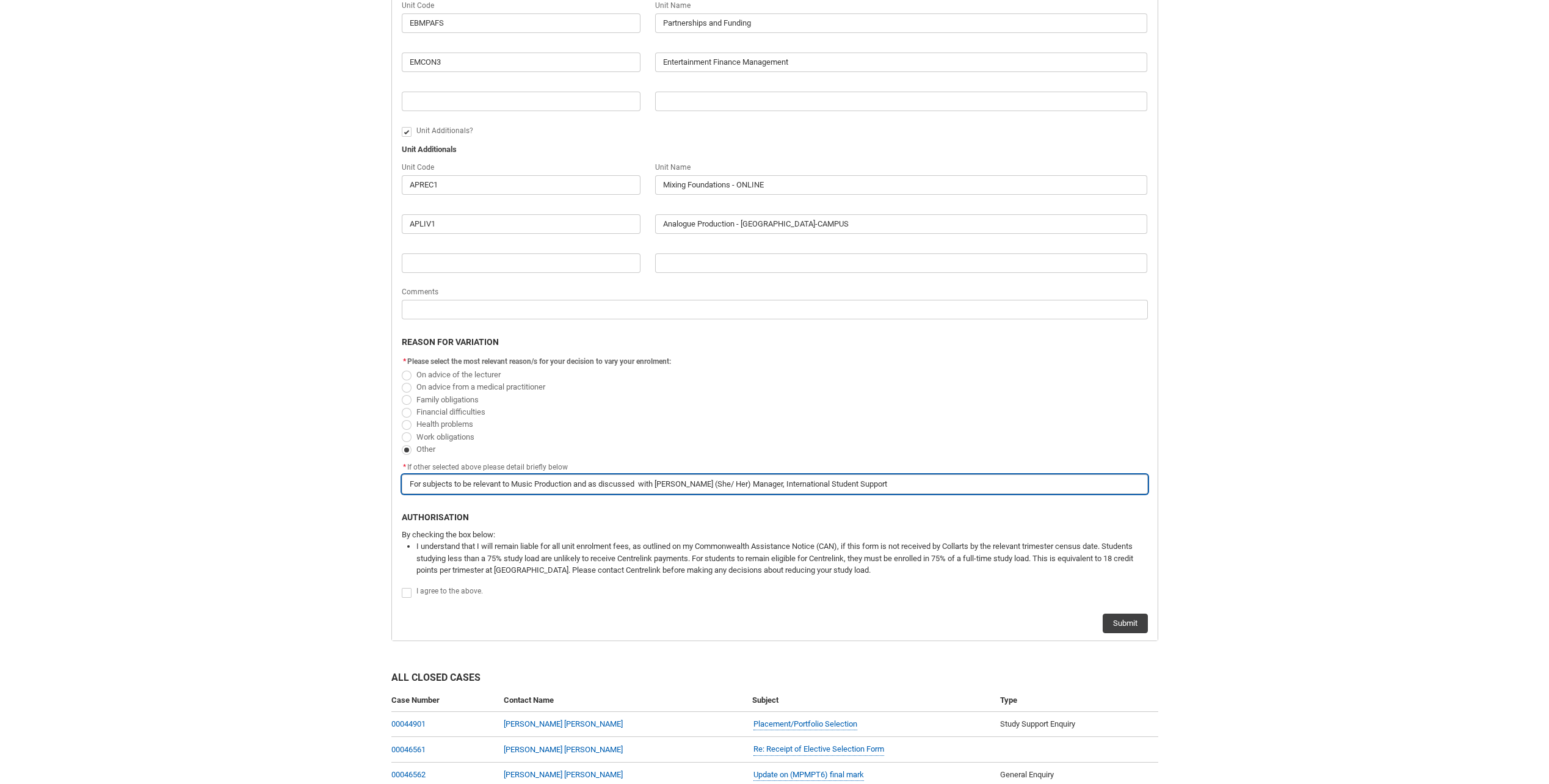
type lightning-primitive-input-simple "For subjects to be relevant to Music Production and as discussed with JING WARD…"
type input "For subjects to be relevant to Music Production and as discussed with JING WARD…"
type lightning-primitive-input-simple "For subjects to be relevant to Music Production and as discussed with JING WARD…"
type input "For subjects to be relevant to Music Production and as discussed with JING WARD…"
type lightning-primitive-input-simple "For subjects to be relevant to Music Production and as discussed with JING WARD…"
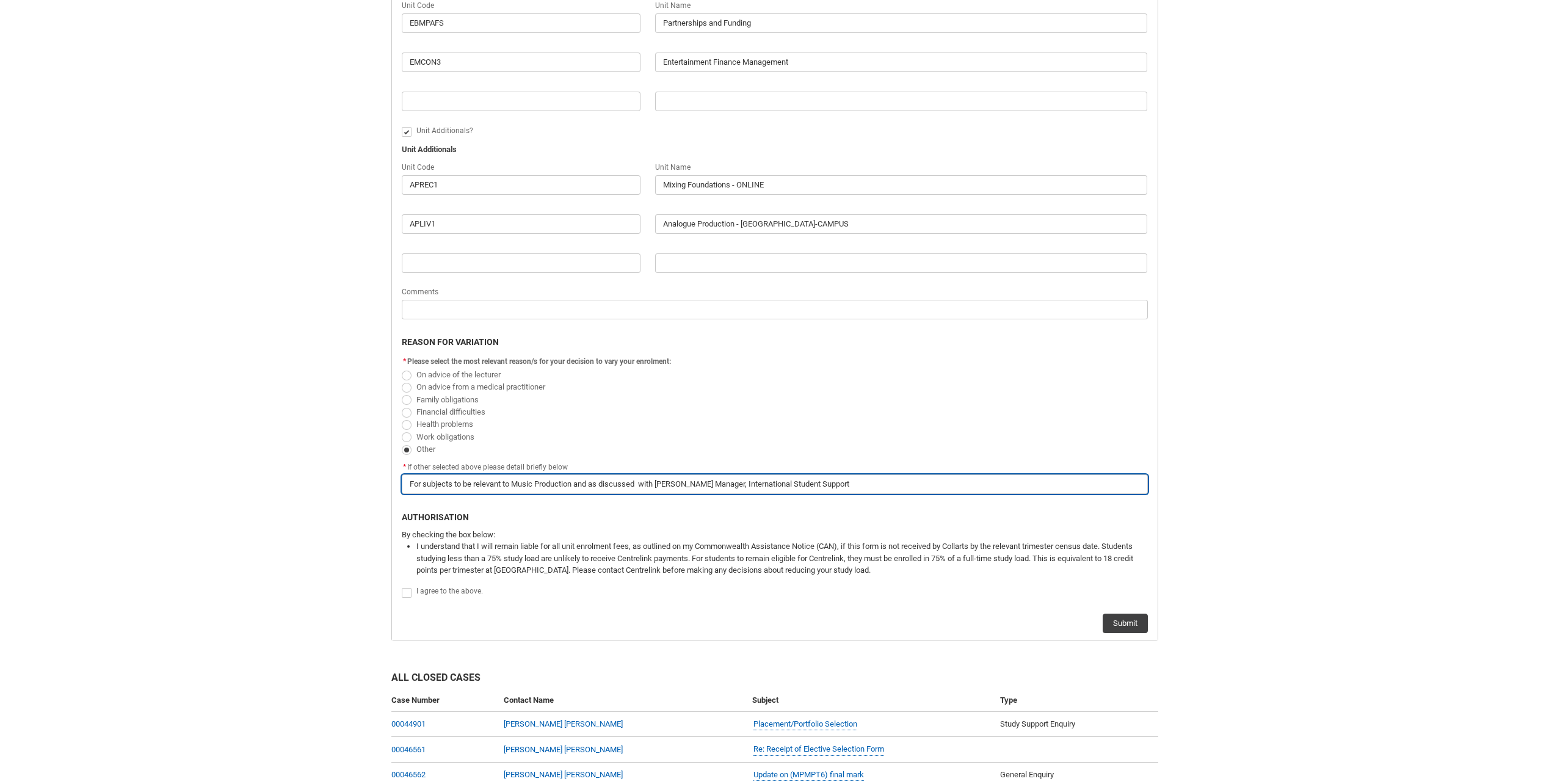
type input "For subjects to be relevant to Music Production and as discussed with JING WARD…"
type lightning-primitive-input-simple "For subjects to be relevant to Music Production and as discussed with JING WARD…"
type input "For subjects to be relevant to Music Production and as discussed with JING WARD…"
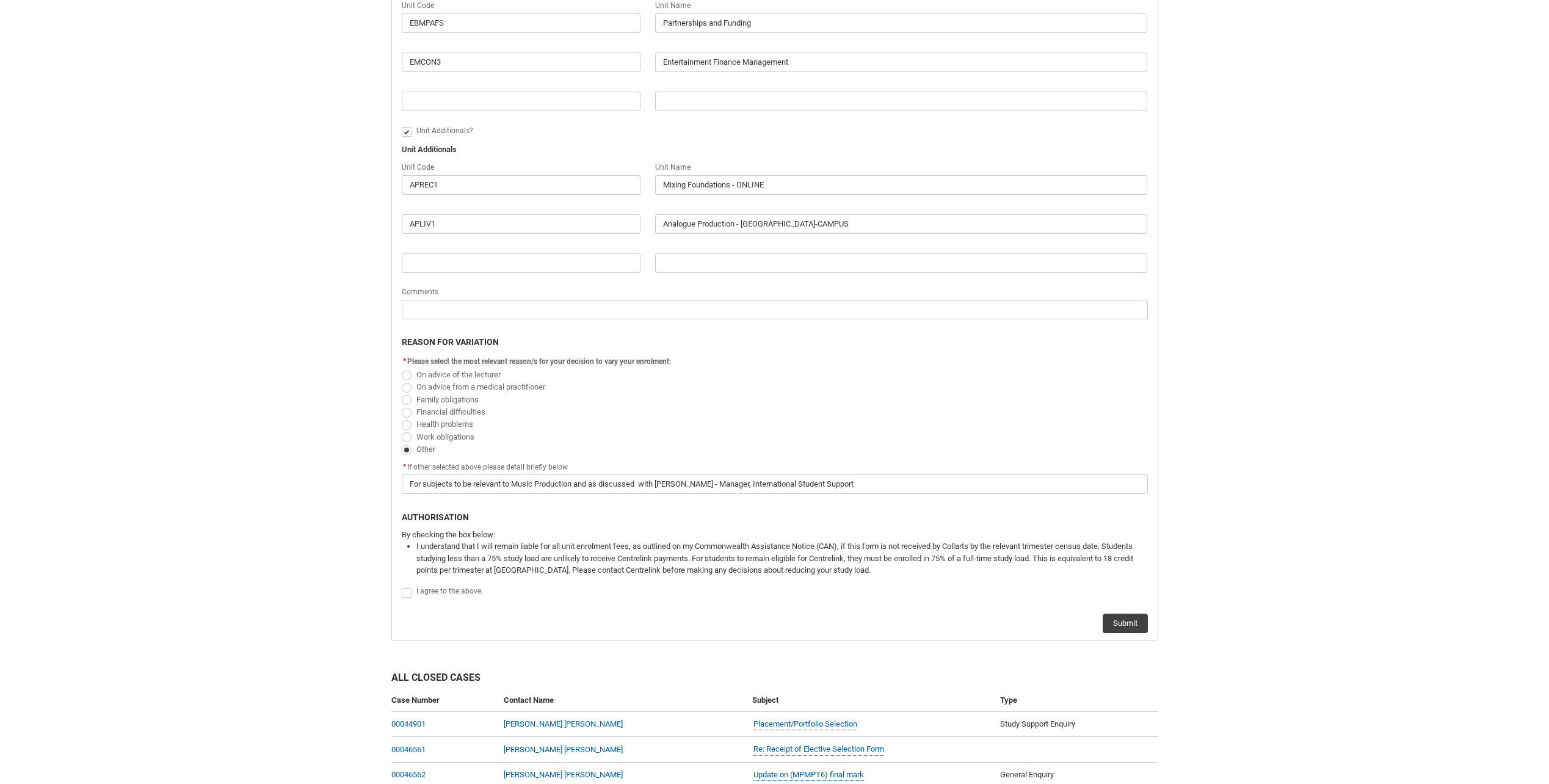
click at [408, 595] on span "Redu_Student_Request flow" at bounding box center [407, 593] width 10 height 10
click at [402, 586] on input "Redu_Student_Request flow" at bounding box center [401, 586] width 1 height 1
type lightning-input "true"
checkbox input "true"
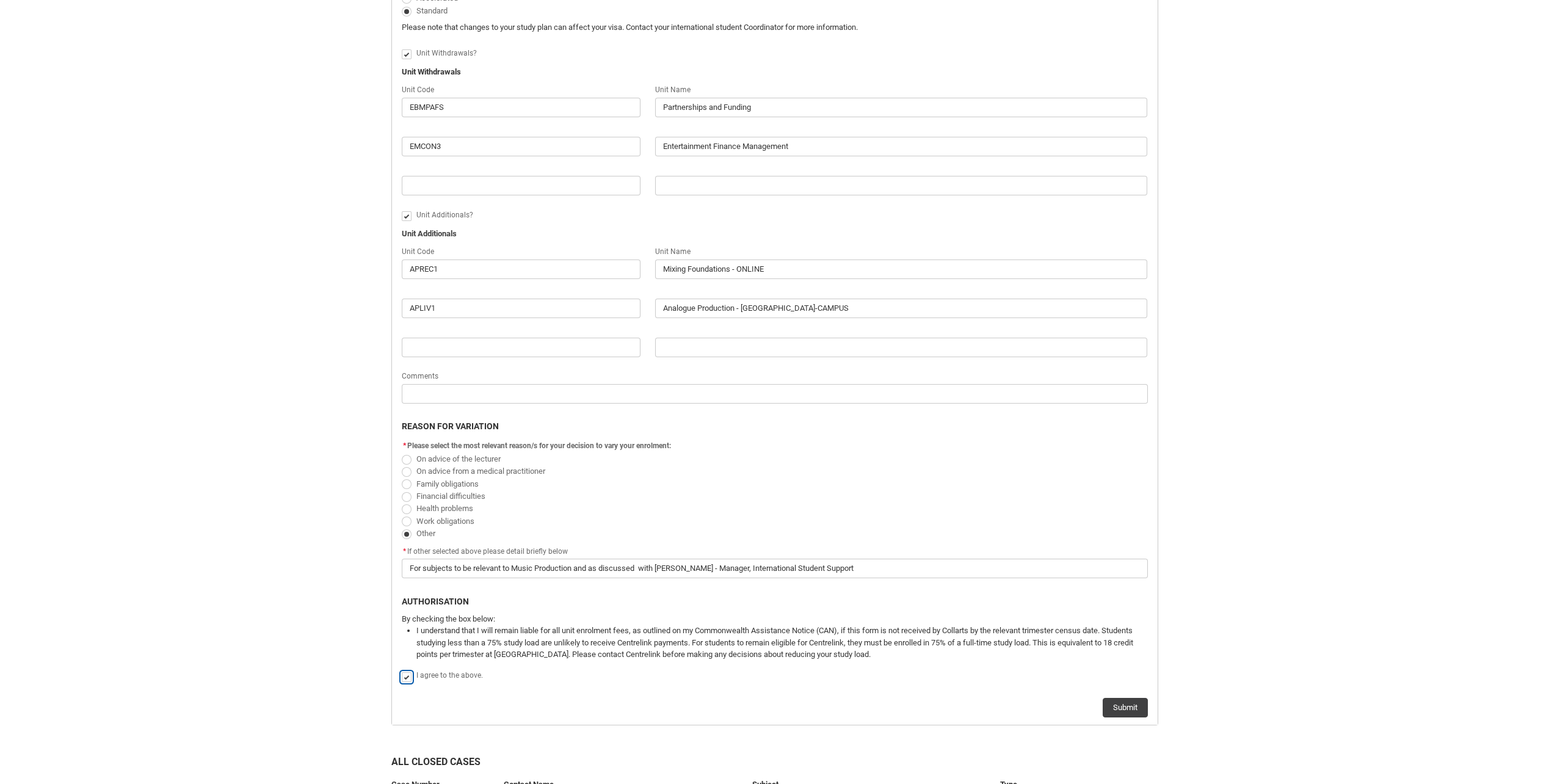
scroll to position [615, 0]
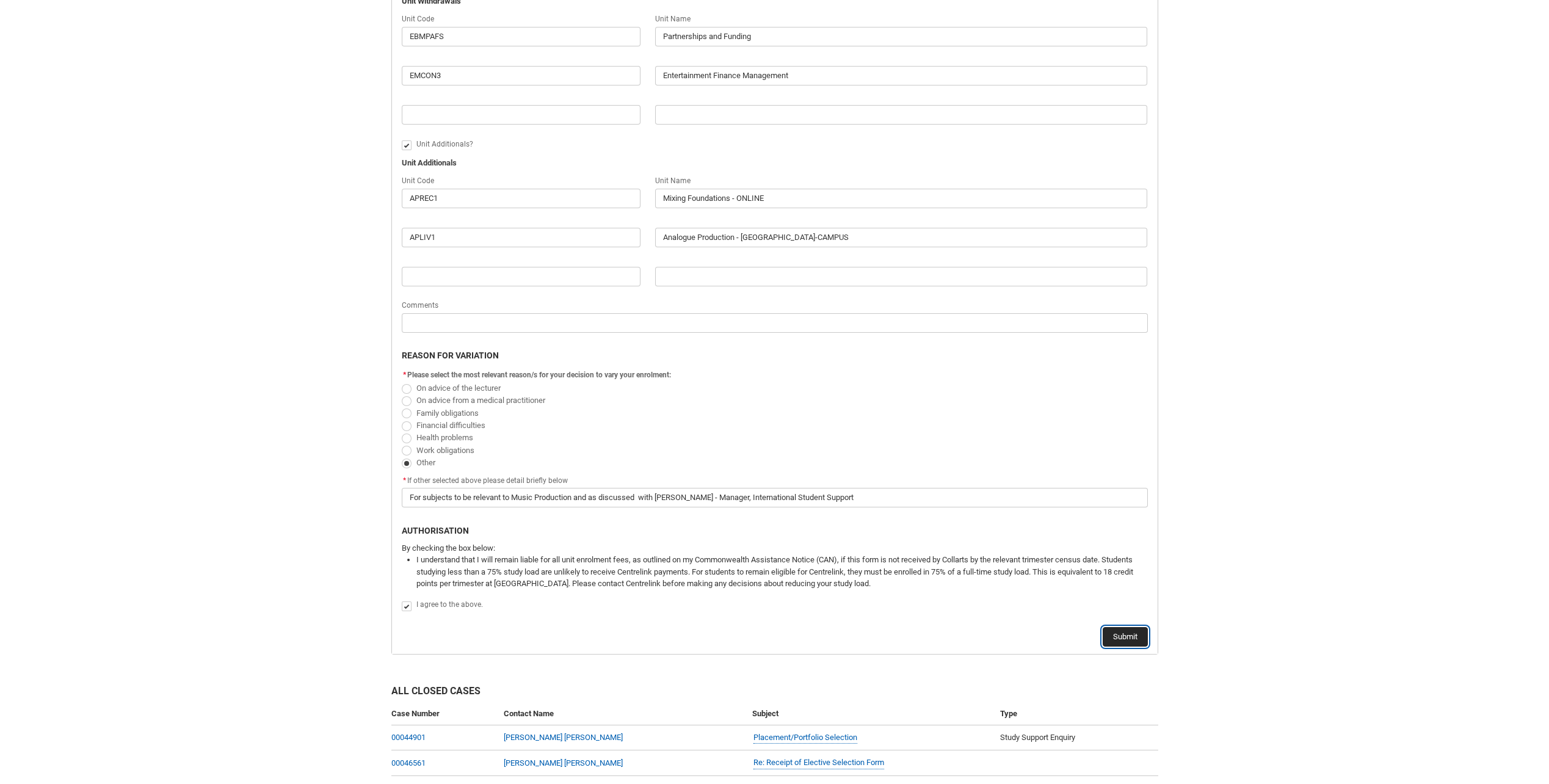
click at [1128, 637] on button "Submit" at bounding box center [1125, 637] width 45 height 19
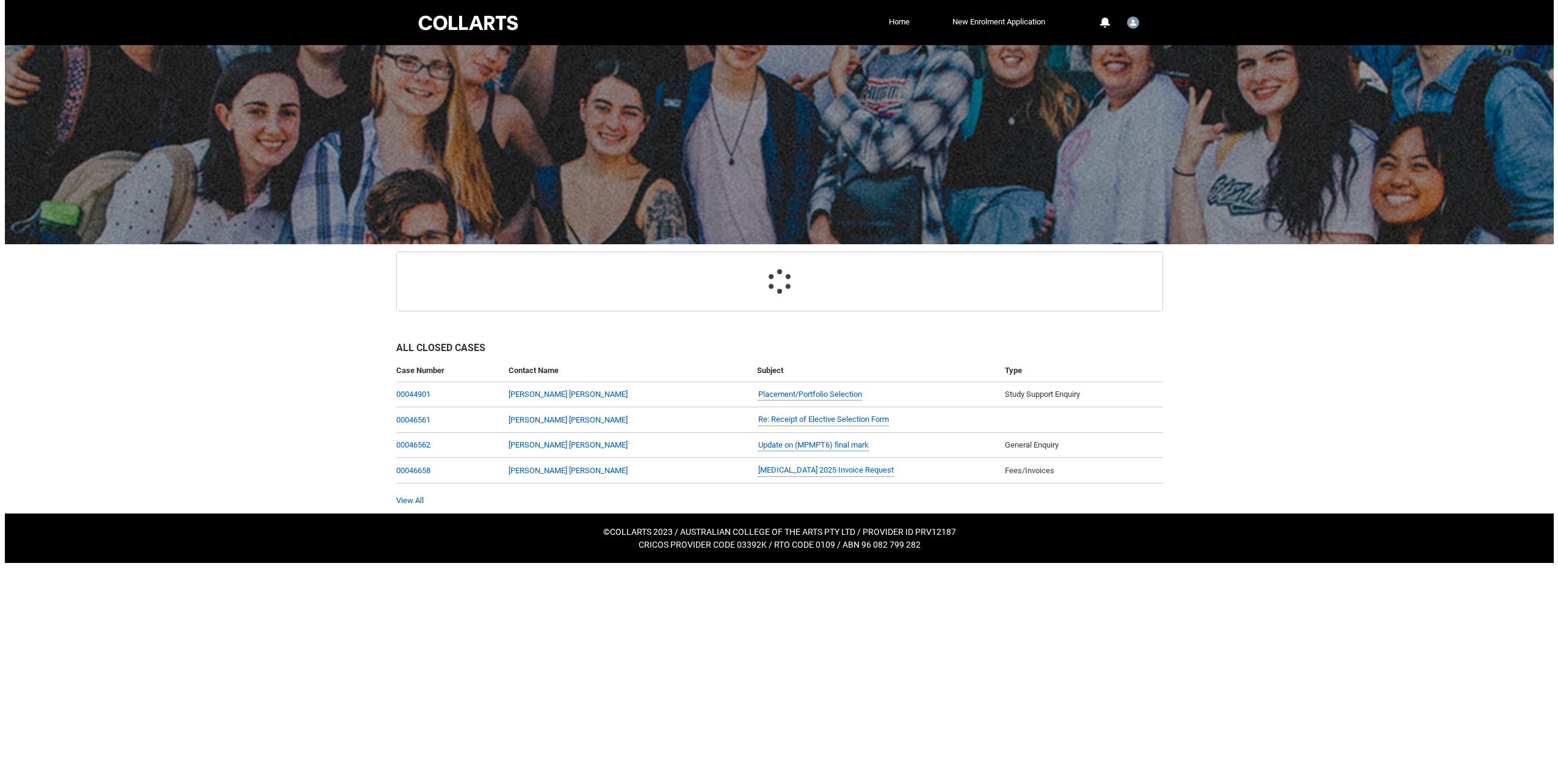
scroll to position [0, 0]
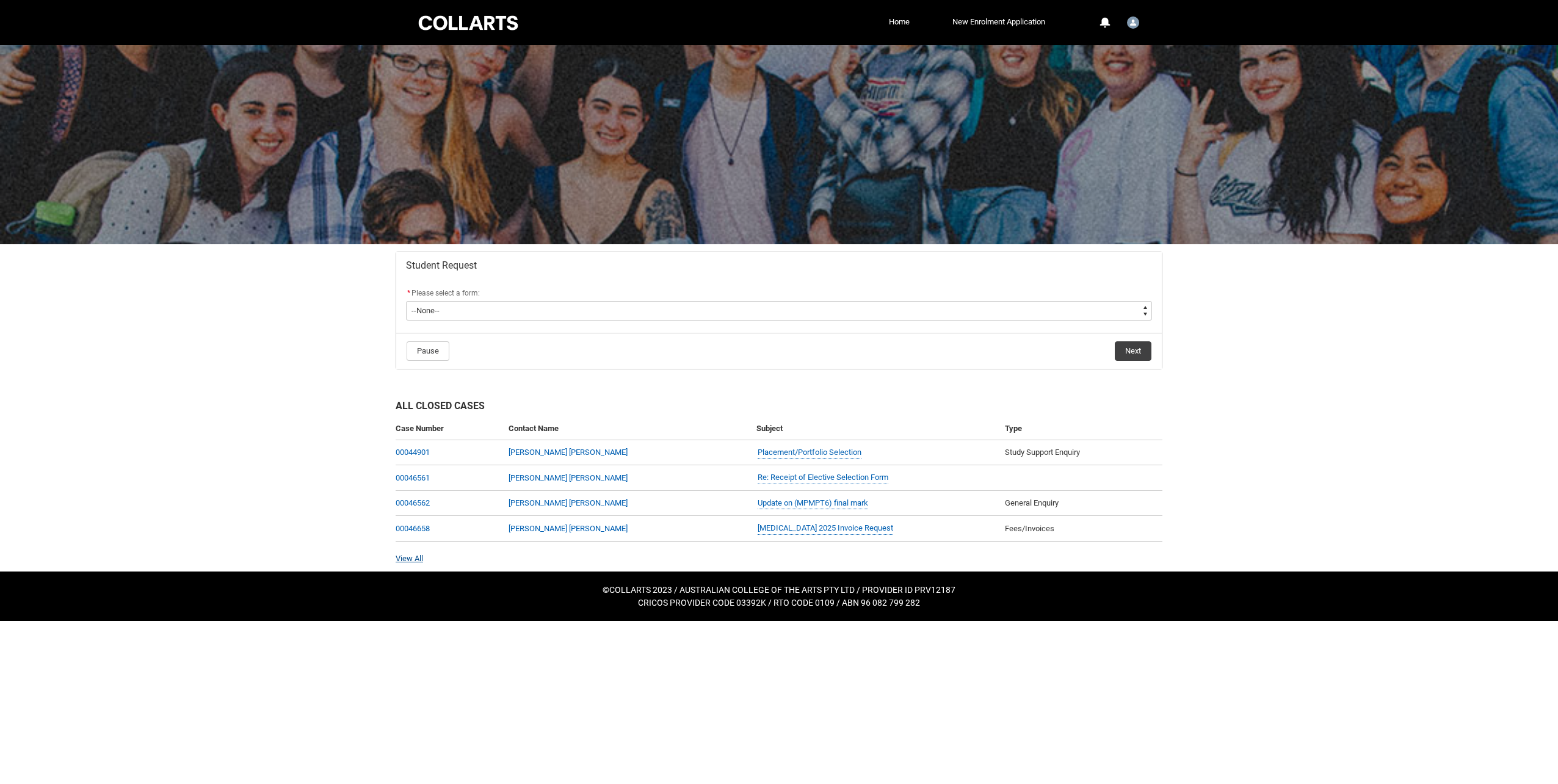
click at [405, 558] on link "View All" at bounding box center [409, 558] width 27 height 9
